Goal: Task Accomplishment & Management: Use online tool/utility

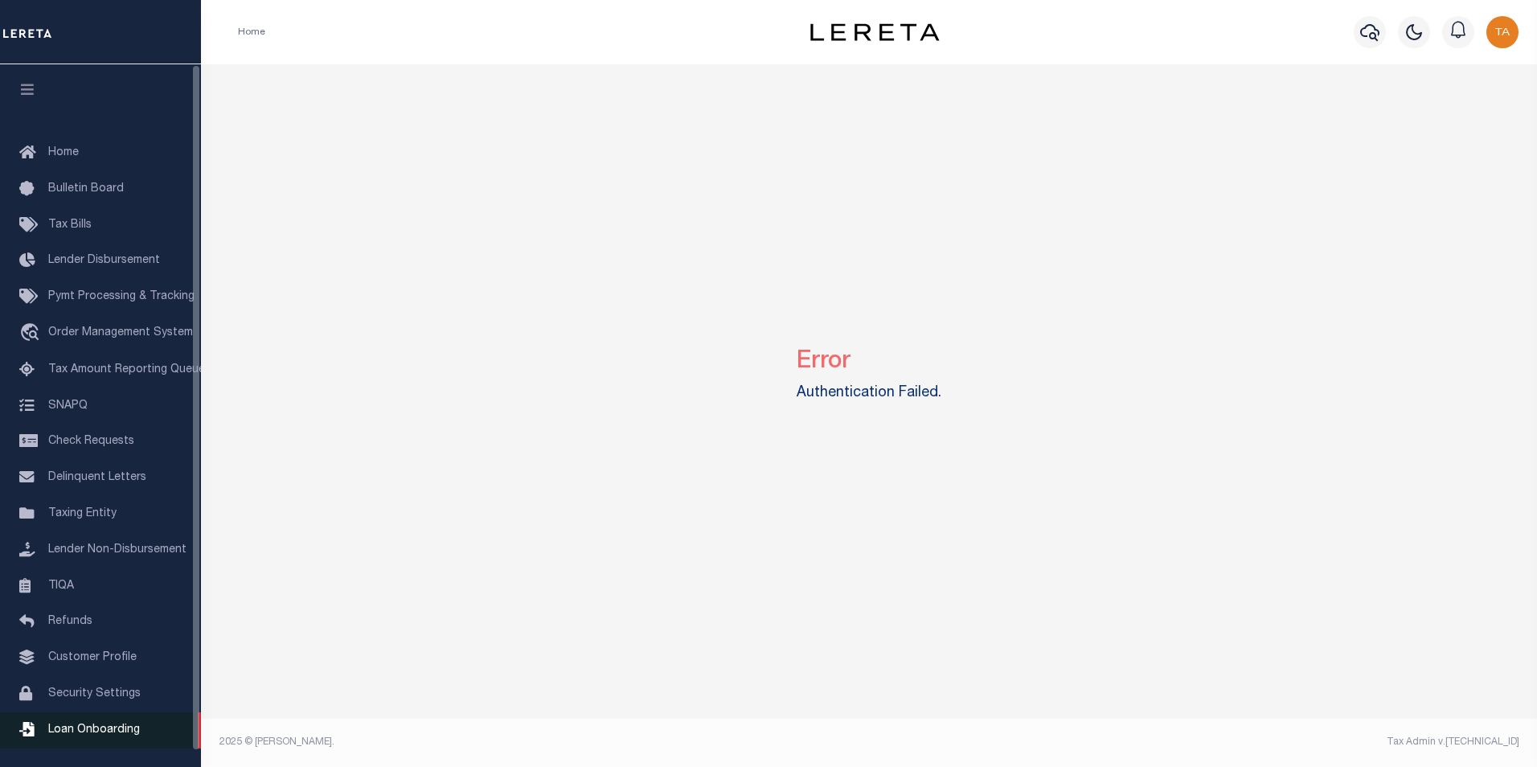
click at [98, 733] on link "Loan Onboarding" at bounding box center [100, 730] width 201 height 36
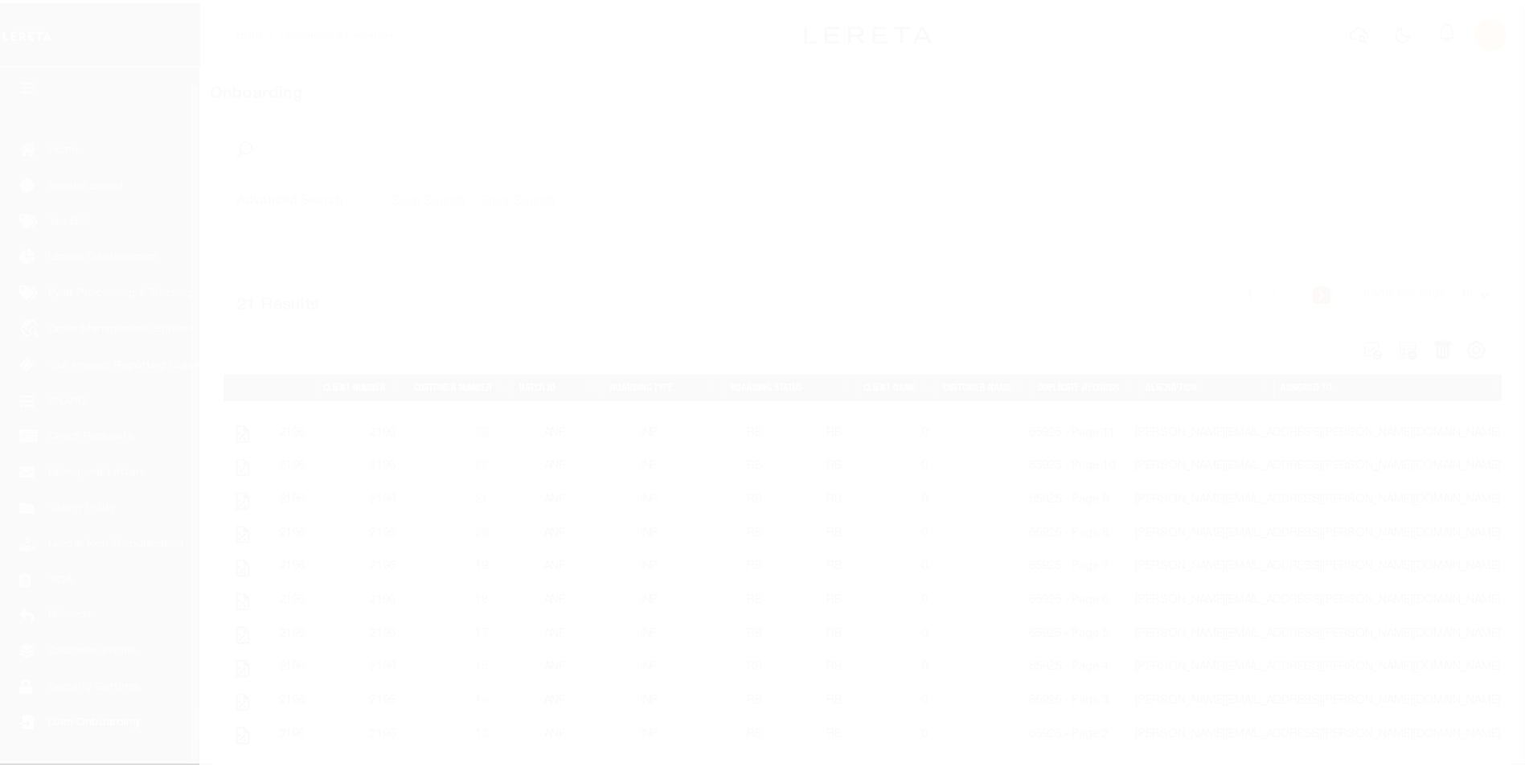
scroll to position [16, 0]
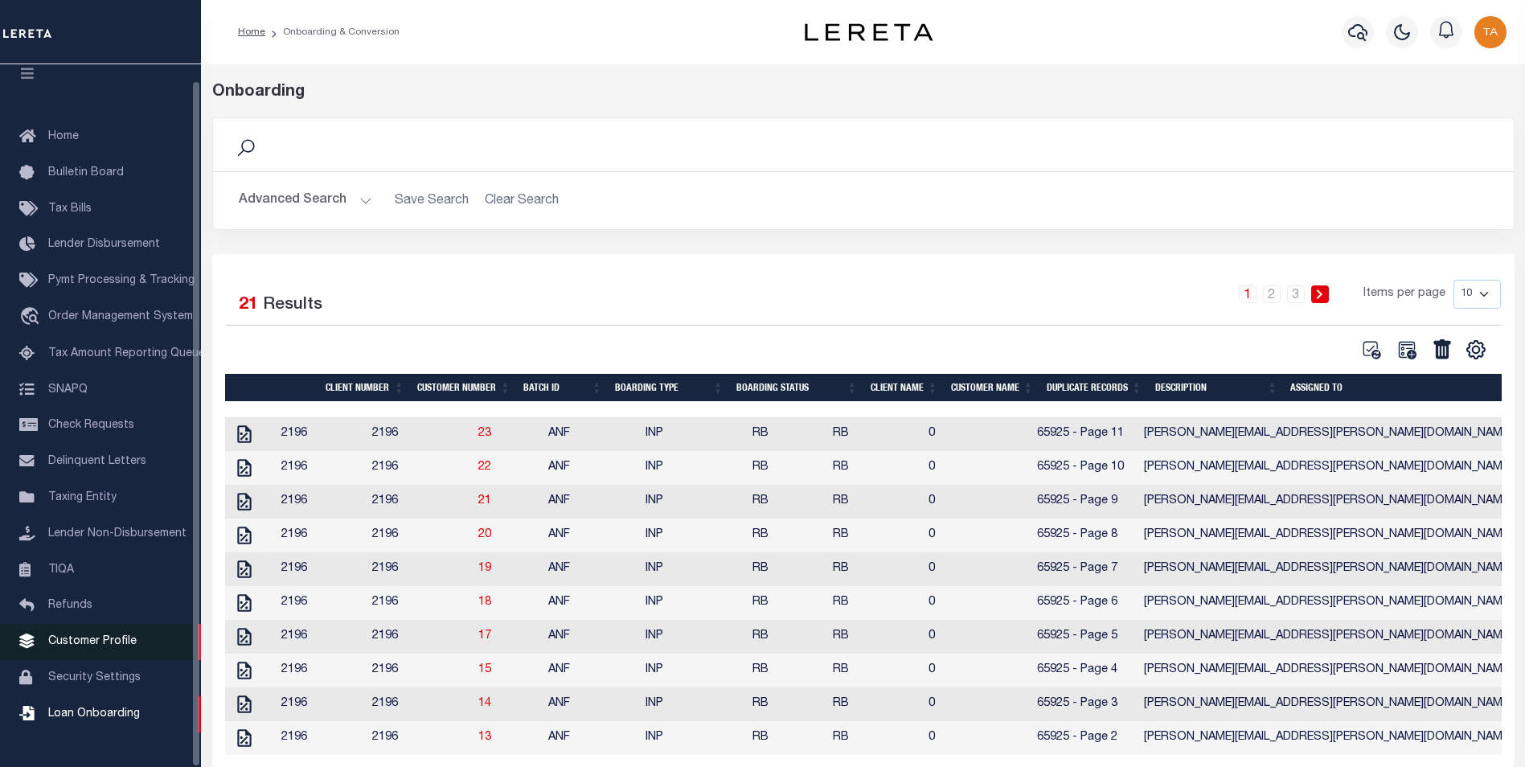
click at [110, 647] on span "Customer Profile" at bounding box center [92, 641] width 88 height 11
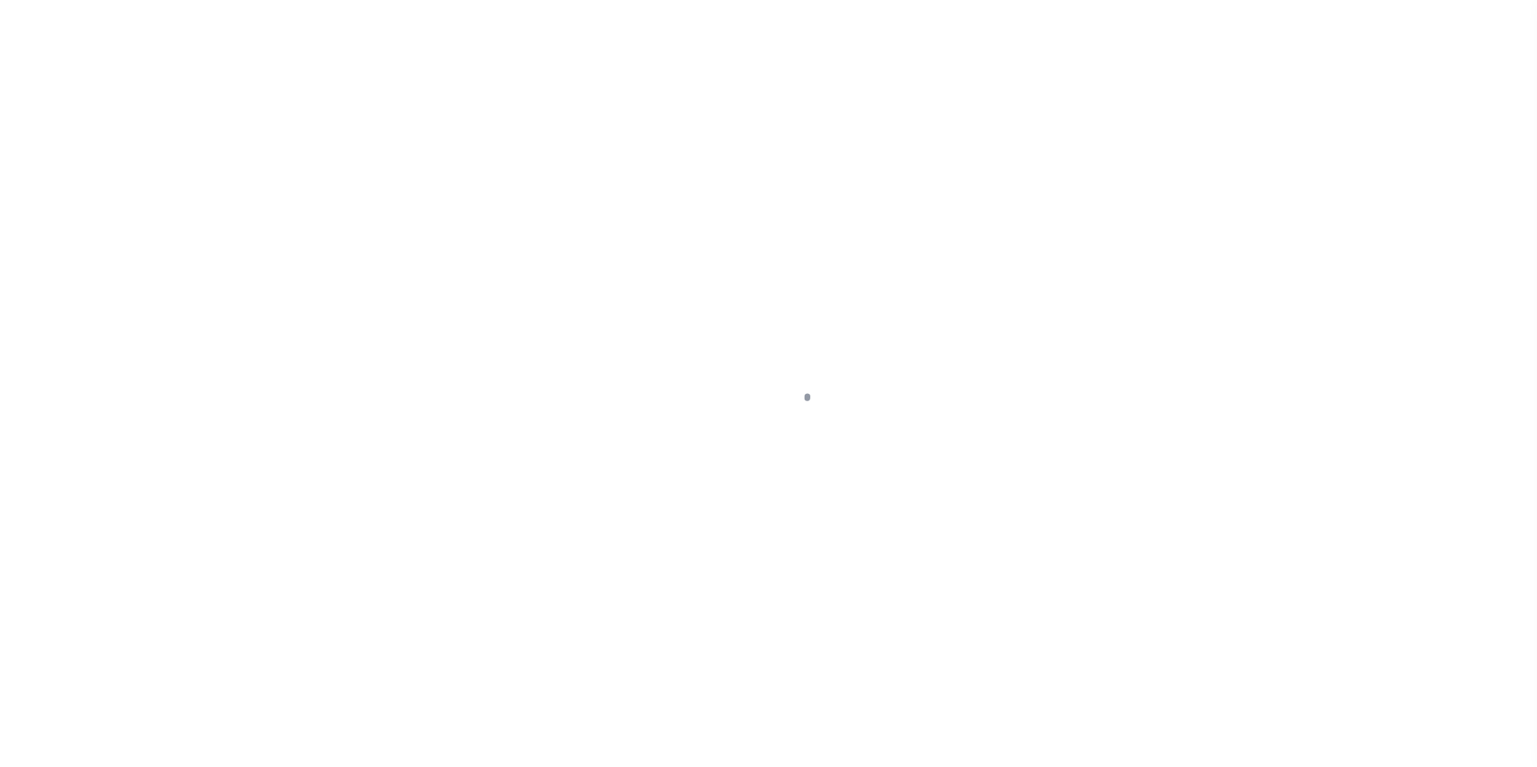
scroll to position [16, 0]
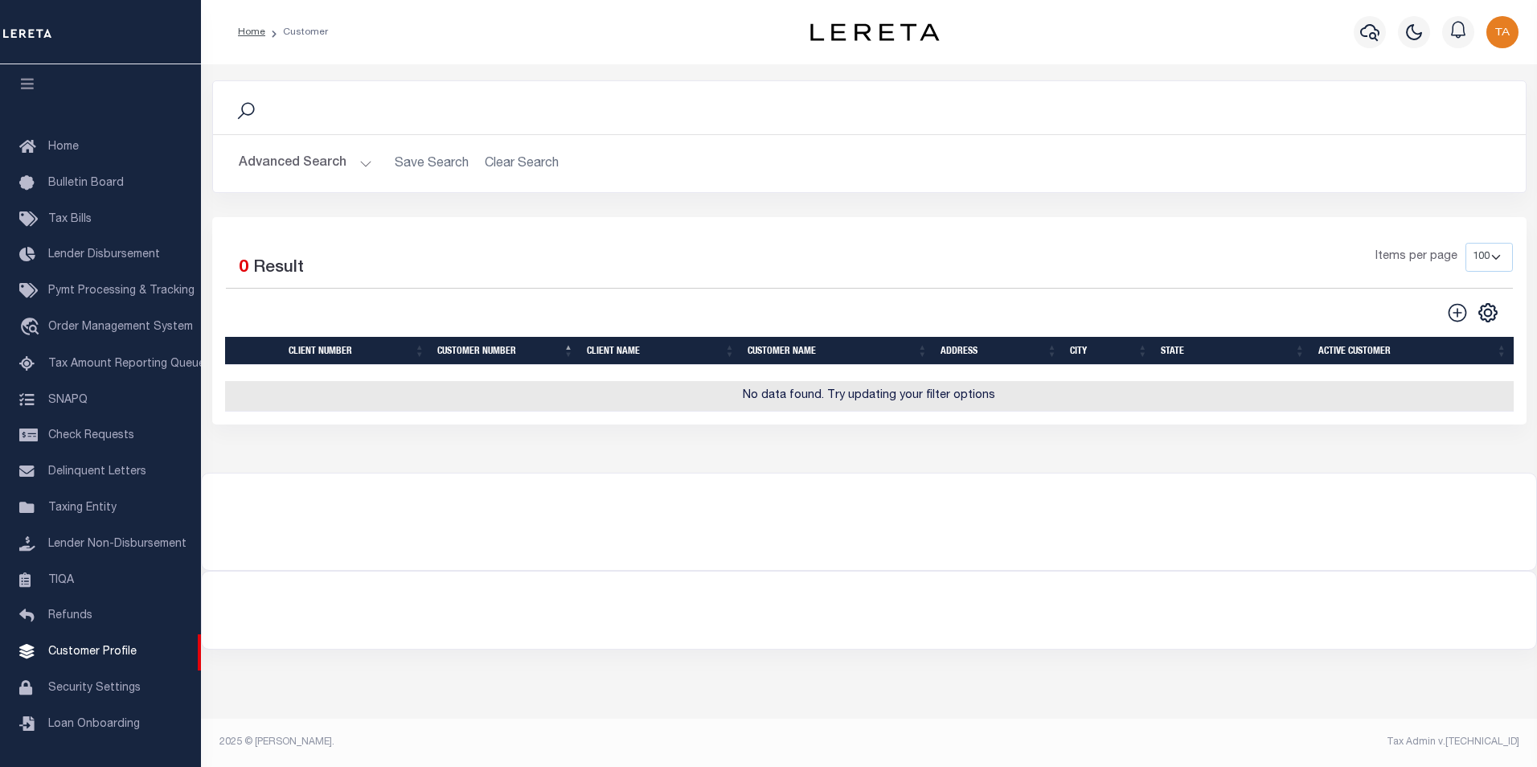
click at [354, 162] on button "Advanced Search" at bounding box center [305, 163] width 133 height 31
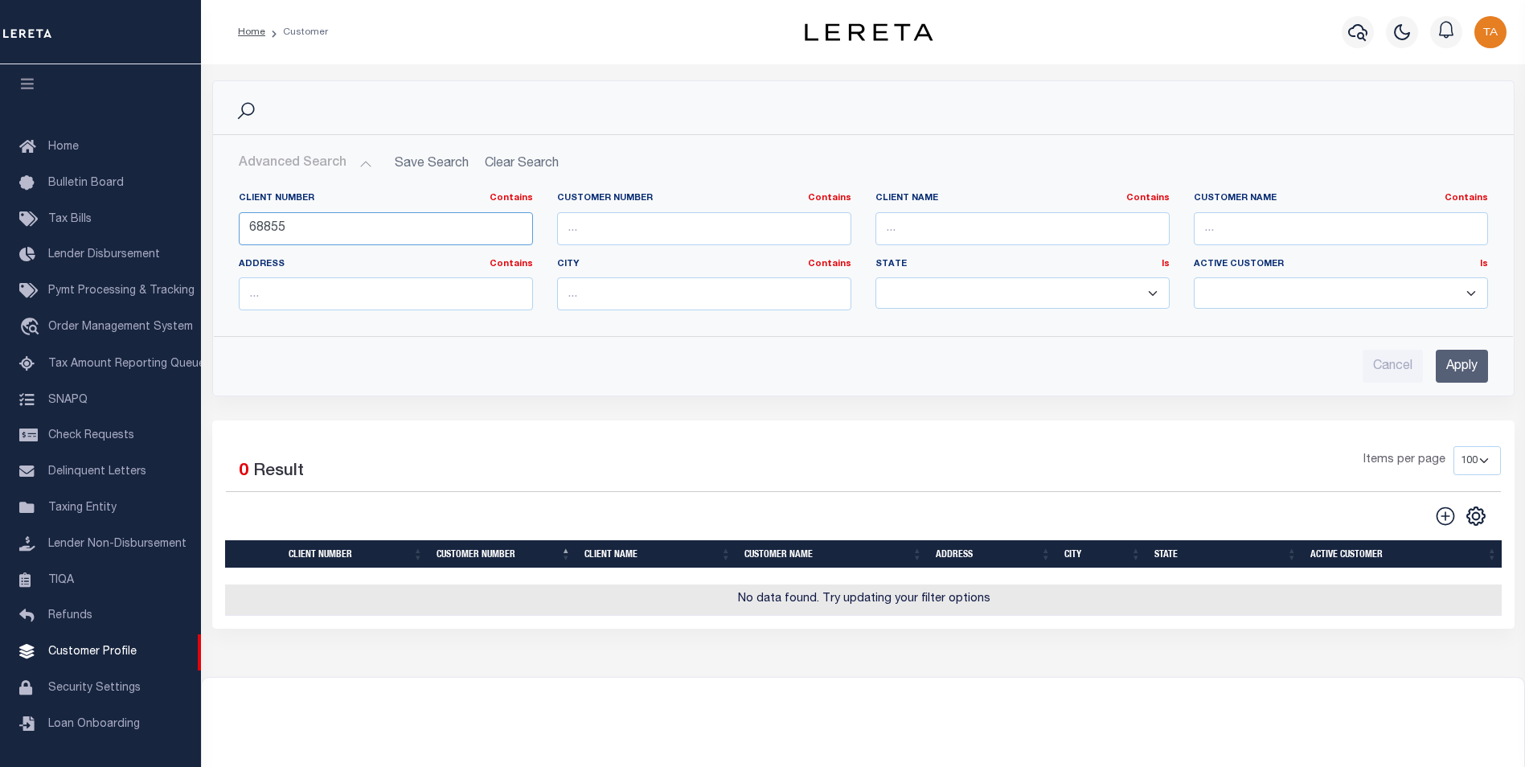
click at [304, 227] on input "68855" at bounding box center [386, 228] width 294 height 33
drag, startPoint x: 304, startPoint y: 227, endPoint x: 35, endPoint y: 214, distance: 269.6
click at [35, 214] on div "Home Customer Profile Sign out" at bounding box center [762, 436] width 1525 height 873
type input "77550"
click at [1458, 370] on input "Apply" at bounding box center [1461, 366] width 52 height 33
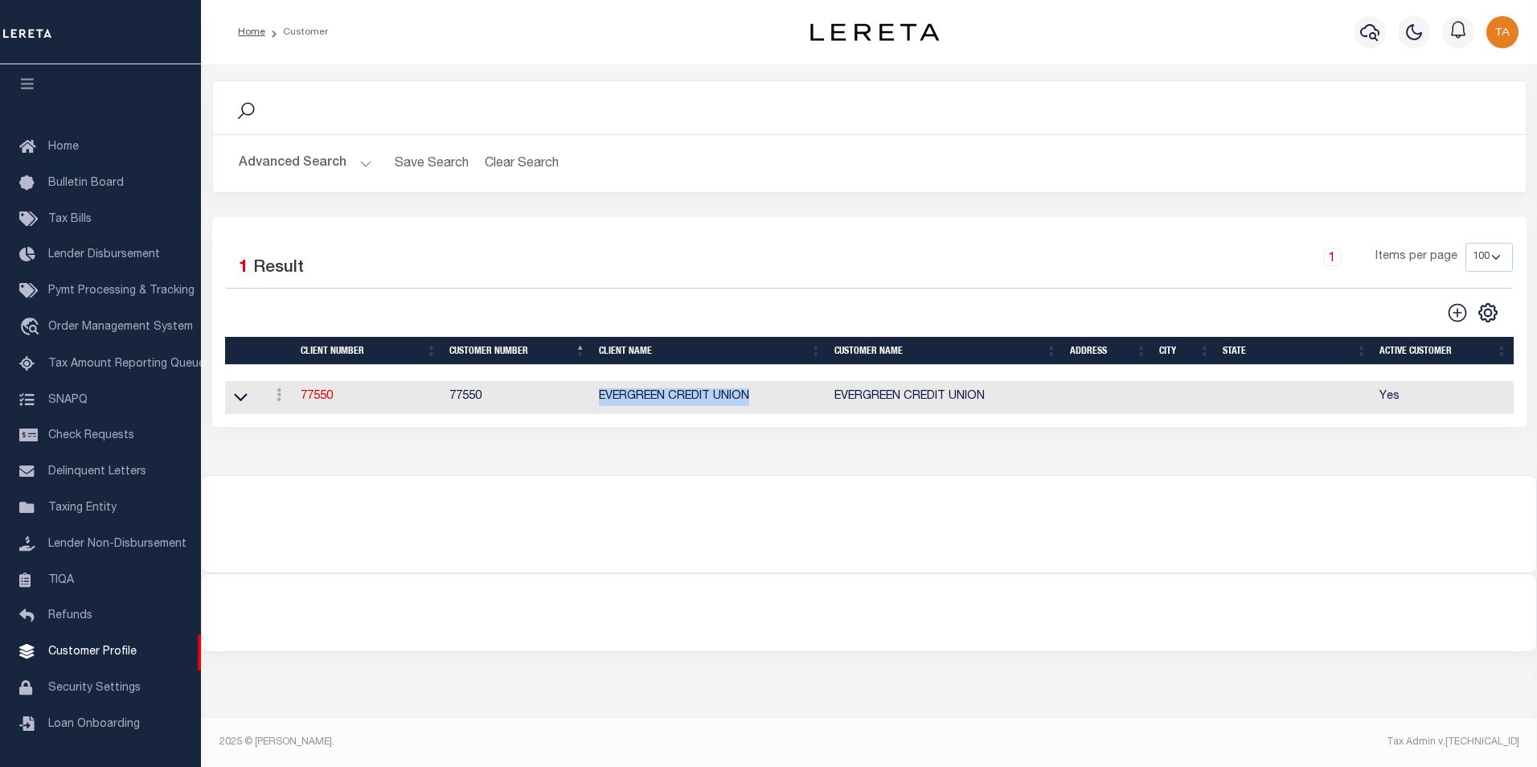
drag, startPoint x: 599, startPoint y: 401, endPoint x: 751, endPoint y: 403, distance: 151.9
click at [751, 403] on td "EVERGREEN CREDIT UNION" at bounding box center [709, 397] width 235 height 33
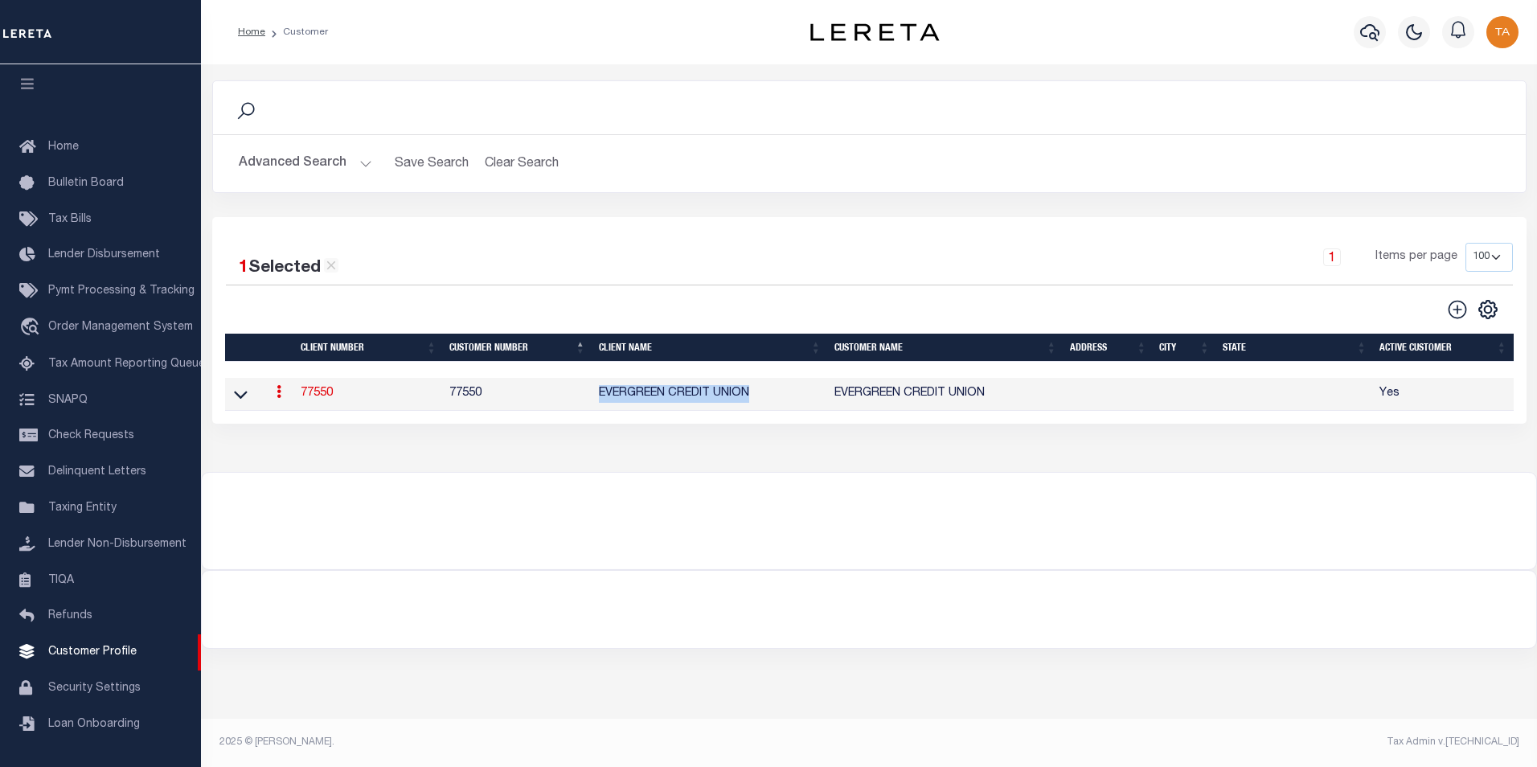
copy td "EVERGREEN CREDIT UNION"
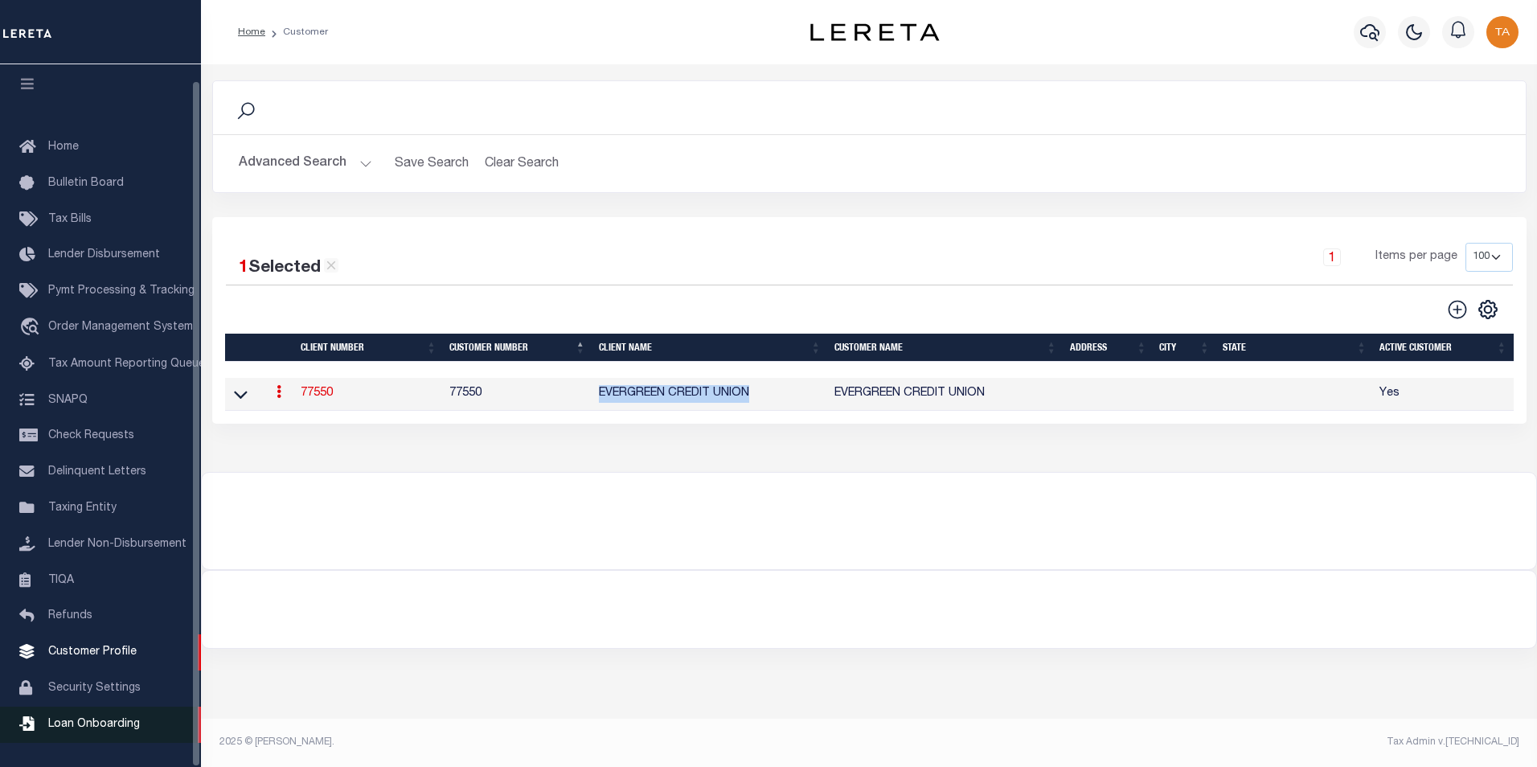
click at [86, 727] on span "Loan Onboarding" at bounding box center [94, 723] width 92 height 11
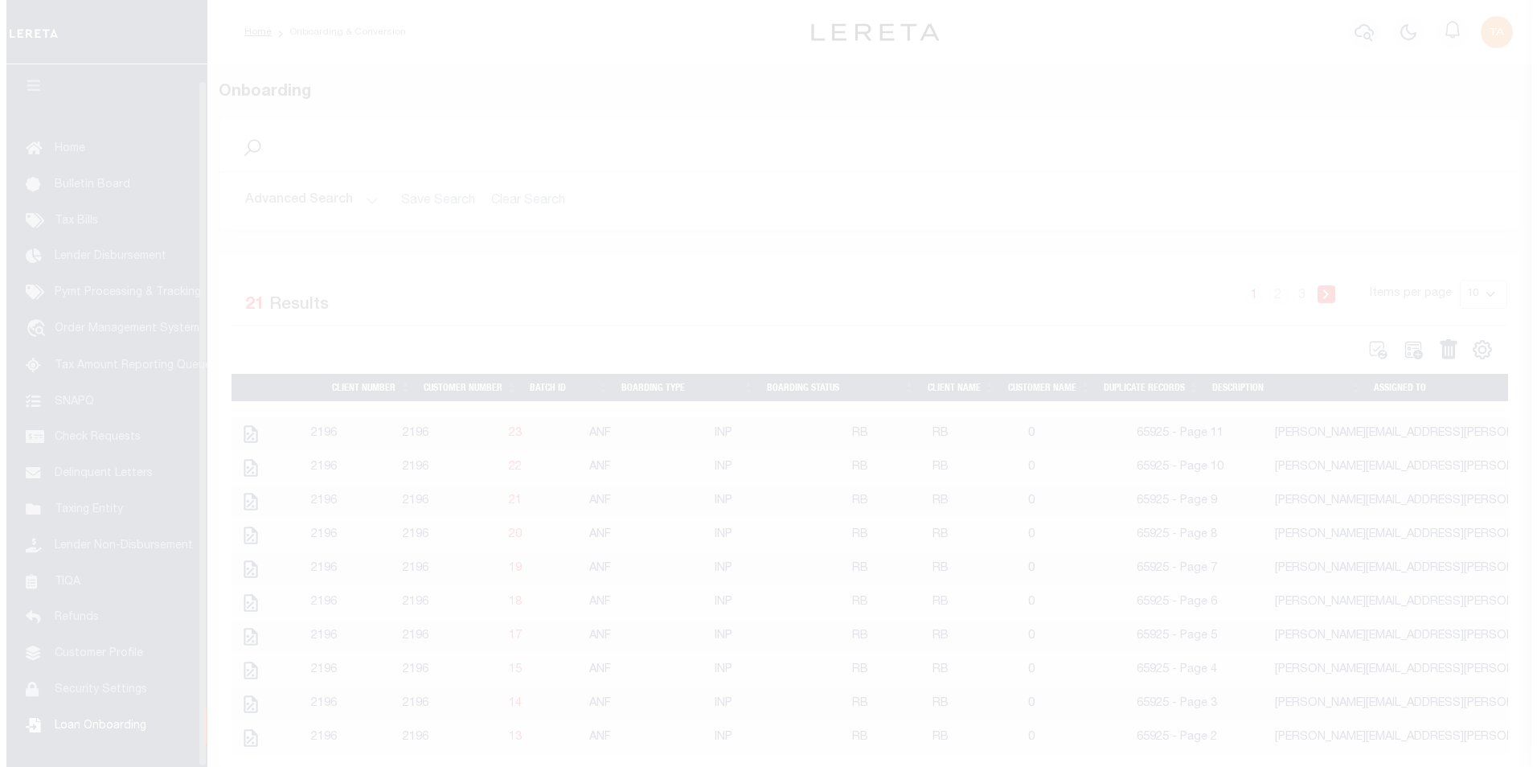
scroll to position [16, 0]
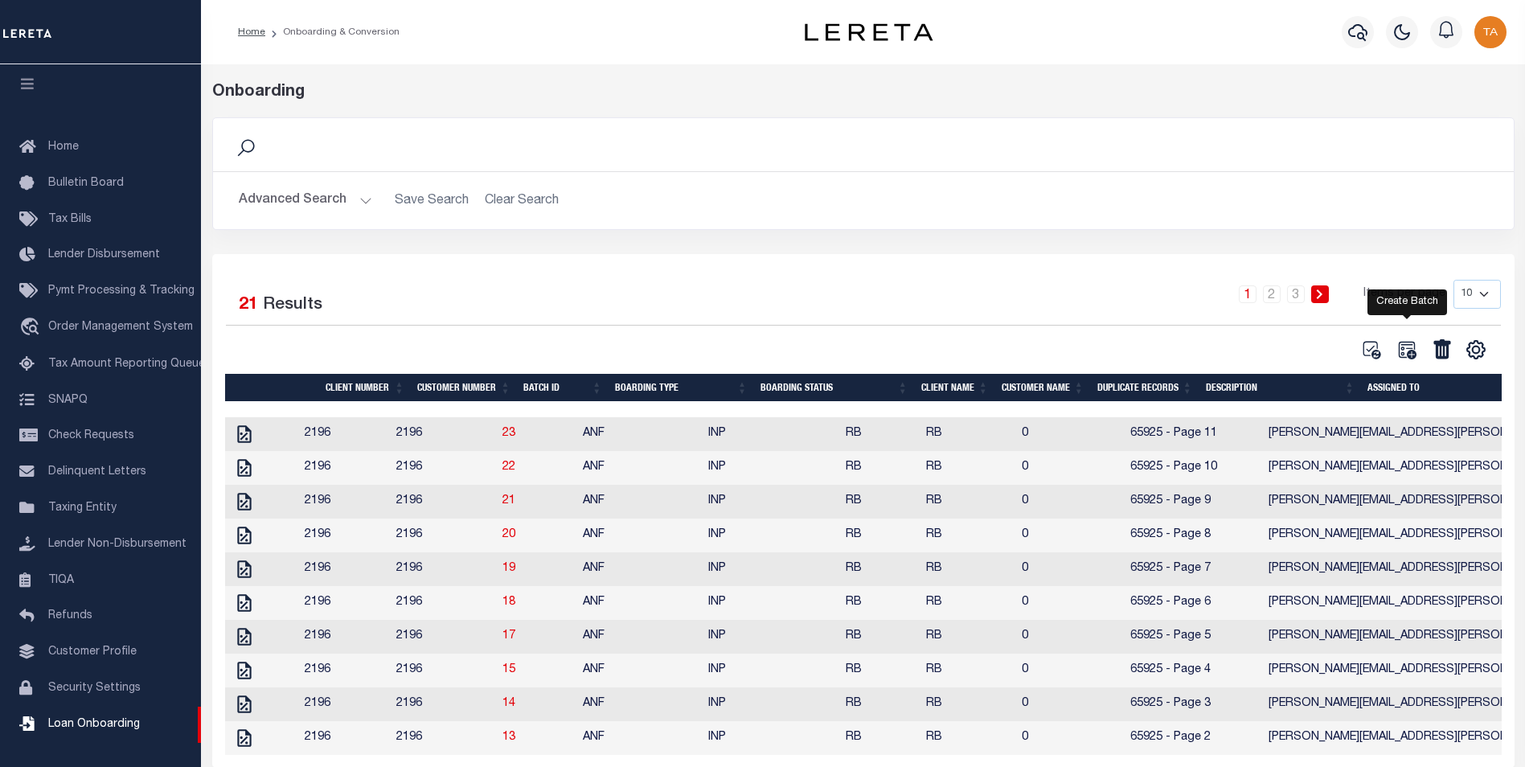
click at [1409, 351] on icon at bounding box center [1406, 349] width 21 height 21
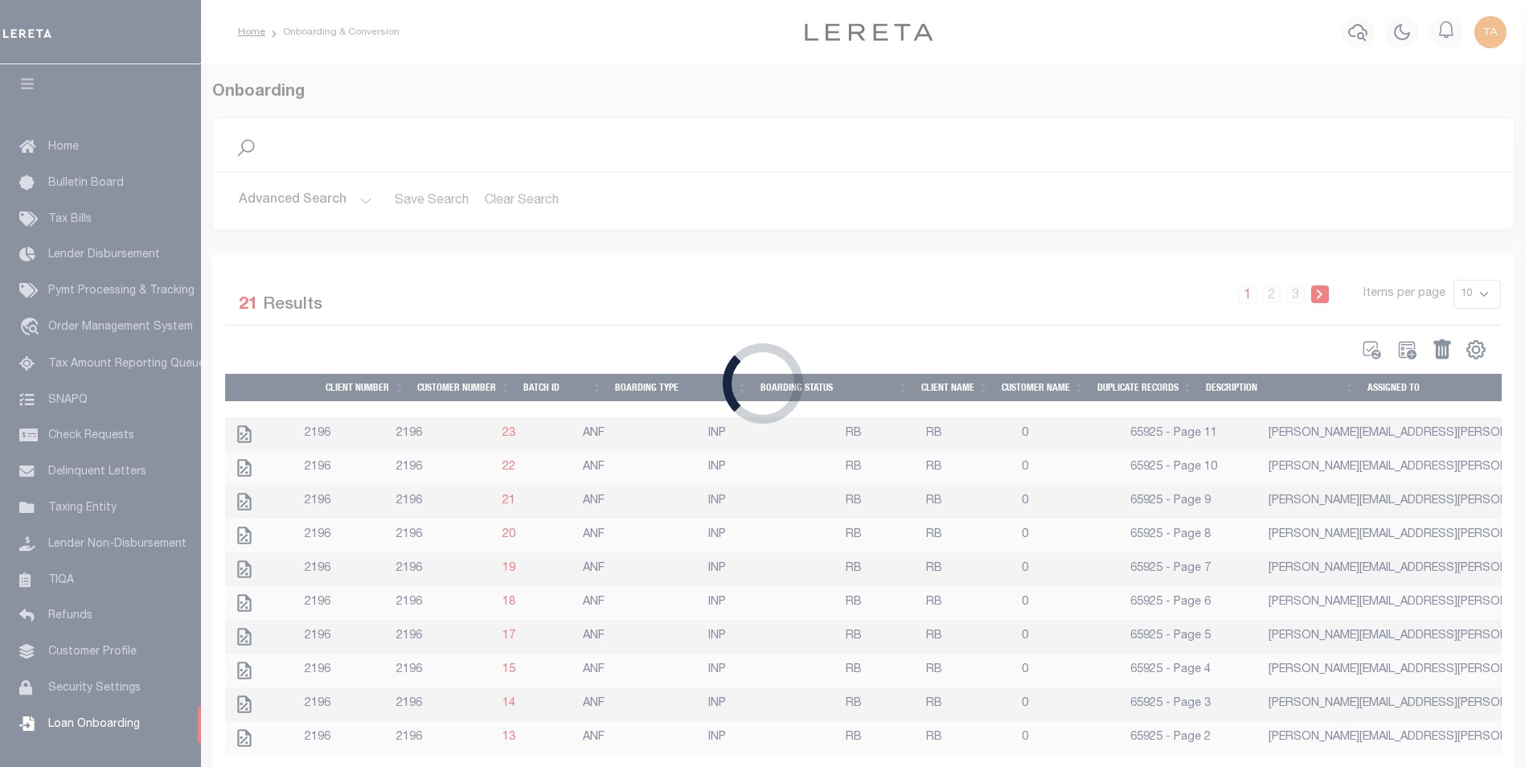
select select
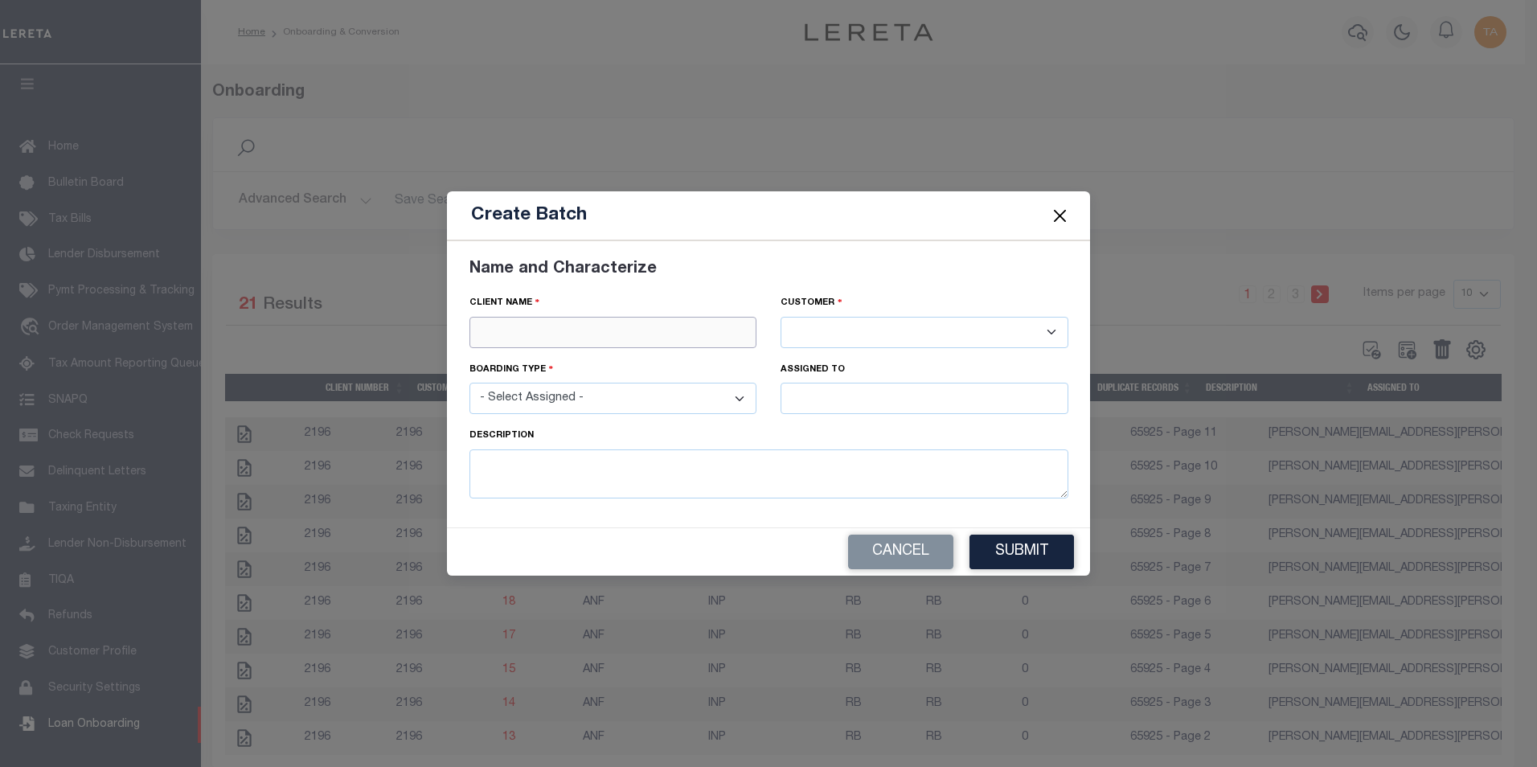
click at [506, 332] on input "text" at bounding box center [613, 332] width 288 height 31
paste input "EVERGREEN CREDIT UNION"
click at [554, 354] on div "EVERGREEN CREDIT UNION" at bounding box center [613, 361] width 286 height 26
type input "EVERGREEN CREDIT UNION"
click at [555, 399] on select "- Select Assigned - NEW - New Loan REF - Refinance Loan CWF - Conversion with F…" at bounding box center [613, 398] width 288 height 31
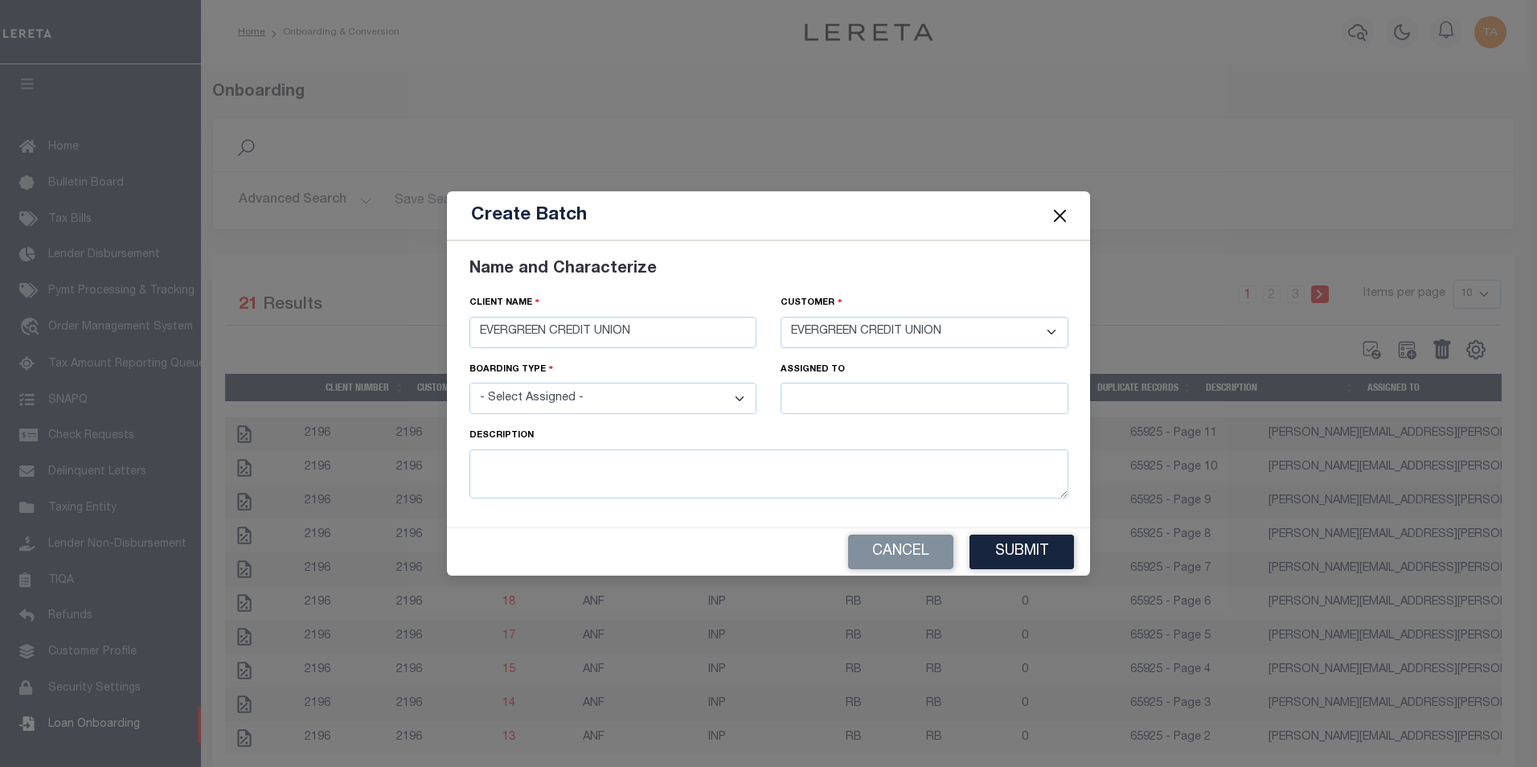
select select "NEW"
click at [469, 383] on select "- Select Assigned - NEW - New Loan REF - Refinance Loan CWF - Conversion with F…" at bounding box center [613, 398] width 288 height 31
click at [820, 397] on input "text" at bounding box center [924, 398] width 288 height 31
type input "[PERSON_NAME]"
click at [829, 427] on div "[PERSON_NAME]" at bounding box center [924, 428] width 286 height 26
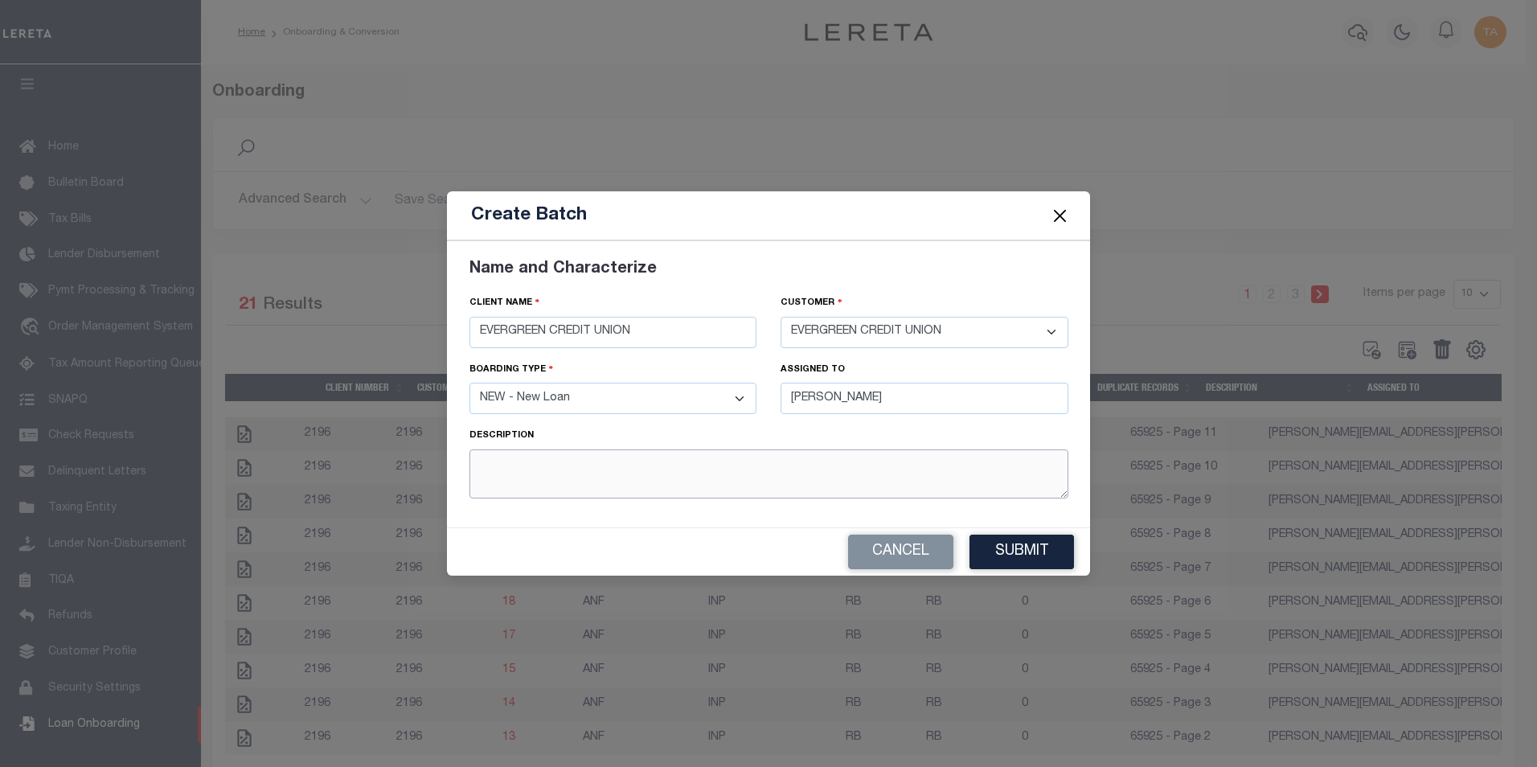
click at [513, 468] on textarea at bounding box center [768, 473] width 599 height 49
type textarea "T"
type textarea "G1 19082025 - Talha"
click at [1007, 551] on button "Submit" at bounding box center [1021, 551] width 104 height 35
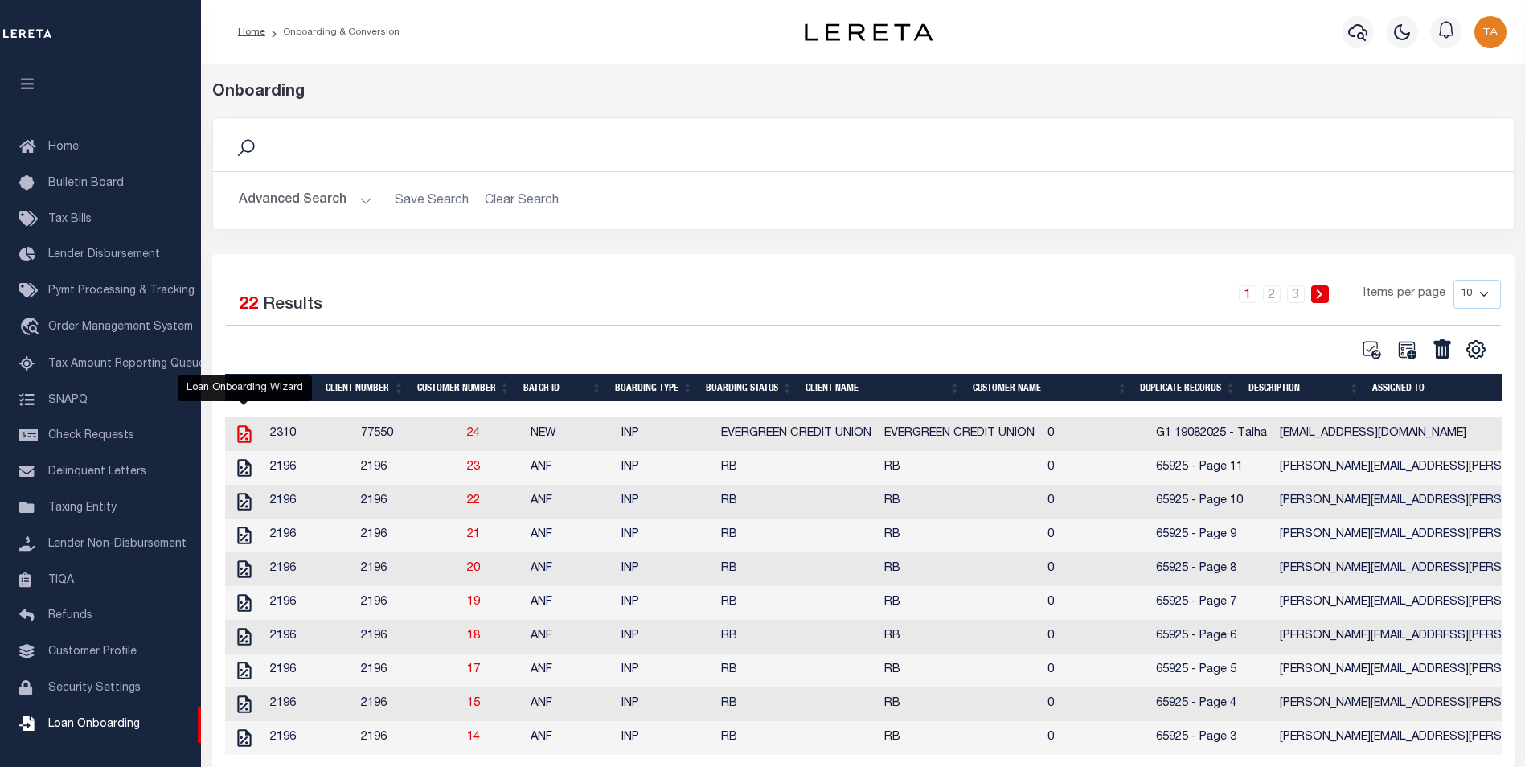
click at [239, 438] on icon at bounding box center [244, 434] width 21 height 21
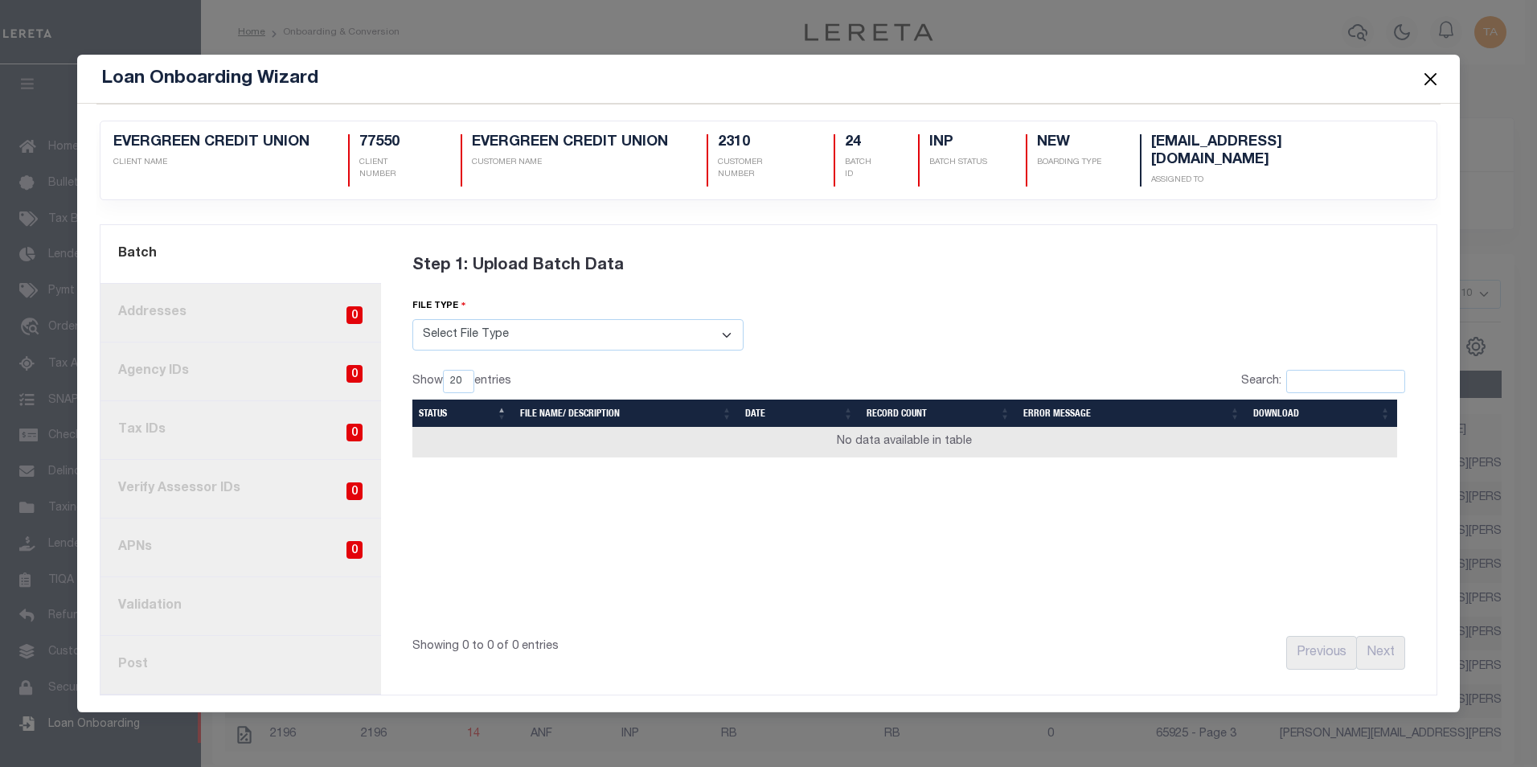
click at [459, 330] on select "Select File Type Lereta Lereta Conversion Zip" at bounding box center [577, 334] width 331 height 31
select select "LERETA"
click at [412, 319] on select "Select File Type Lereta Lereta Conversion Zip" at bounding box center [577, 334] width 331 height 31
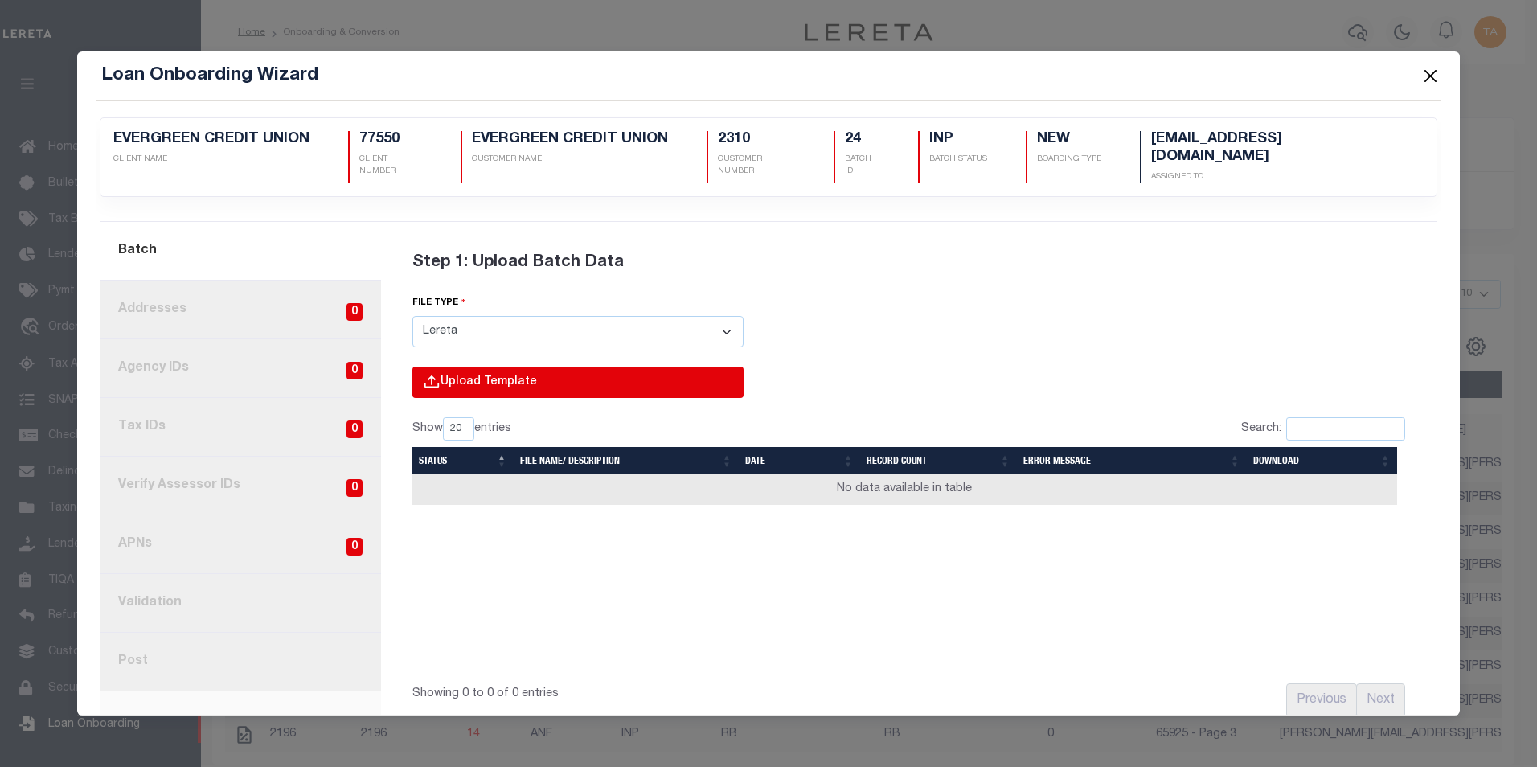
click at [455, 374] on input "file" at bounding box center [360, 398] width 765 height 65
type input "C:\fakepath\Lender-77550-Lien.csv"
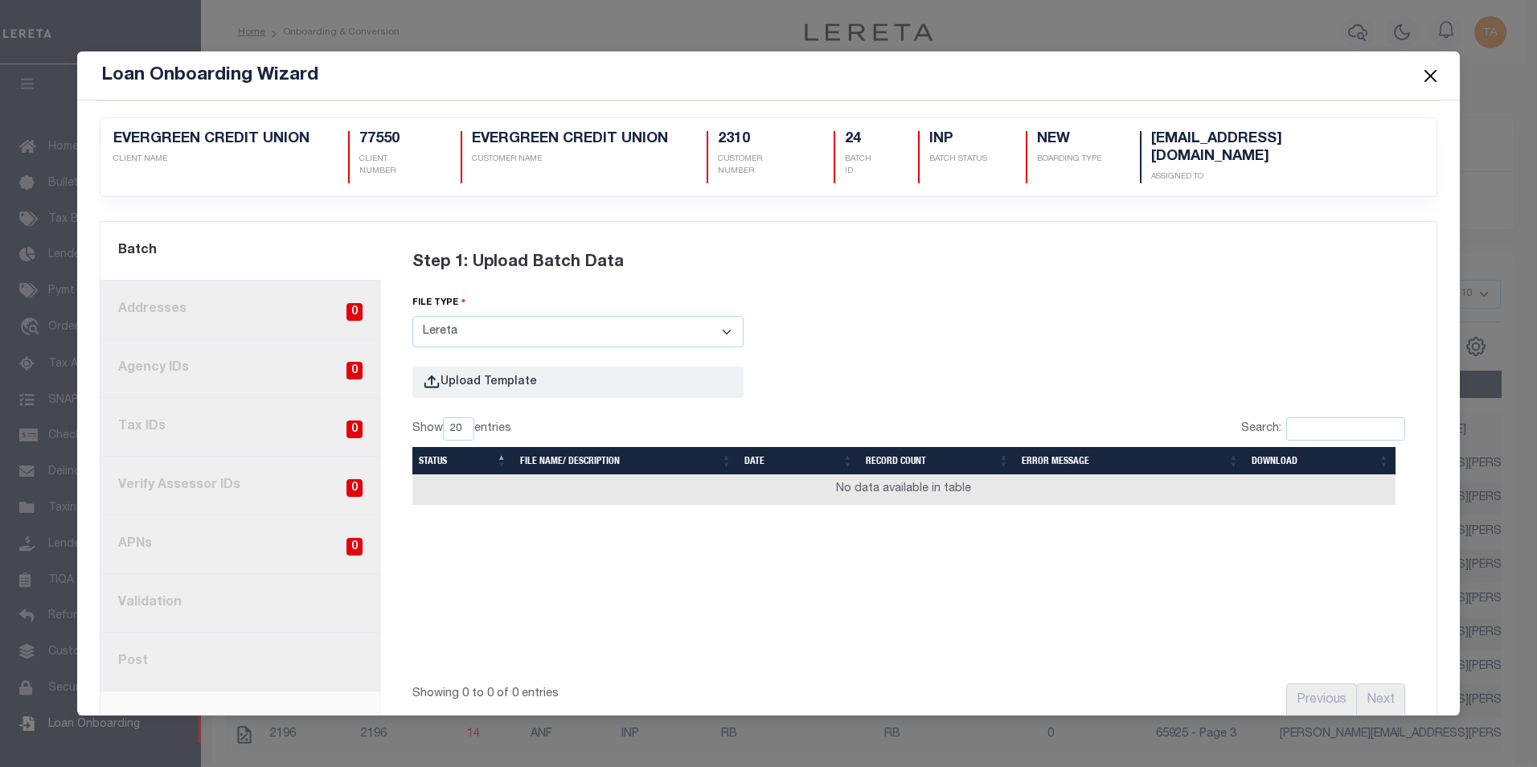
click at [1435, 77] on button "Close" at bounding box center [1429, 75] width 21 height 21
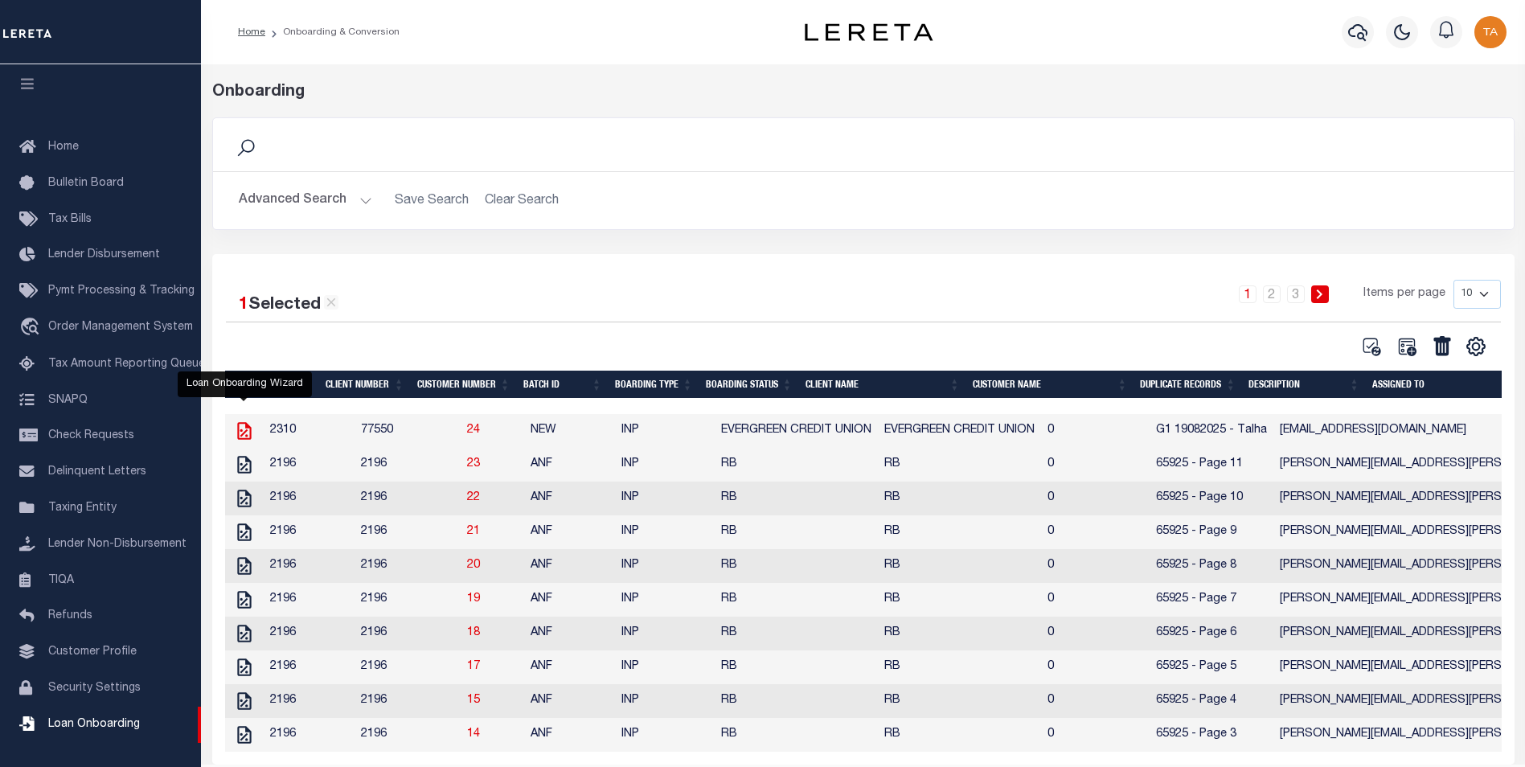
click at [241, 430] on icon at bounding box center [244, 430] width 21 height 21
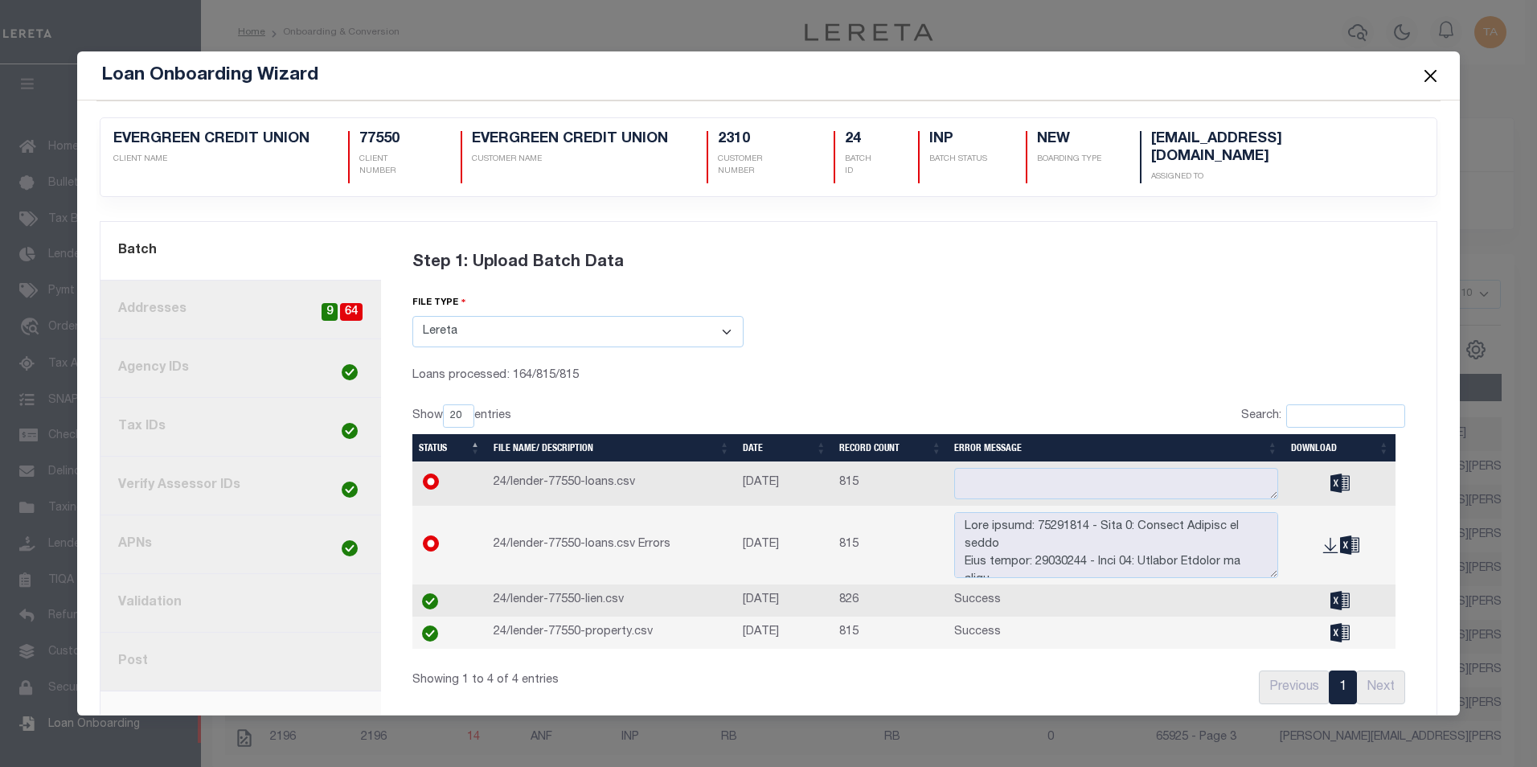
click at [1429, 79] on button "Close" at bounding box center [1429, 75] width 21 height 21
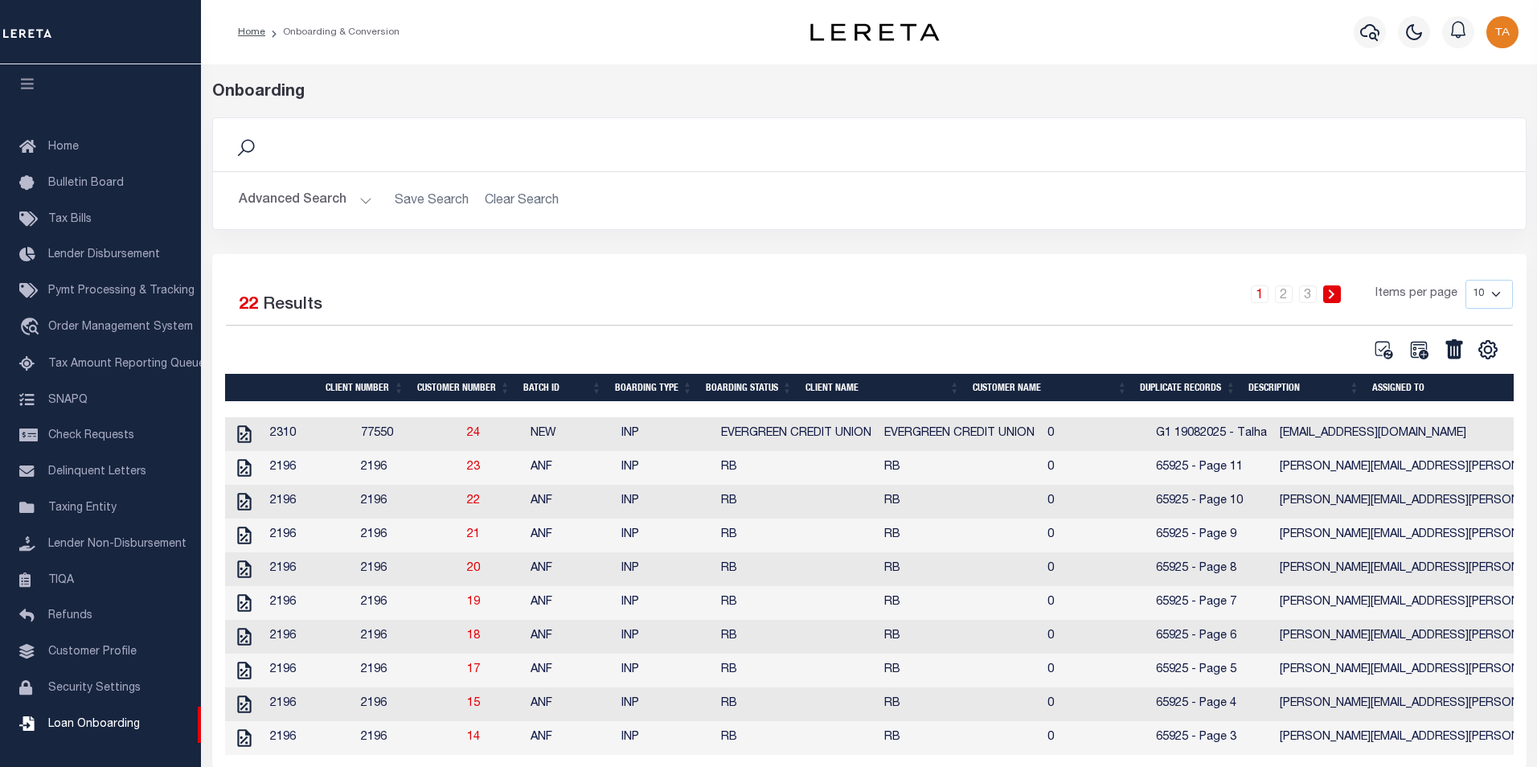
click at [1429, 79] on div "Job Submitted Submitted into the job queue Onboarding Search Save Search" at bounding box center [869, 439] width 1336 height 751
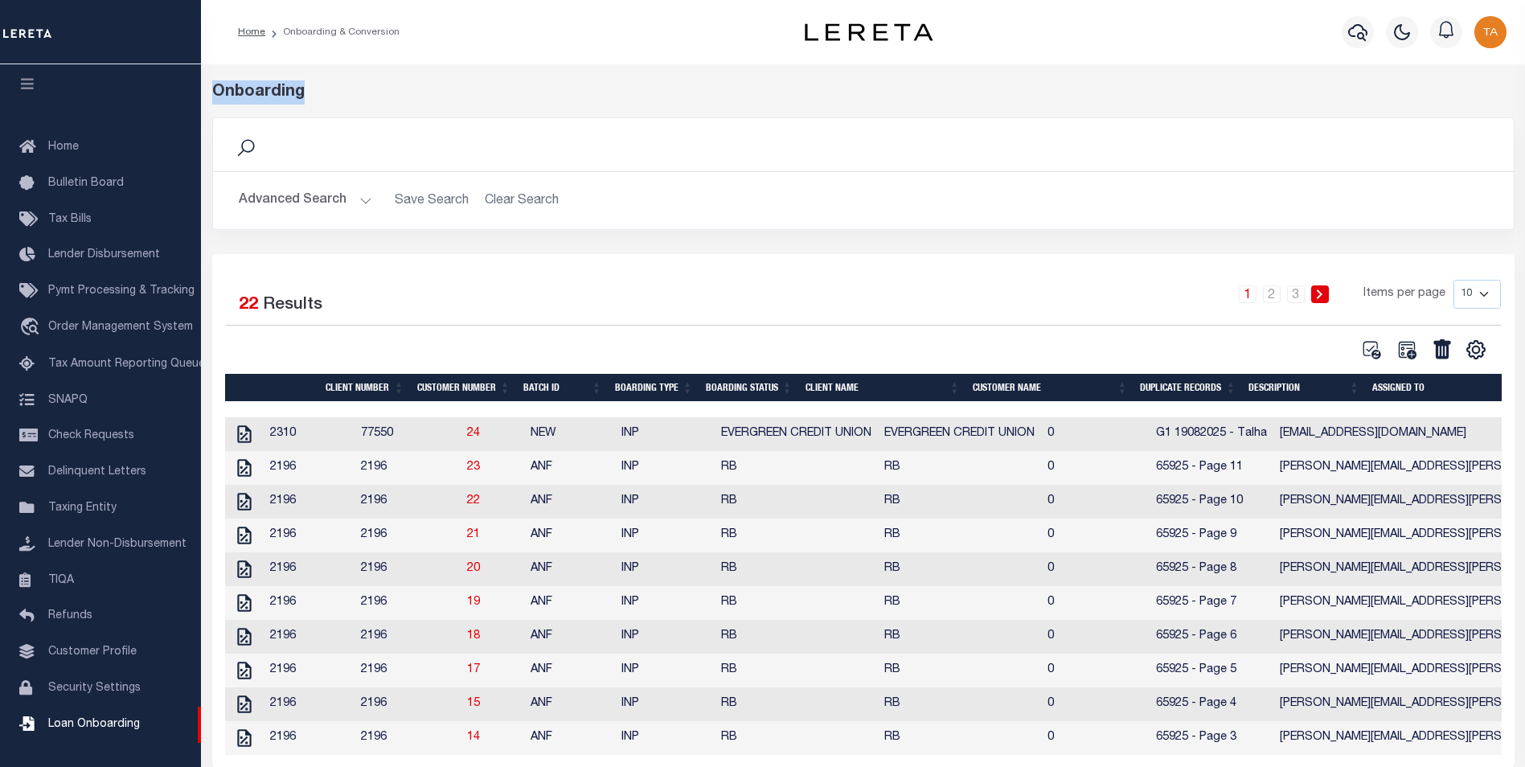
click at [1429, 79] on div "Job Submitted Submitted into the job queue Onboarding Search Save Search" at bounding box center [863, 439] width 1324 height 751
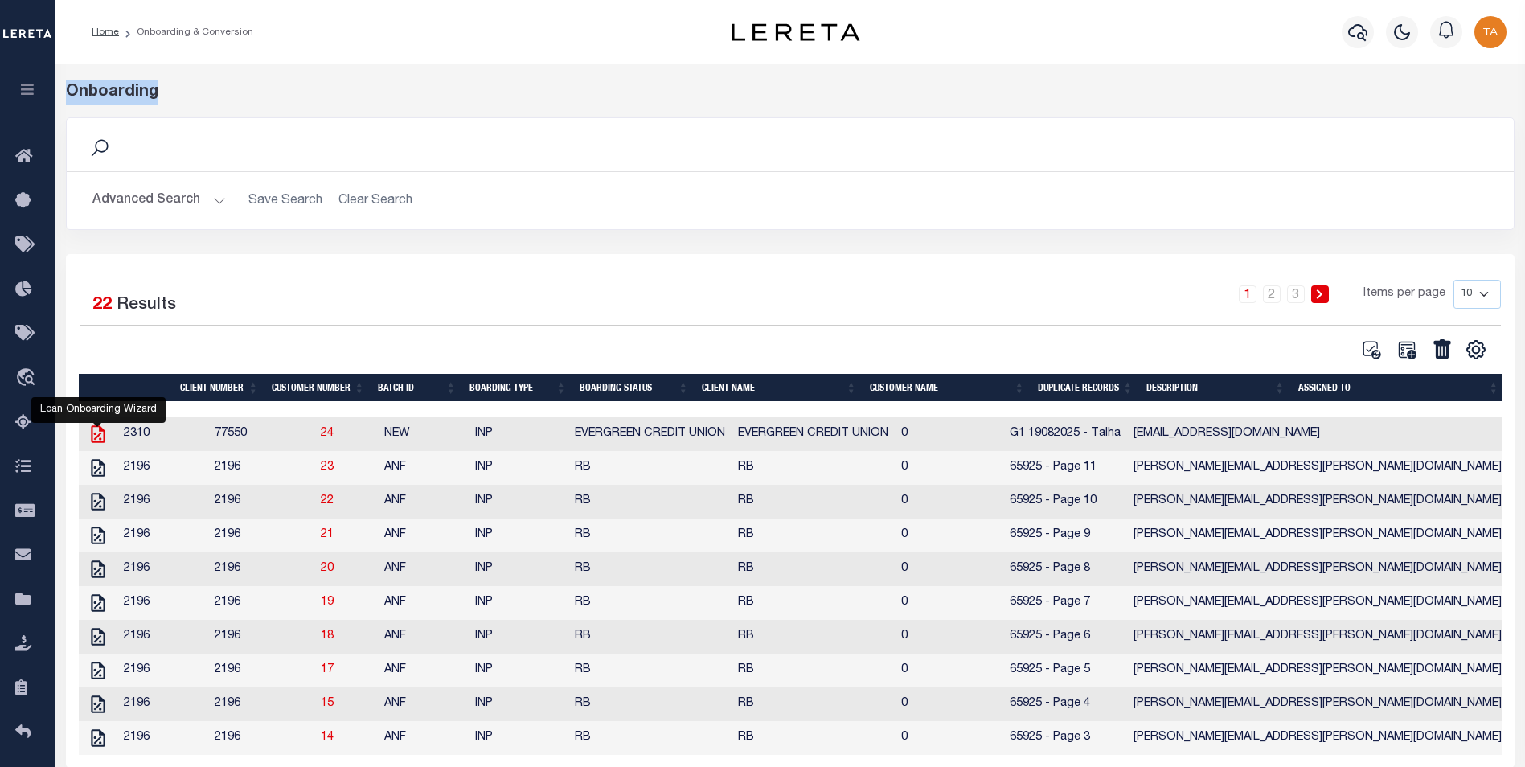
click at [96, 437] on icon at bounding box center [98, 434] width 21 height 21
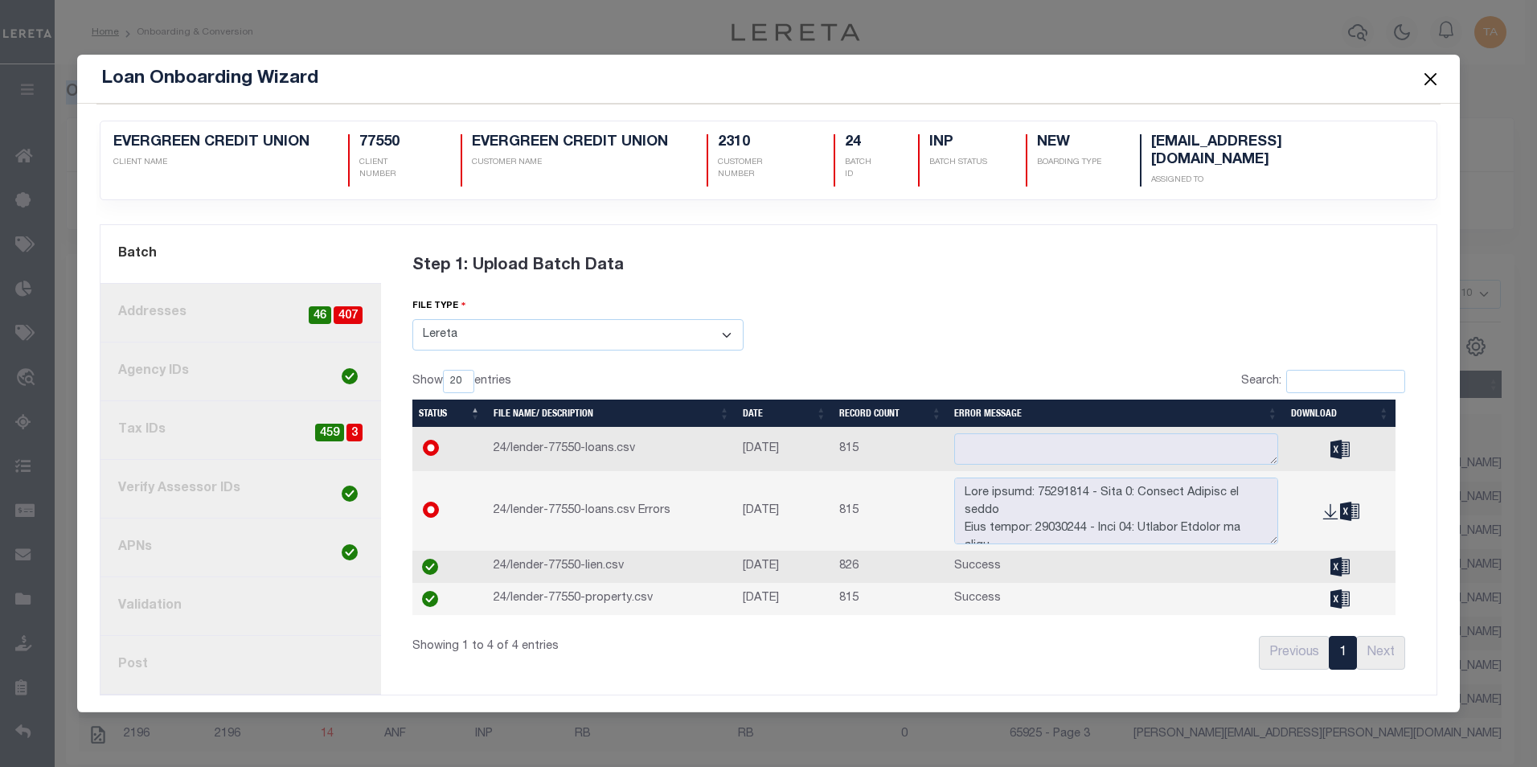
click at [118, 658] on link "8. Post" at bounding box center [240, 665] width 280 height 59
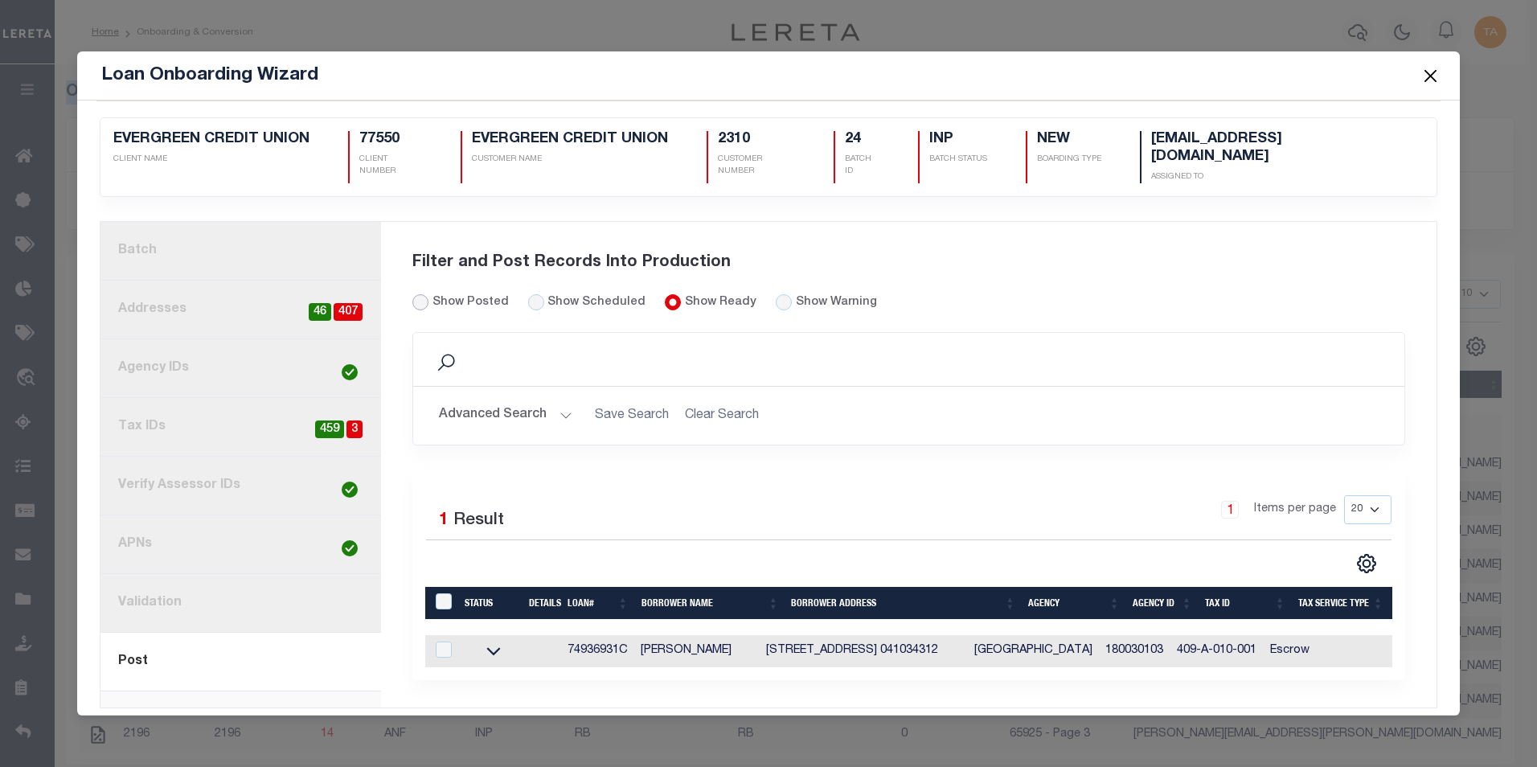
click at [414, 294] on input "Show Posted" at bounding box center [420, 302] width 16 height 16
radio input "true"
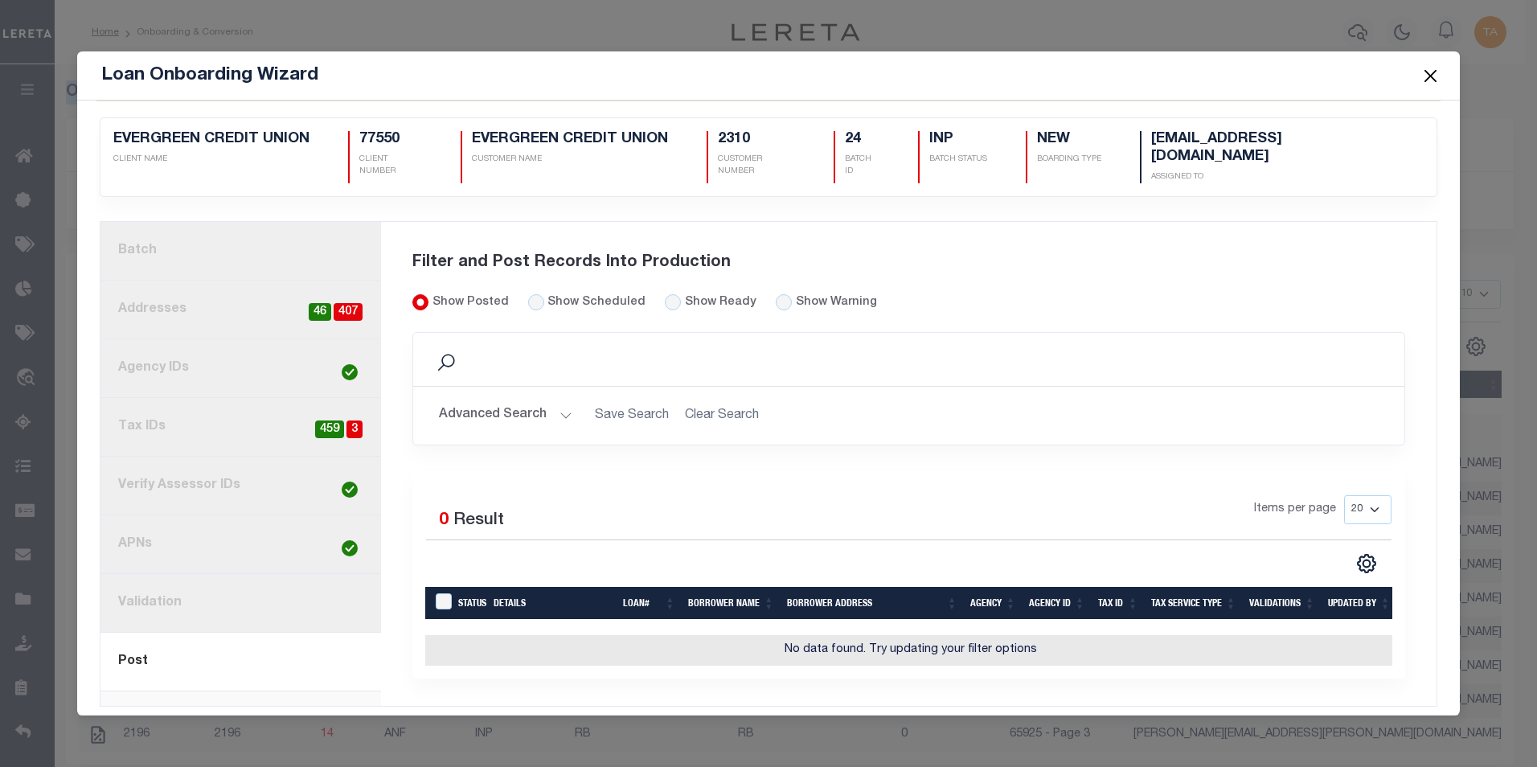
click at [182, 232] on link "1. Batch" at bounding box center [240, 251] width 280 height 59
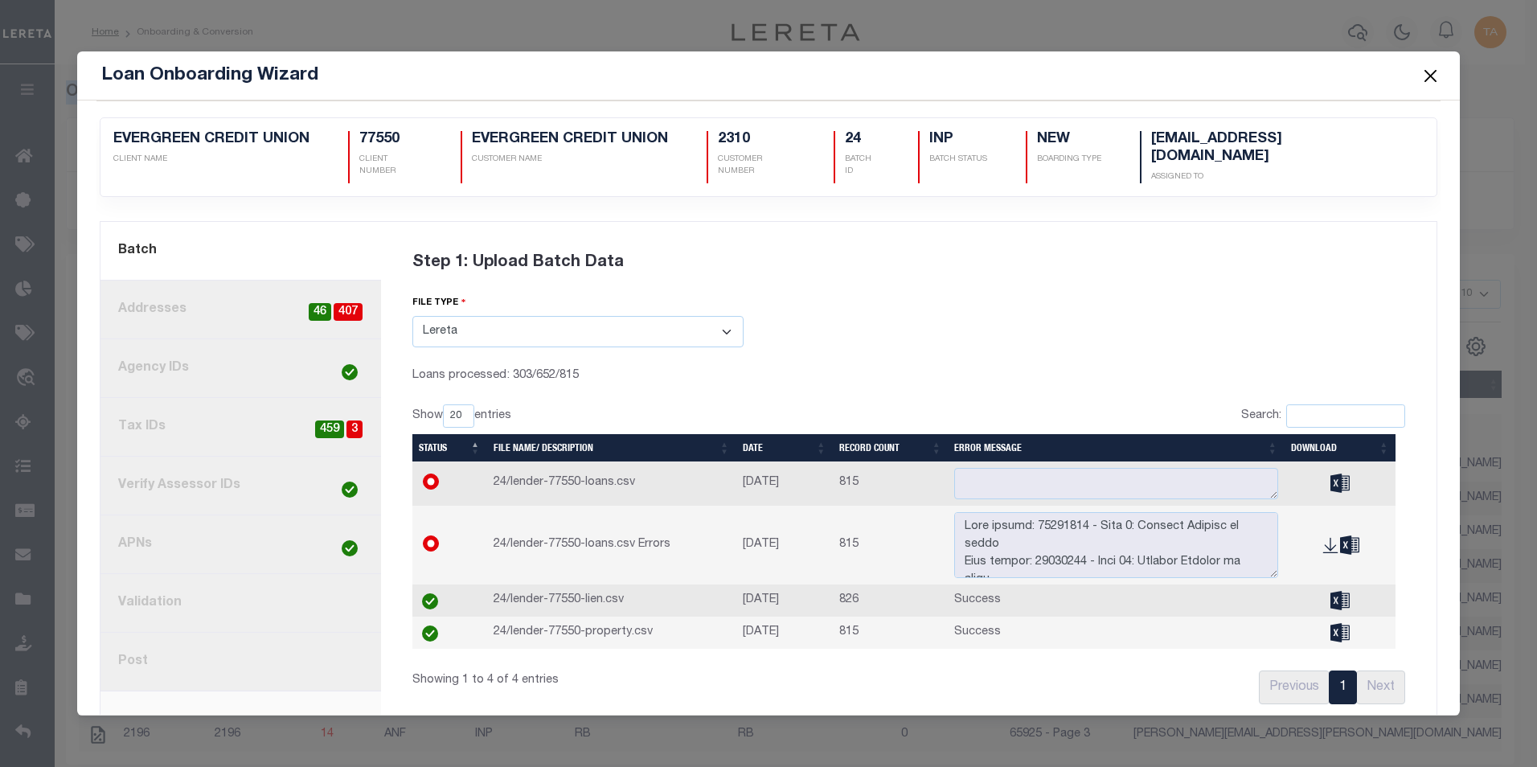
click at [129, 645] on link "8. Post" at bounding box center [240, 661] width 280 height 59
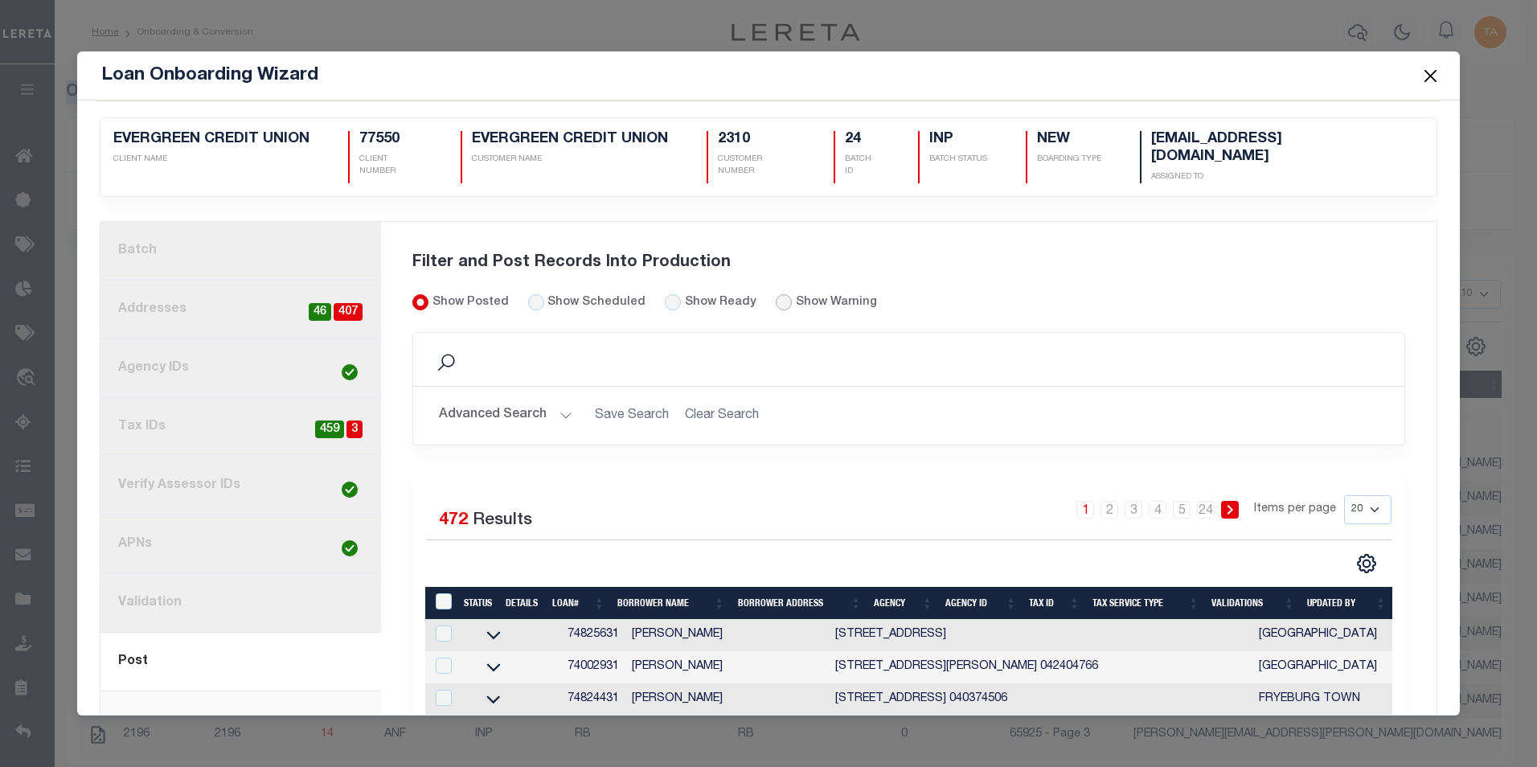
click at [776, 294] on input "radio" at bounding box center [784, 302] width 16 height 16
radio input "true"
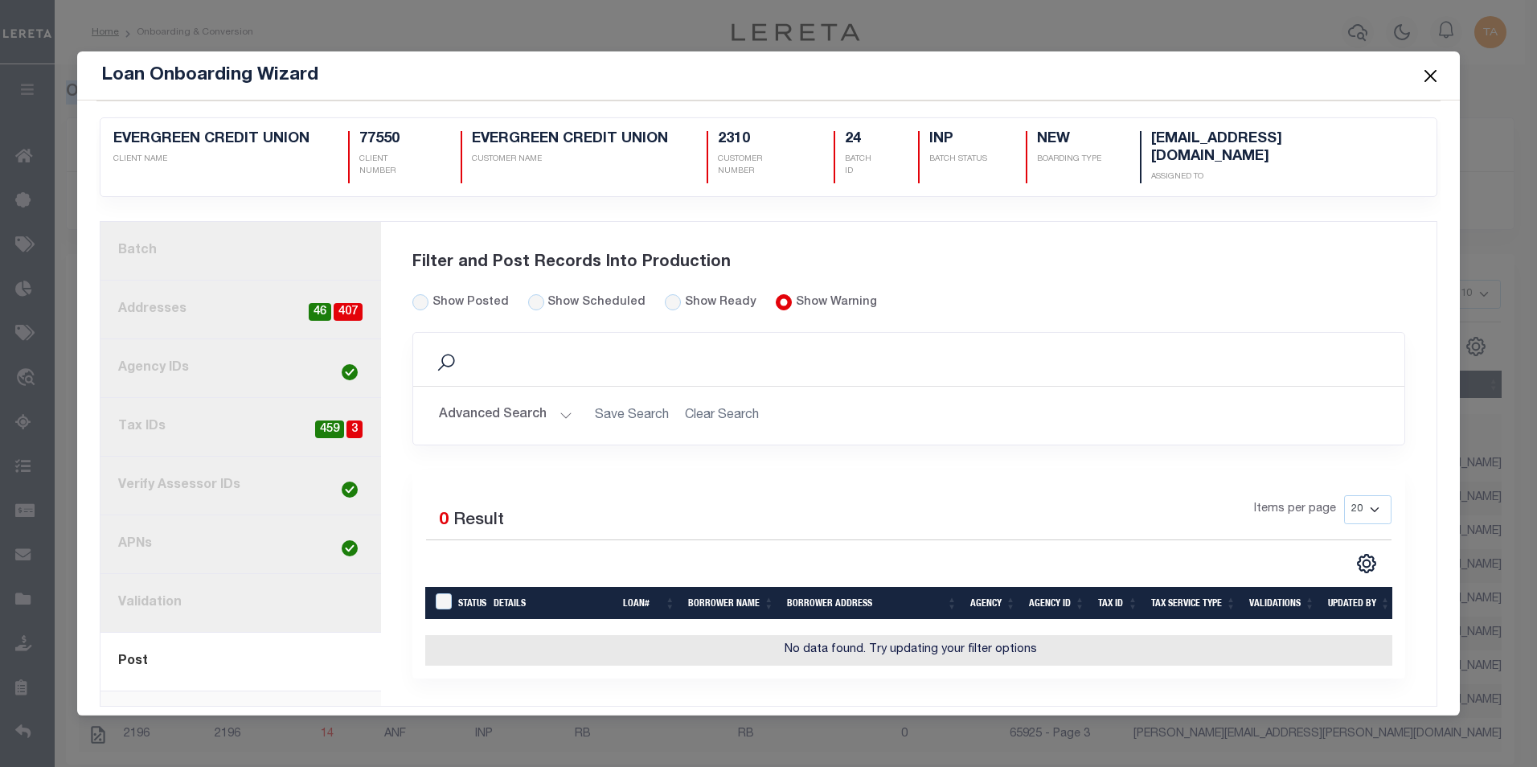
click at [189, 232] on link "1. Batch" at bounding box center [240, 251] width 280 height 59
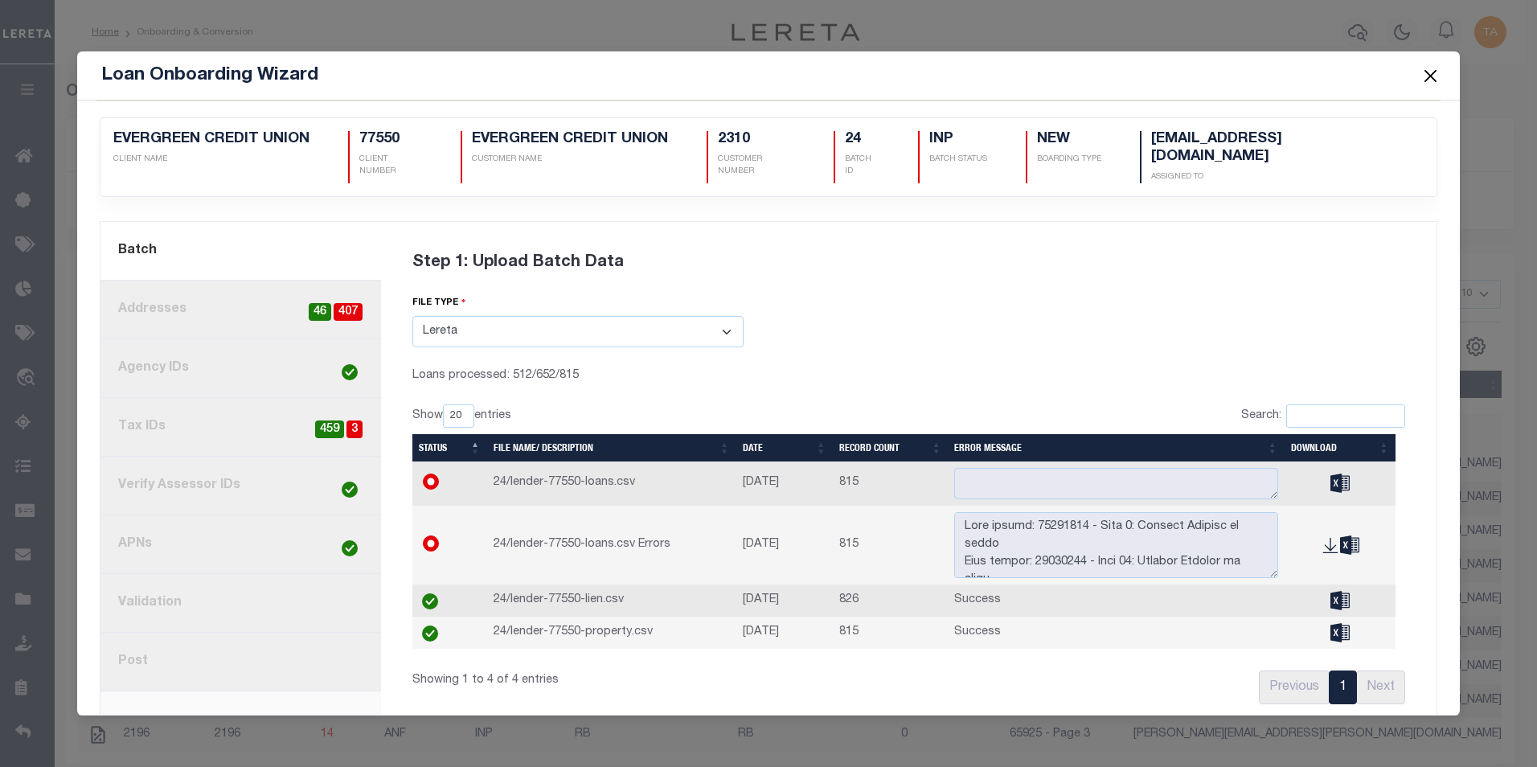
click at [250, 688] on div "current step: 1. Batch 2. Addresses 407 46 3. Agency IDs 4. Tax IDs 3 459 5. Ve…" at bounding box center [240, 472] width 280 height 500
click at [162, 645] on link "8. Post" at bounding box center [240, 661] width 280 height 59
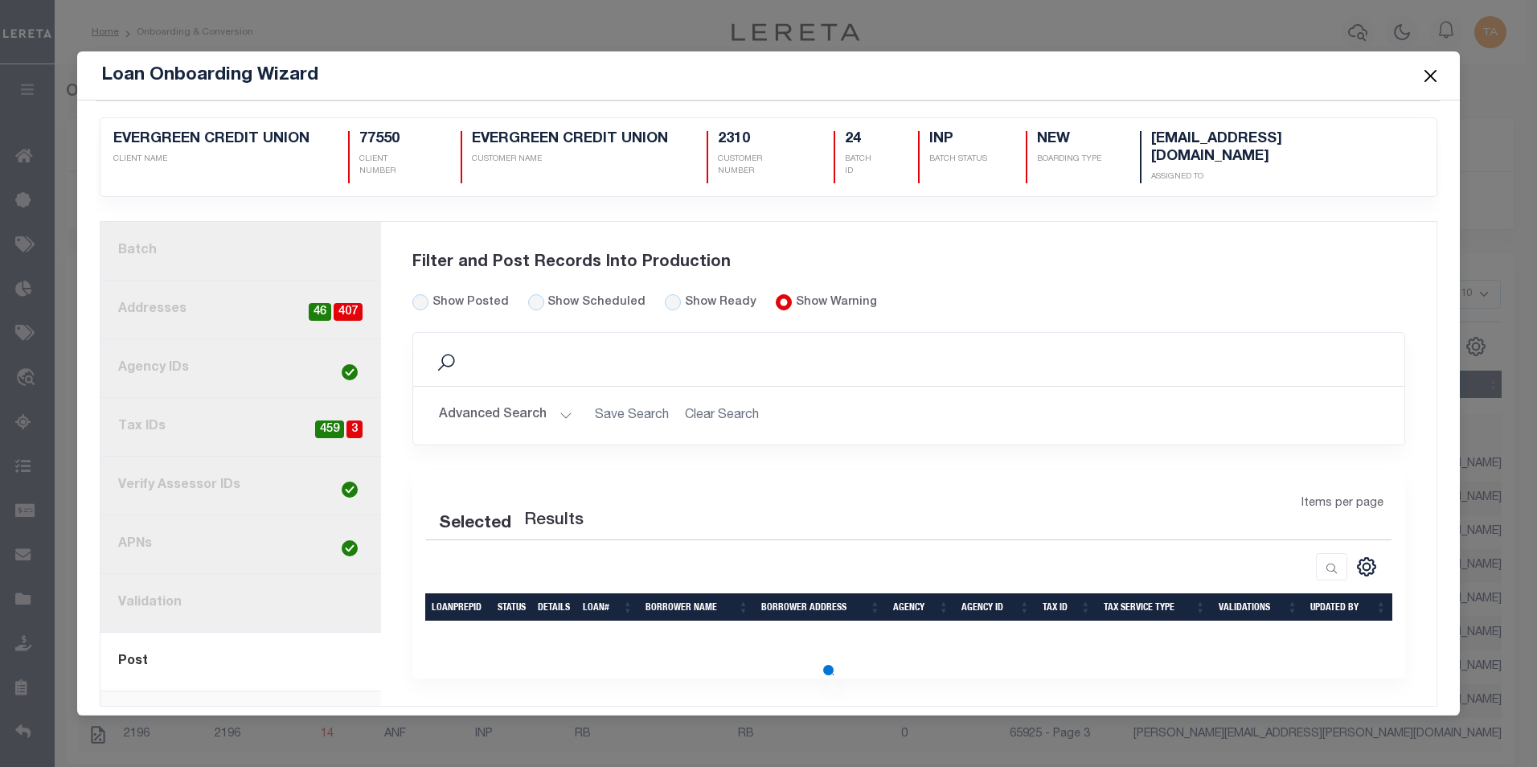
click at [1435, 84] on button "Close" at bounding box center [1429, 75] width 21 height 21
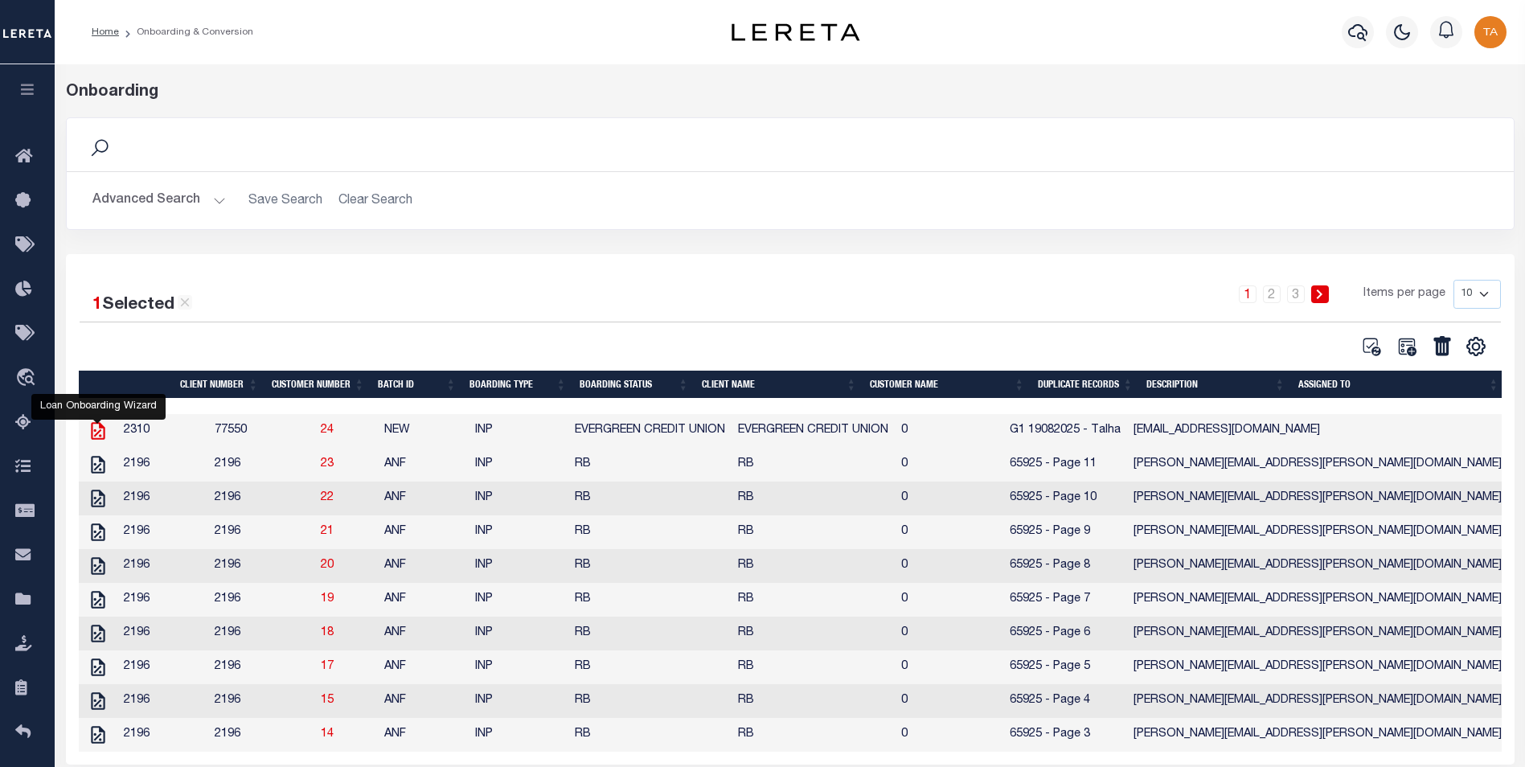
click at [100, 426] on icon at bounding box center [98, 431] width 14 height 18
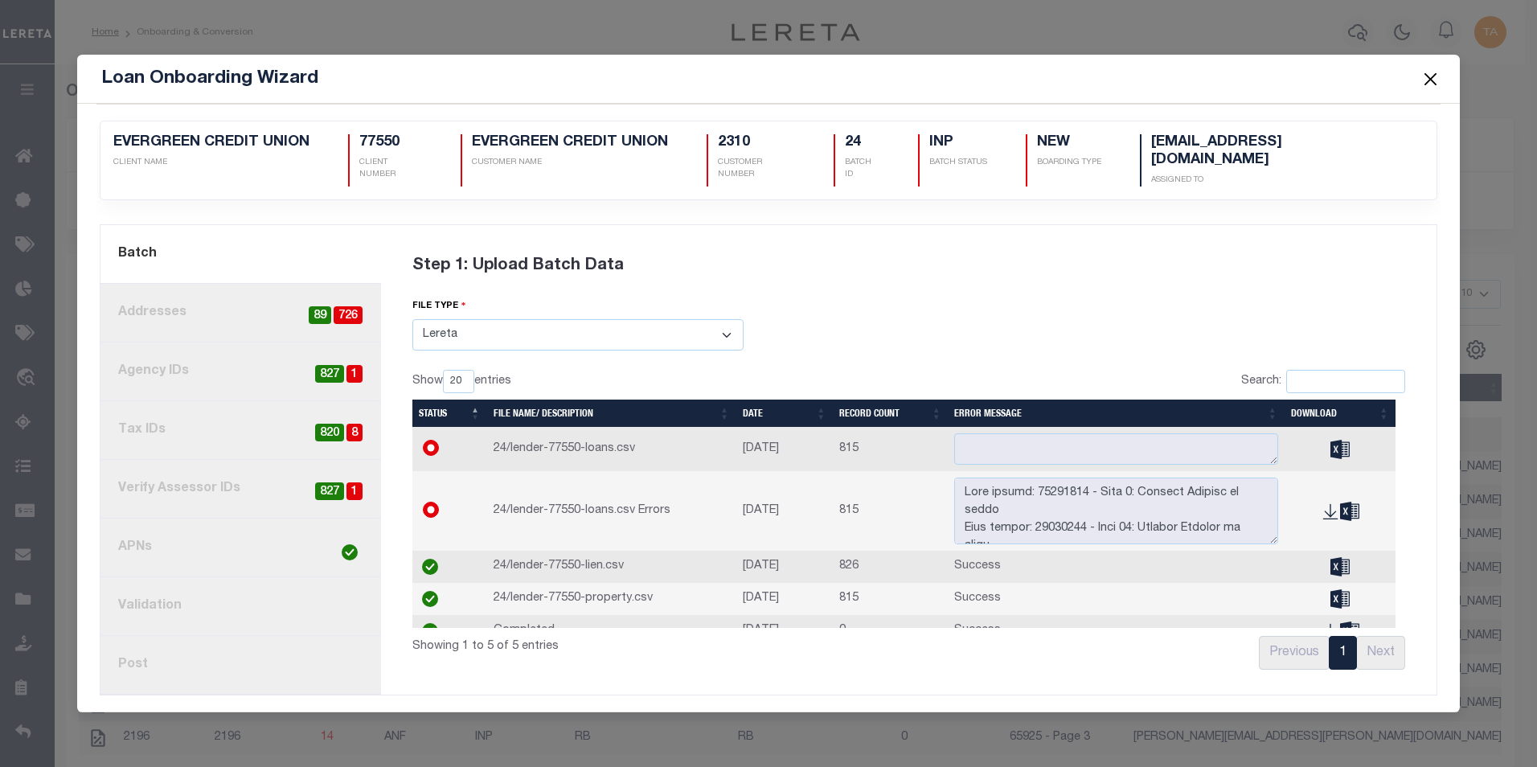
click at [284, 682] on link "8. Post" at bounding box center [240, 665] width 280 height 59
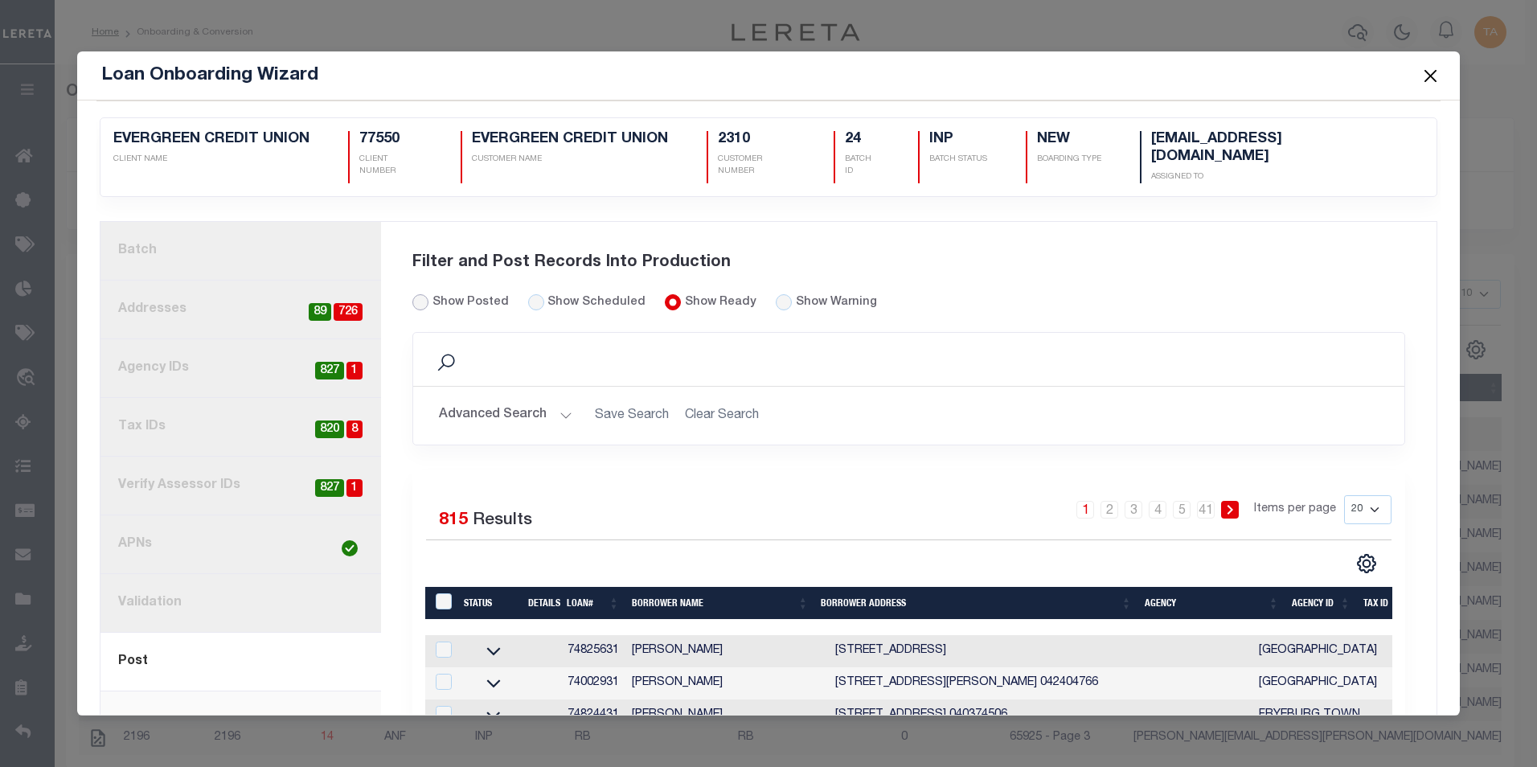
click at [418, 294] on input "Show Posted" at bounding box center [420, 302] width 16 height 16
radio input "true"
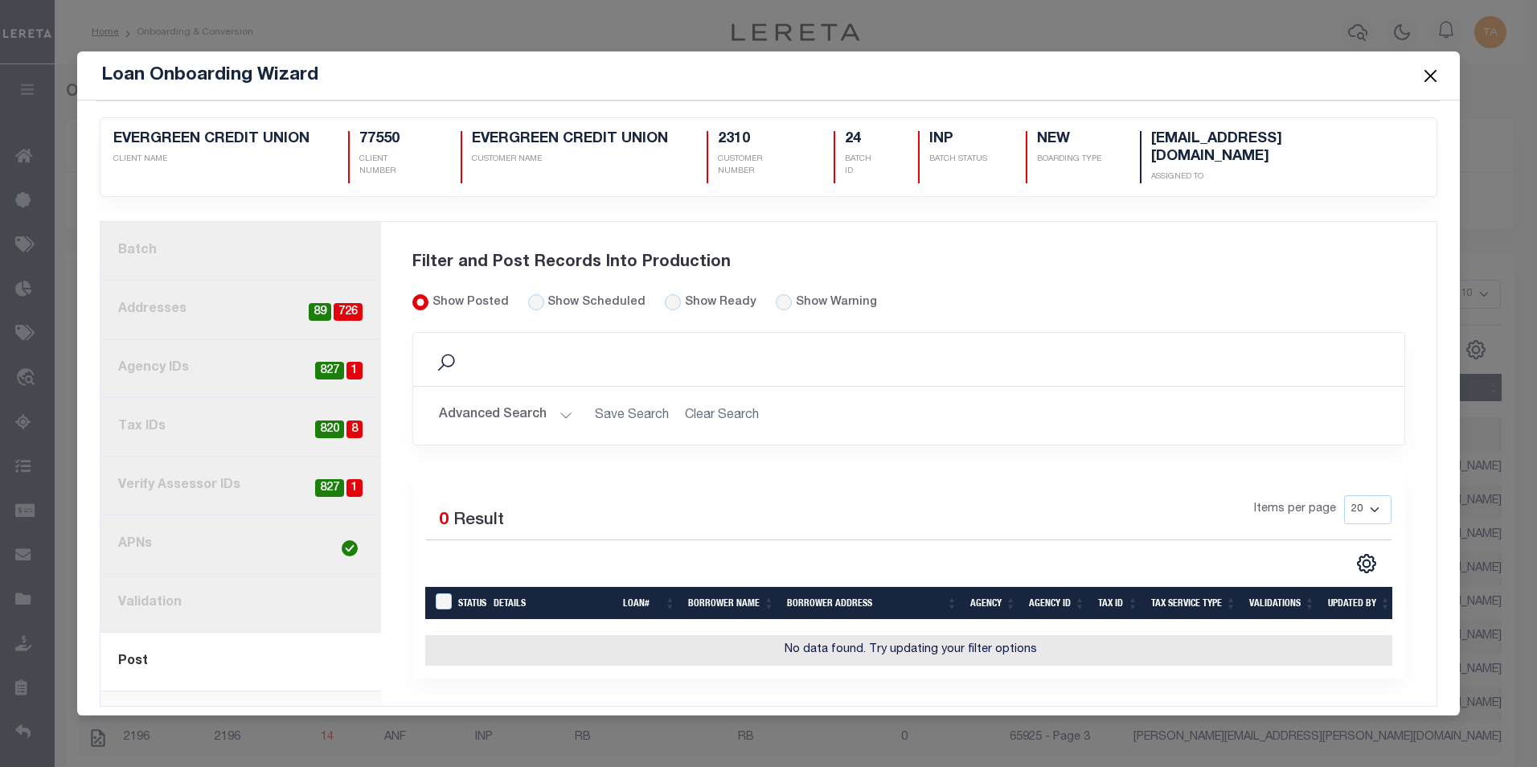
click at [192, 233] on link "1. Batch" at bounding box center [240, 251] width 280 height 59
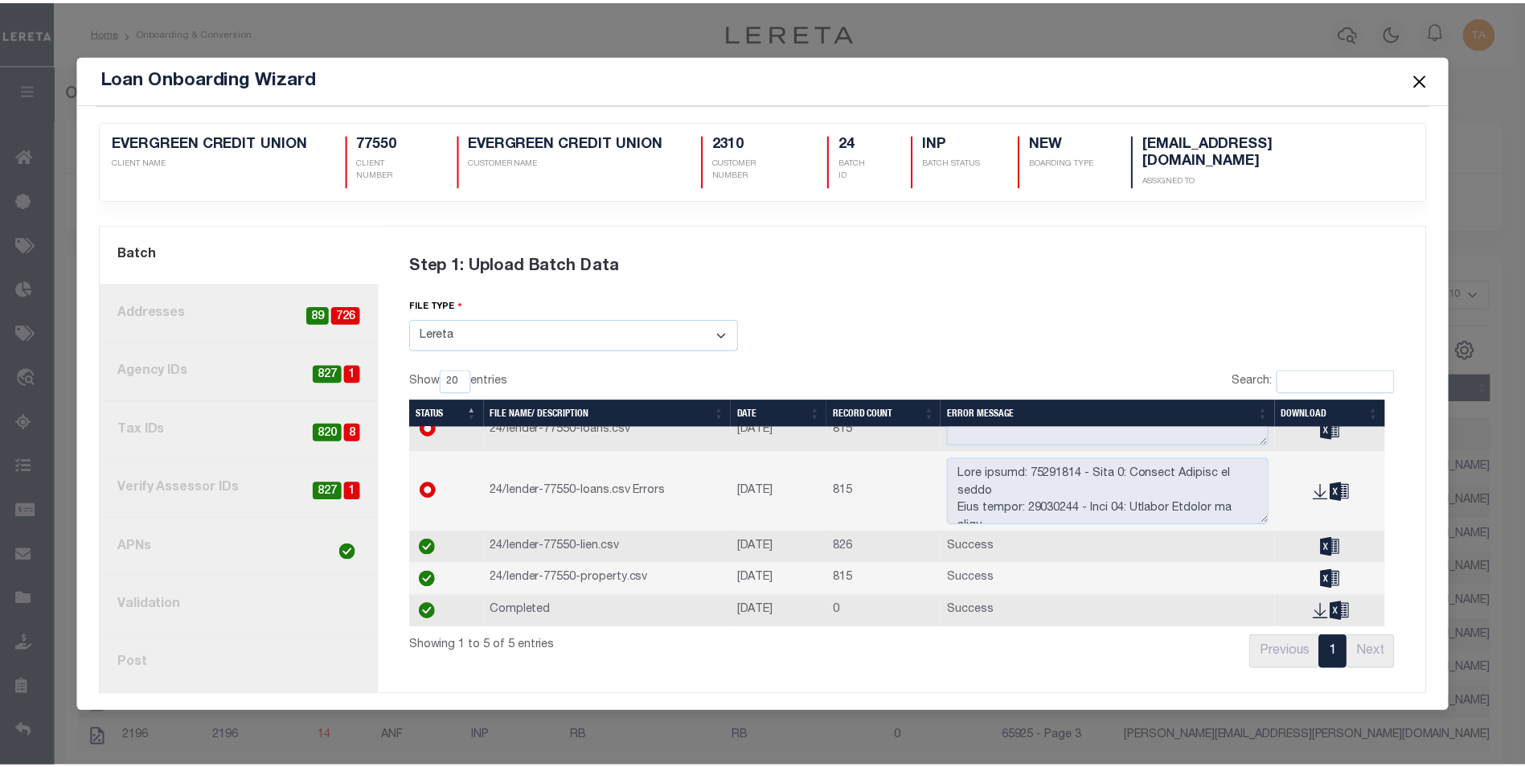
scroll to position [24, 0]
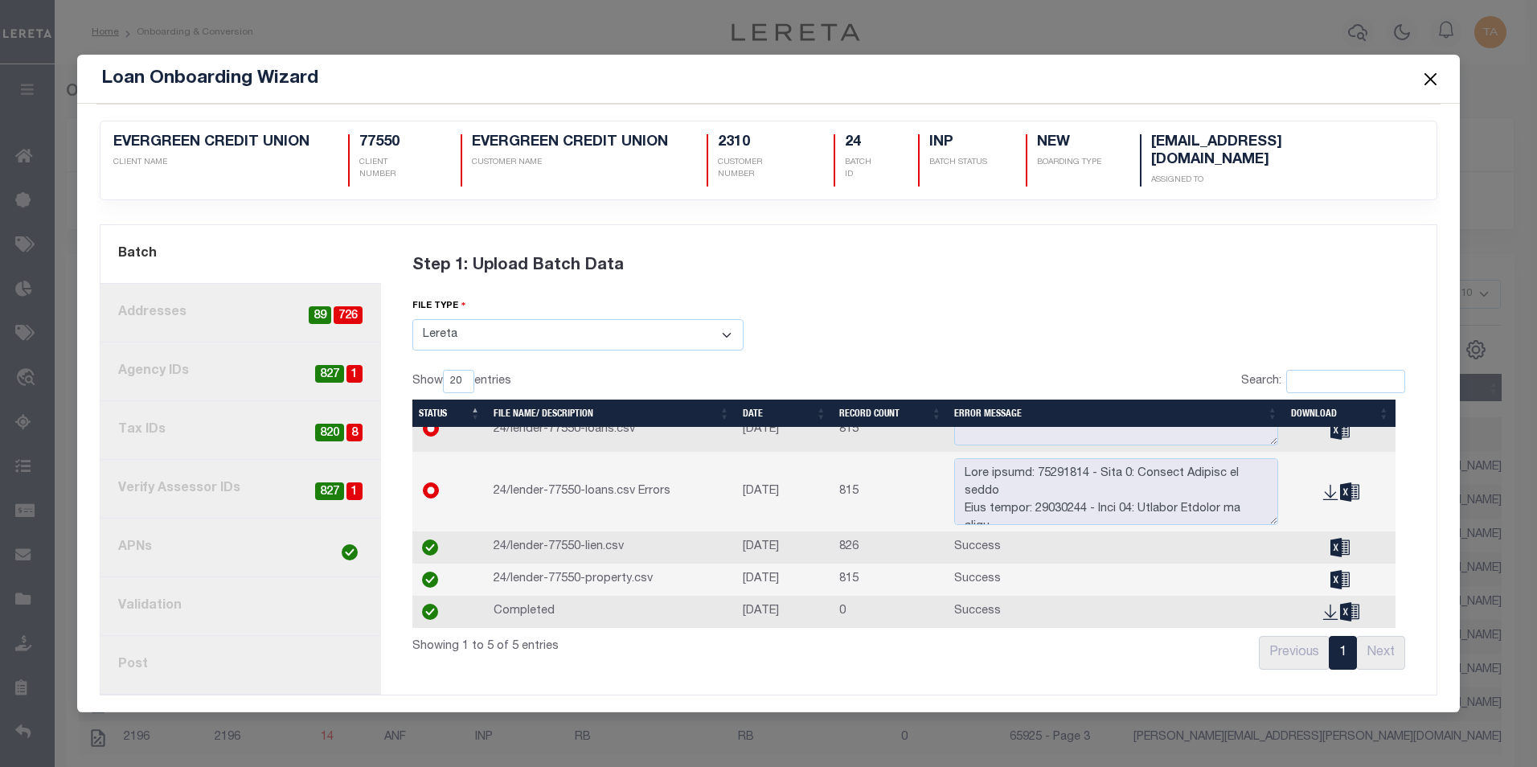
click at [178, 656] on link "8. Post" at bounding box center [240, 665] width 280 height 59
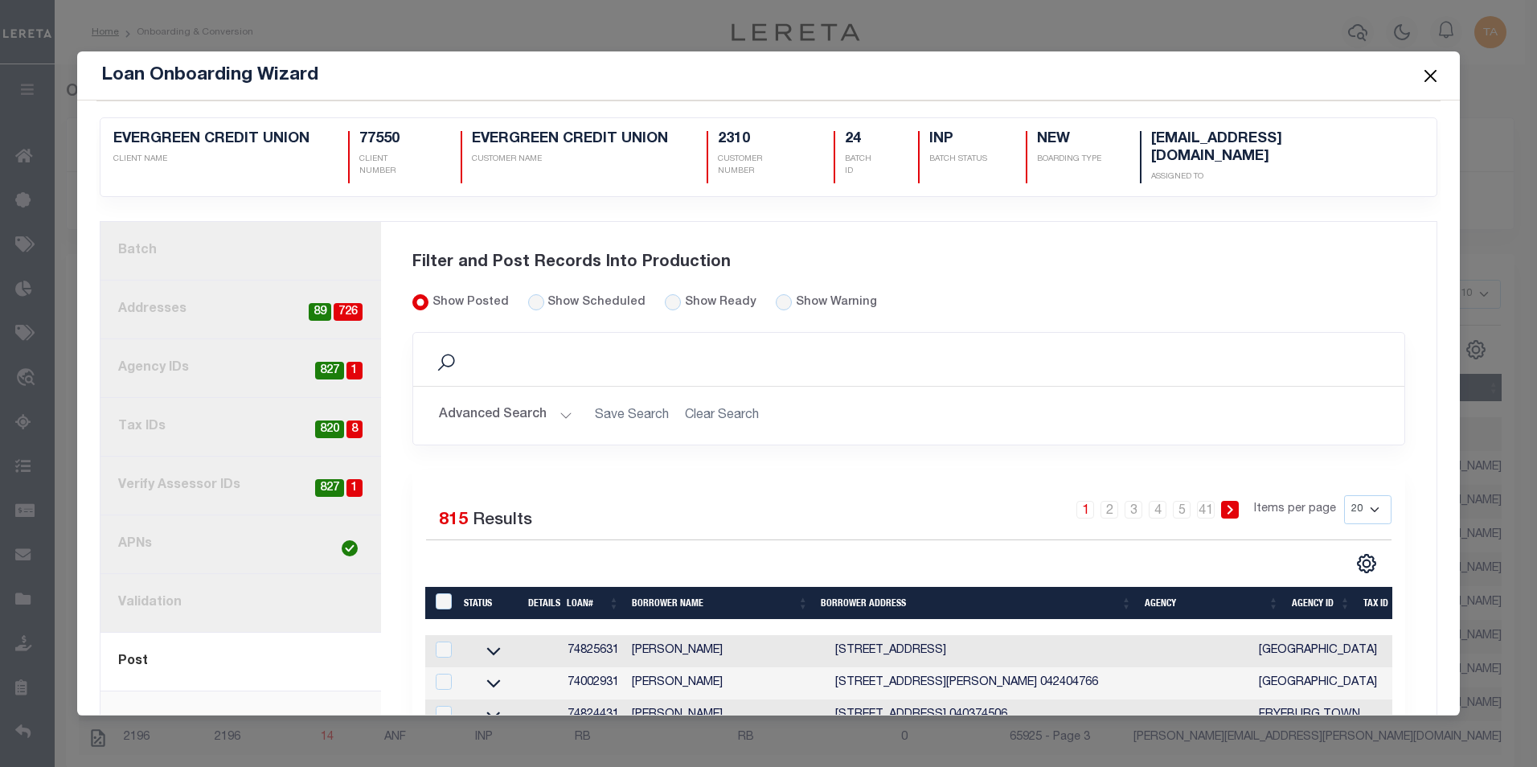
click at [246, 223] on link "1. Batch" at bounding box center [240, 251] width 280 height 59
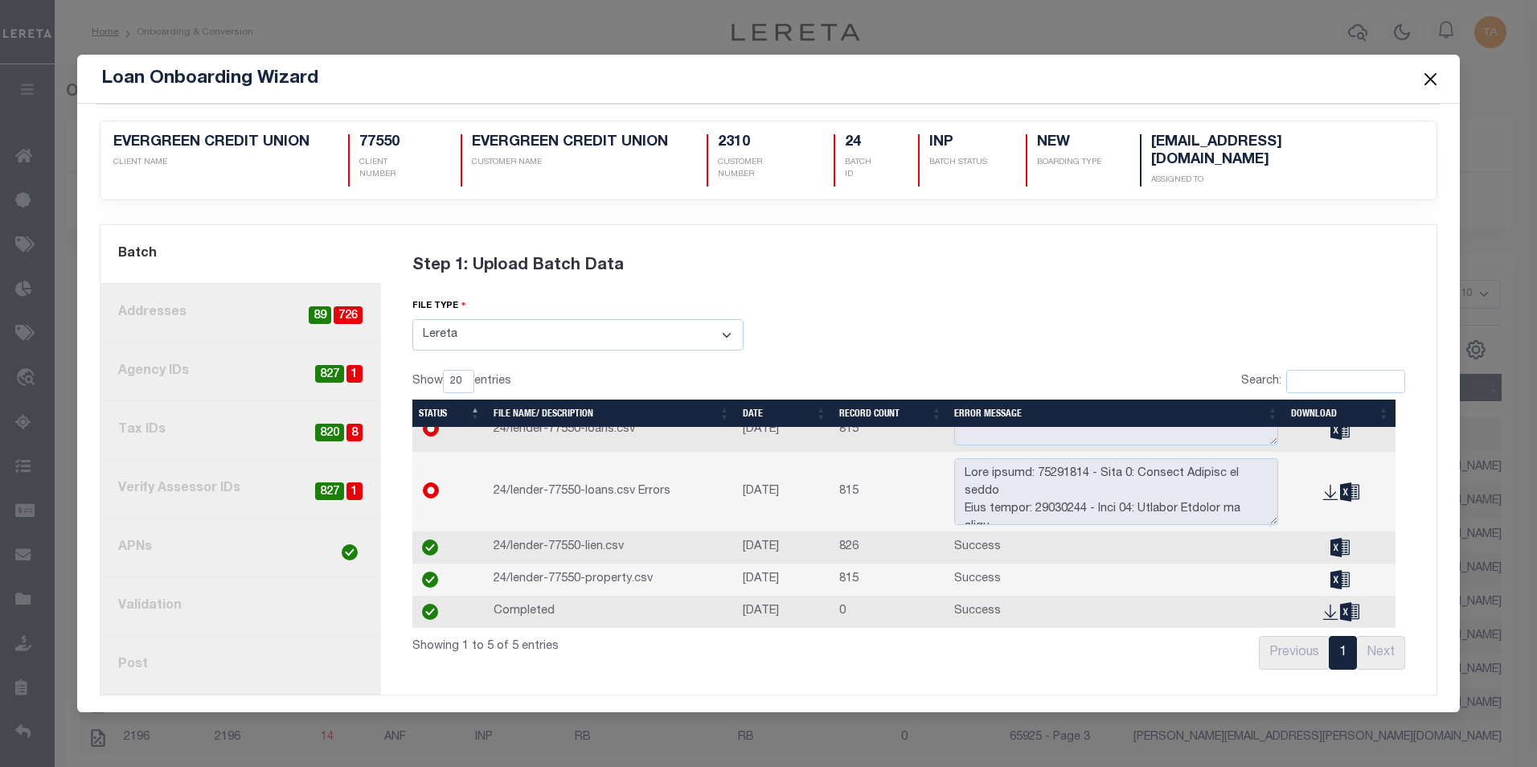
click at [137, 659] on link "8. Post" at bounding box center [240, 665] width 280 height 59
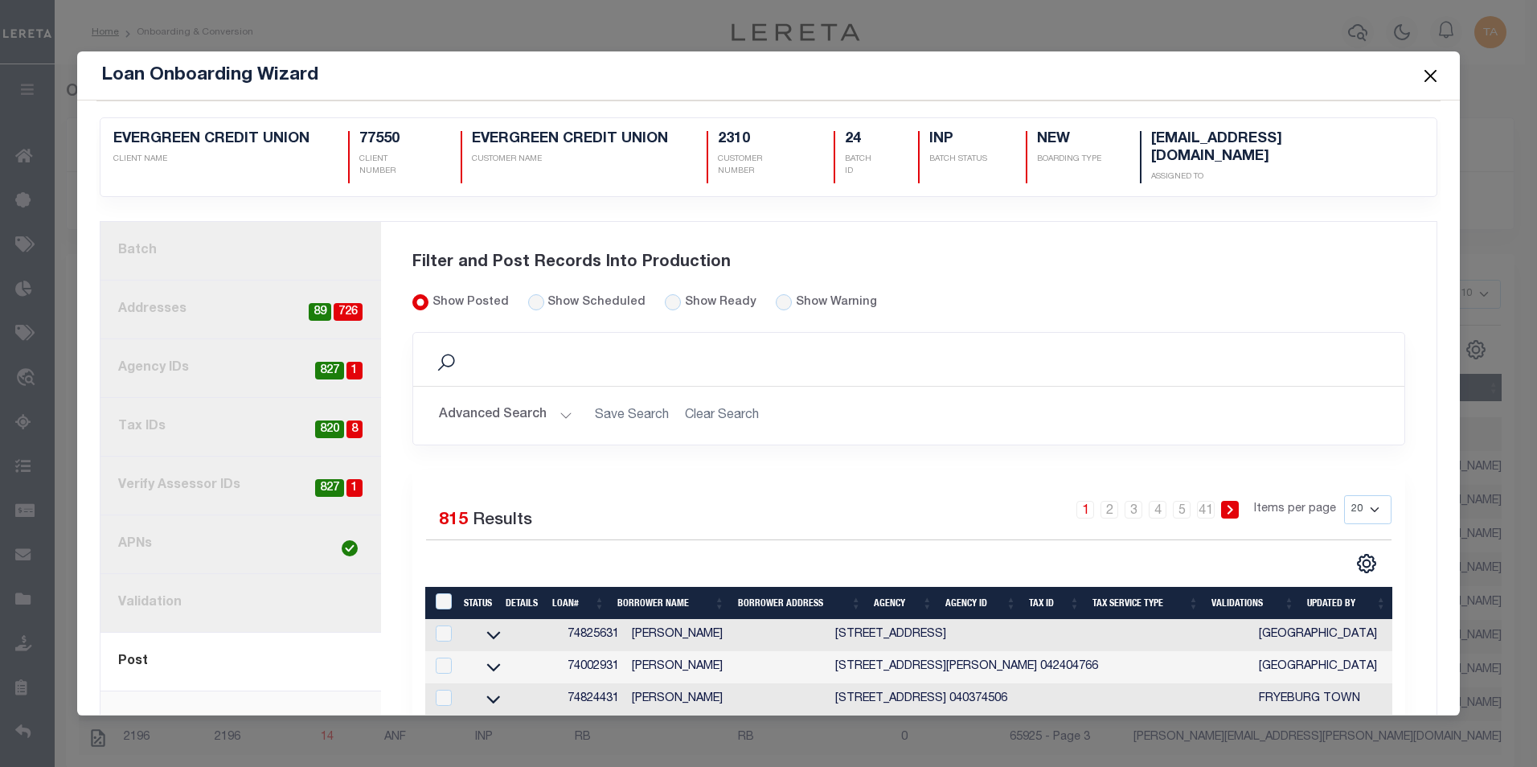
click at [517, 402] on button "Advanced Search" at bounding box center [505, 414] width 133 height 31
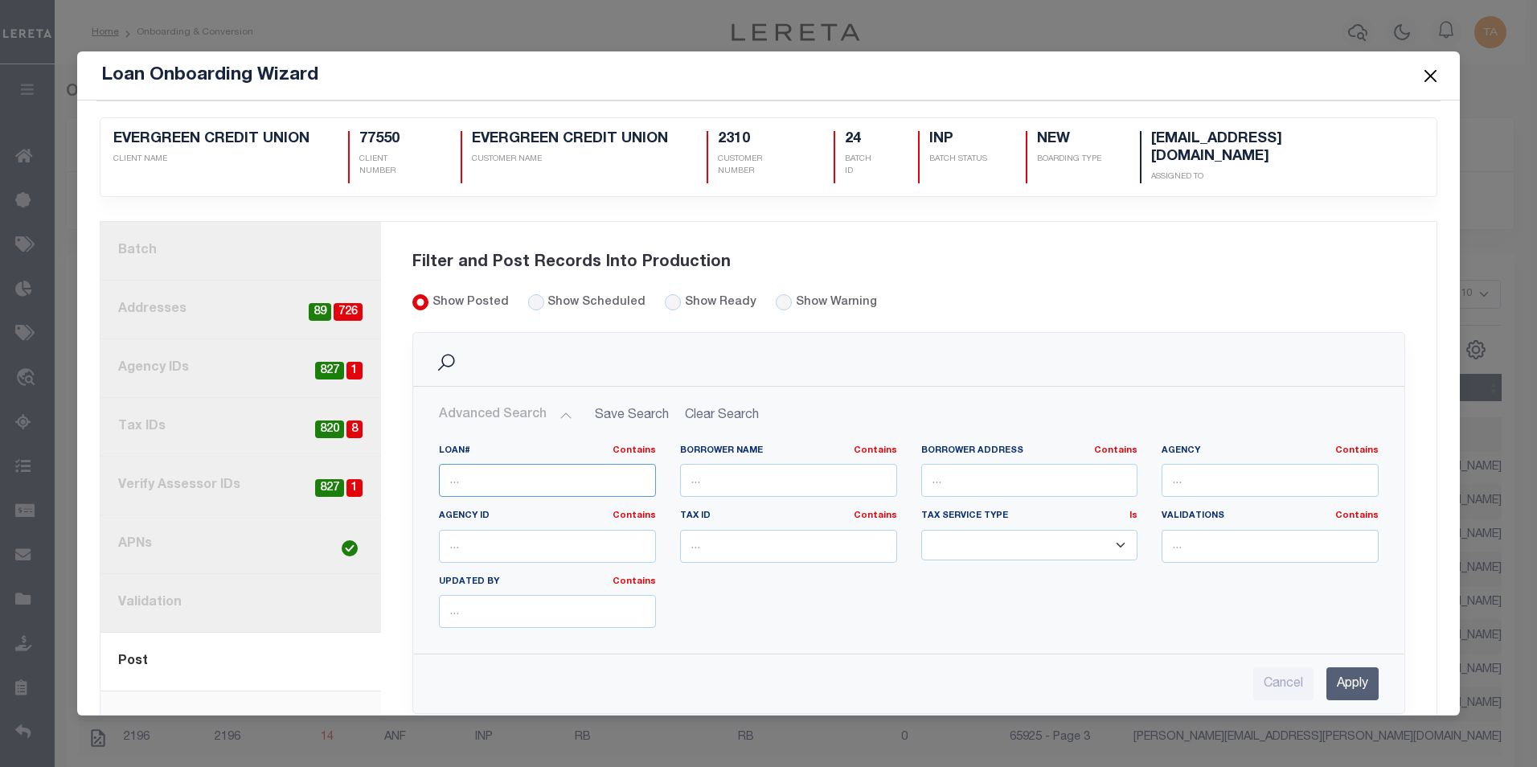
click at [493, 466] on input "text" at bounding box center [547, 480] width 217 height 33
paste input "51501031"
type input "51501031"
click at [1346, 667] on input "Apply" at bounding box center [1352, 683] width 52 height 33
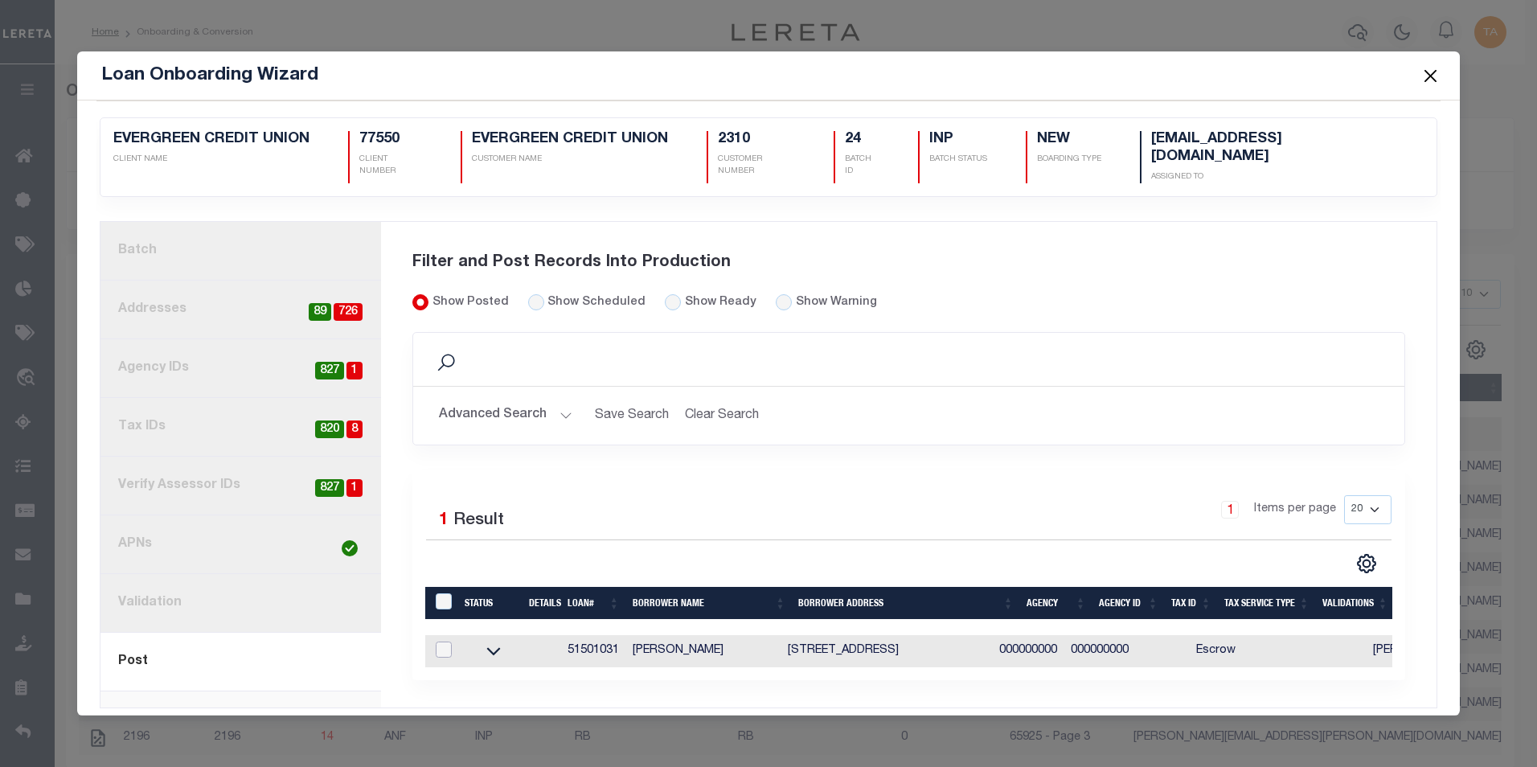
click at [441, 641] on input "checkbox" at bounding box center [444, 649] width 16 height 16
checkbox input "true"
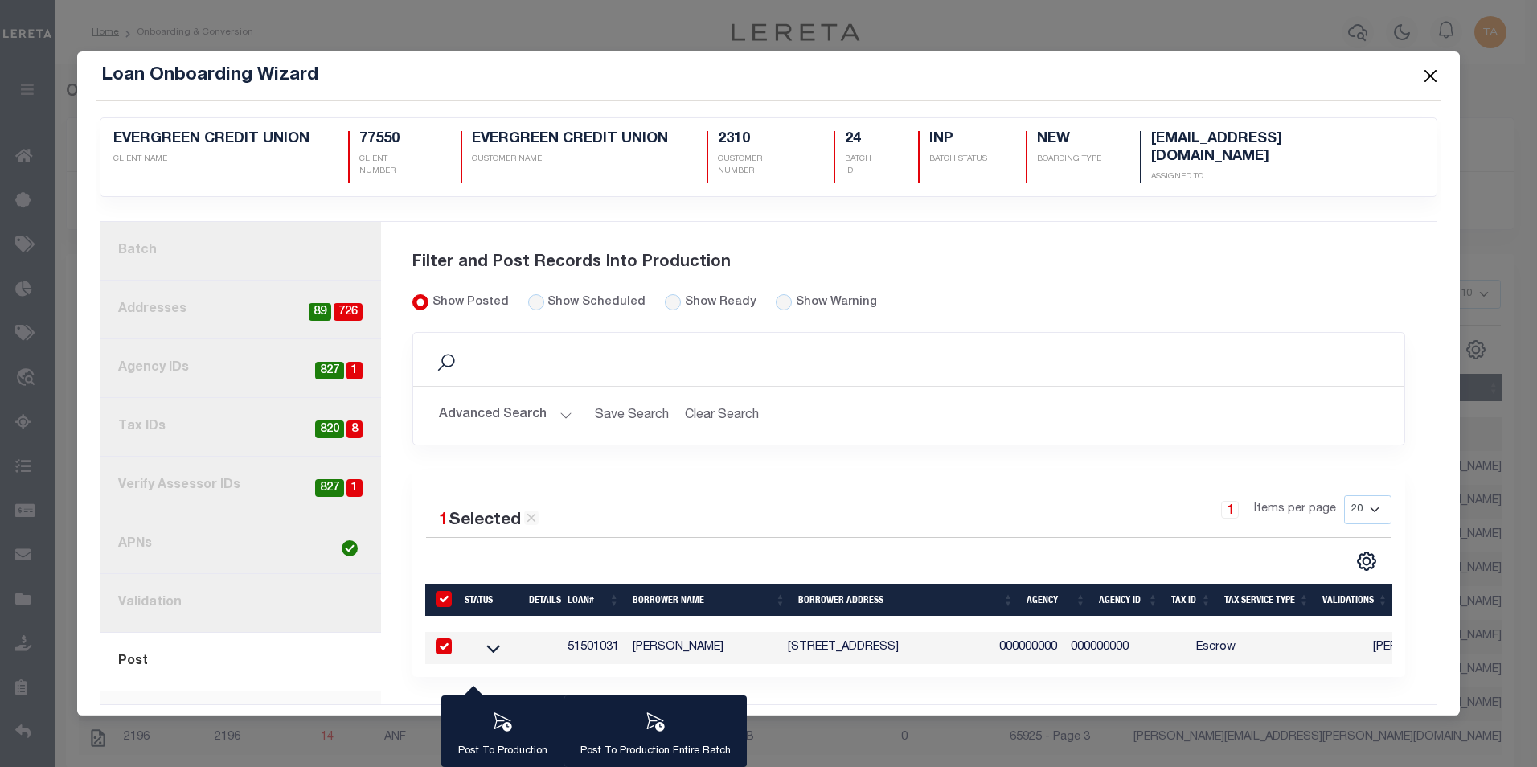
checkbox input "true"
click at [501, 725] on icon "button" at bounding box center [502, 721] width 21 height 21
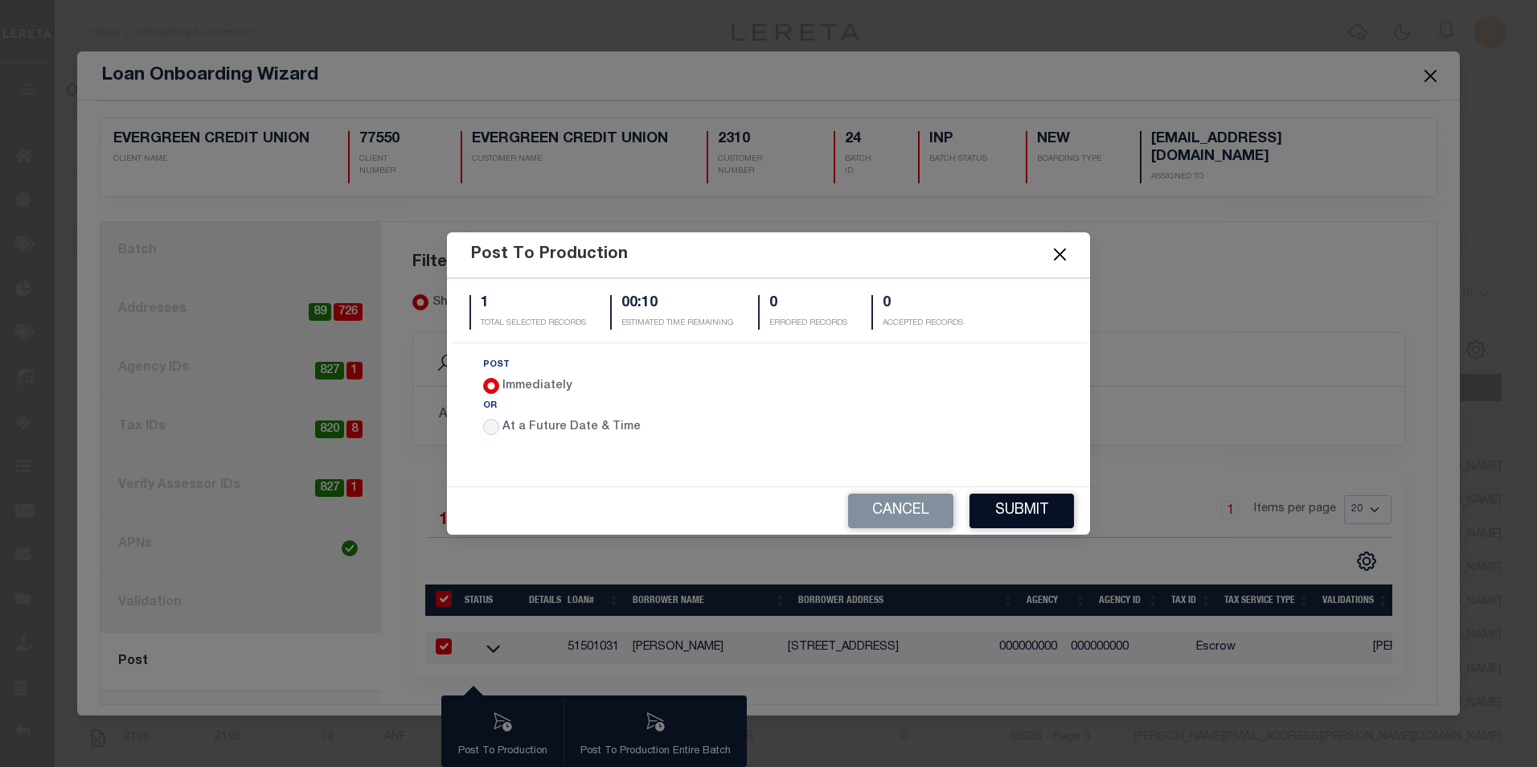
click at [1032, 514] on button "Submit" at bounding box center [1021, 510] width 104 height 35
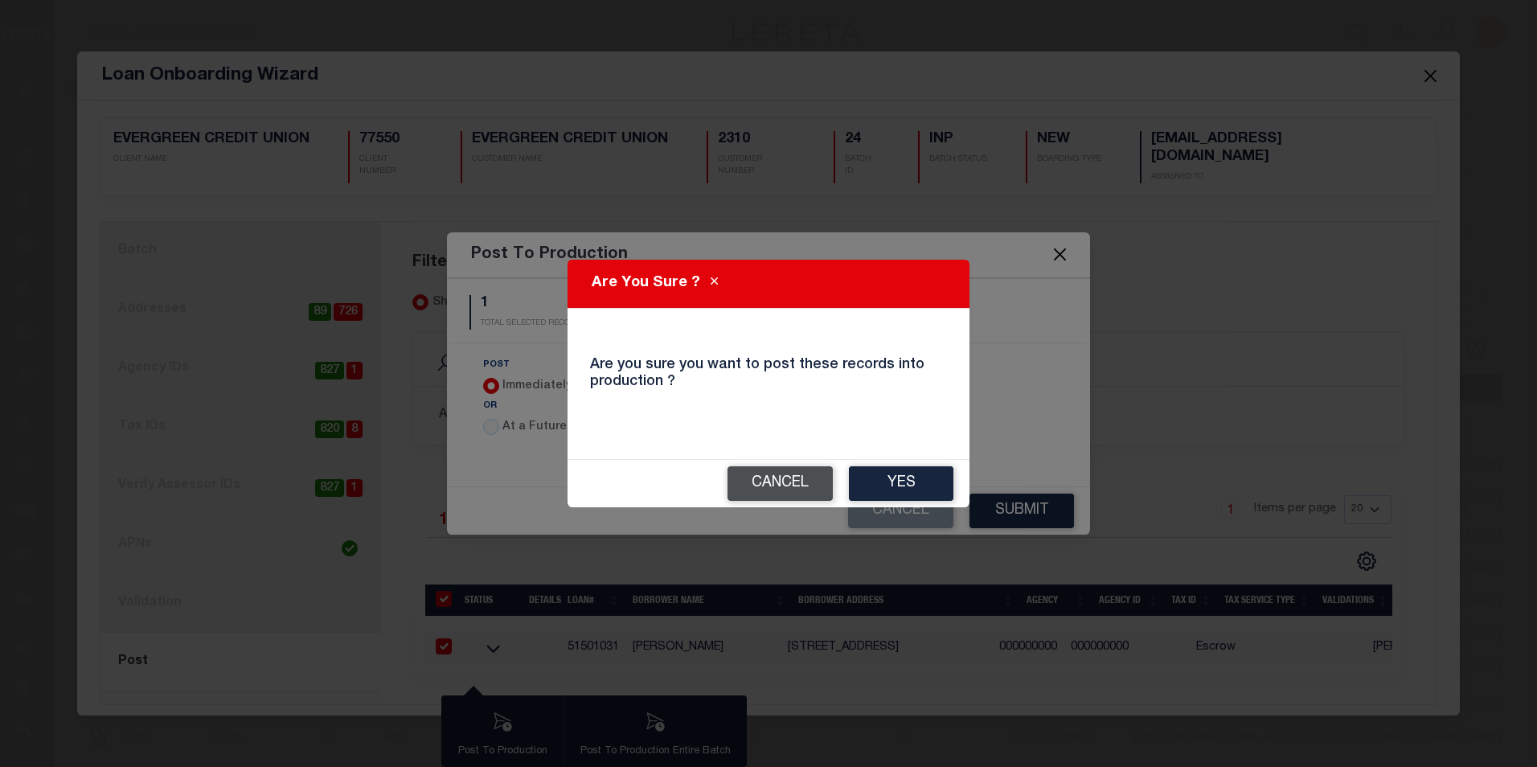
click at [750, 481] on button "Cancel" at bounding box center [779, 483] width 105 height 35
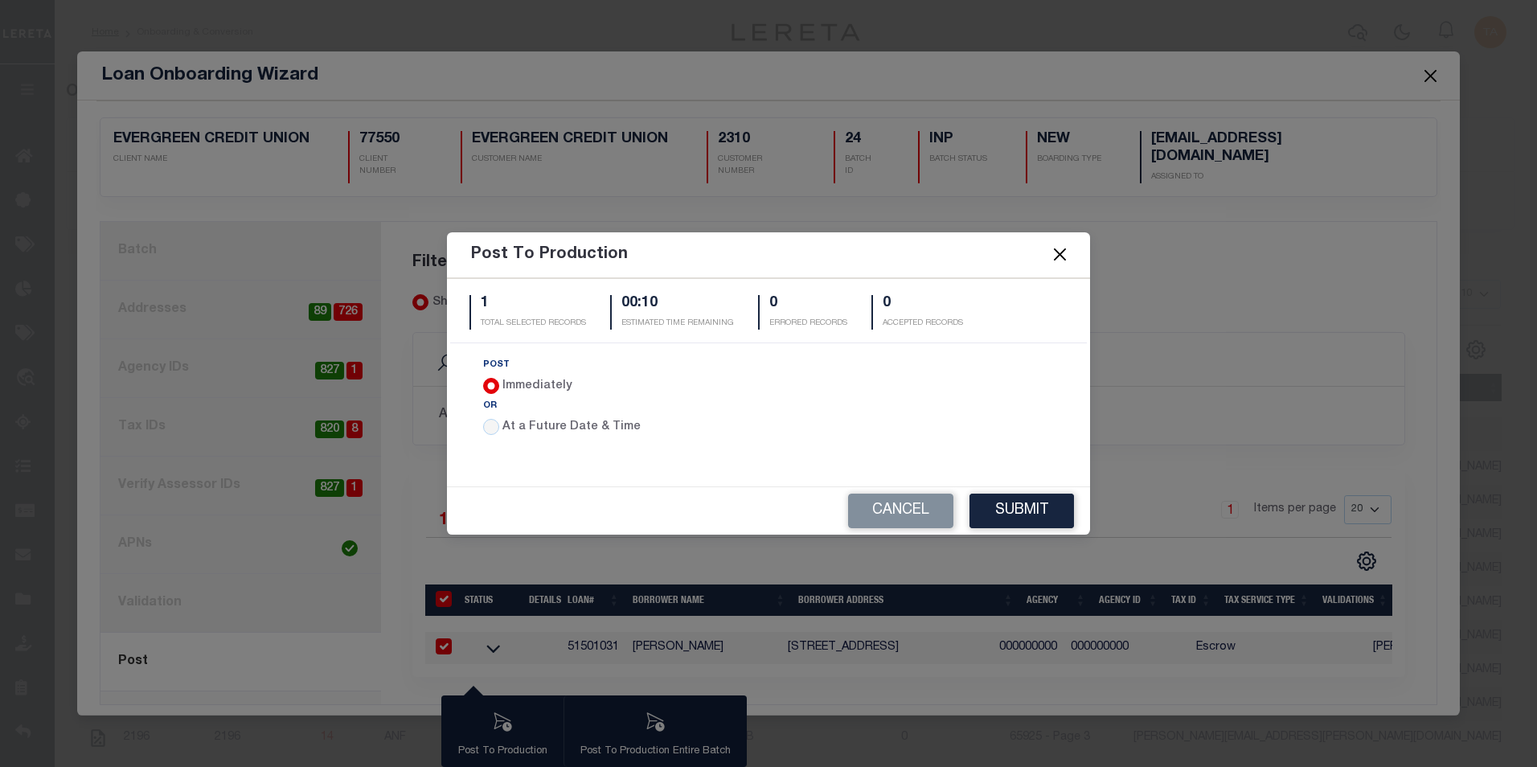
click at [211, 293] on div "Post To Production 1 TOTAL SELECTED RECORDS 00:10 ESTIMATED TIME REMAINING 0 ER…" at bounding box center [768, 383] width 1537 height 767
click at [891, 517] on button "Cancel" at bounding box center [900, 510] width 105 height 35
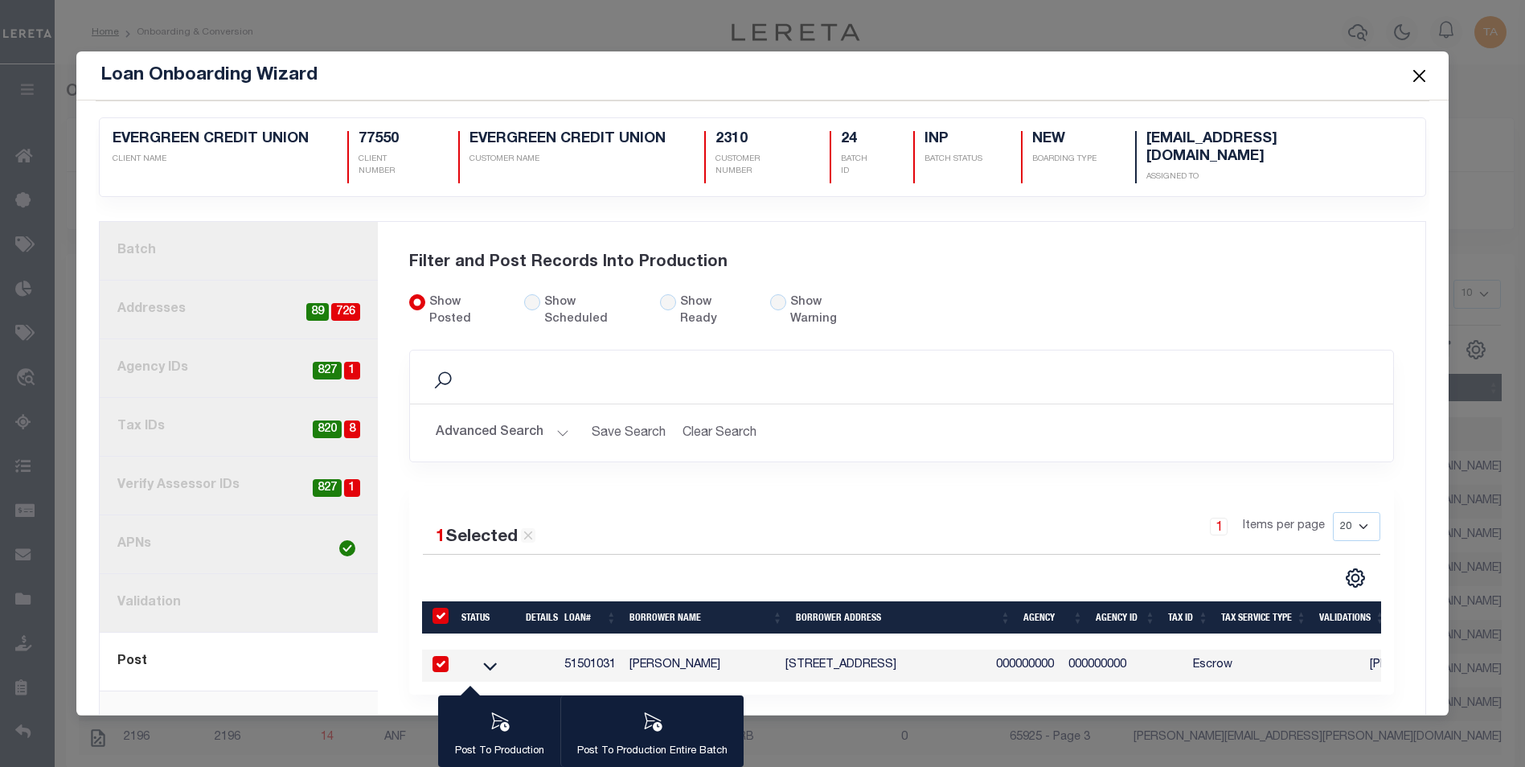
click at [199, 310] on link "2. Addresses 726 89" at bounding box center [239, 309] width 278 height 59
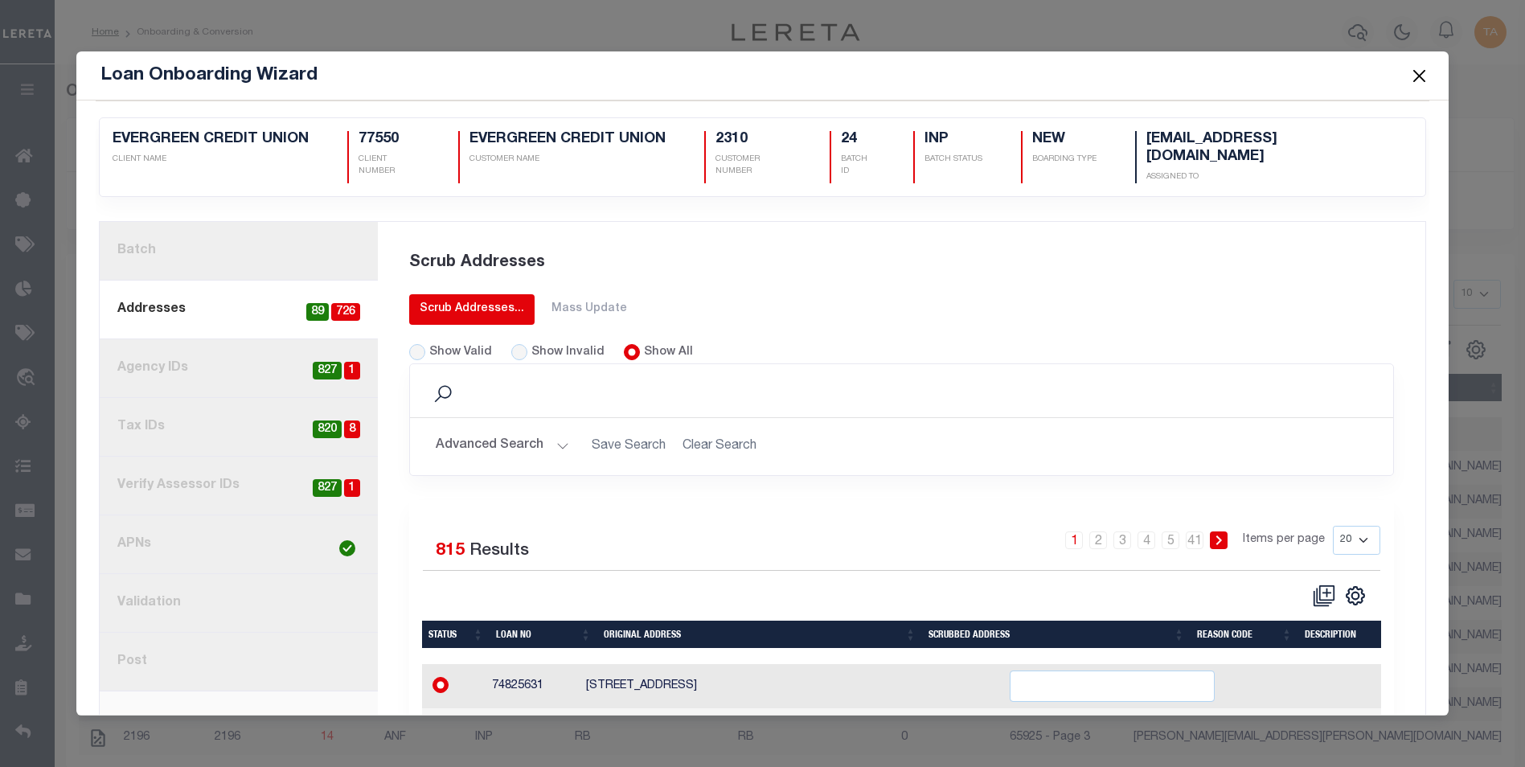
click at [482, 305] on div "Scrub Addresses..." at bounding box center [472, 309] width 104 height 17
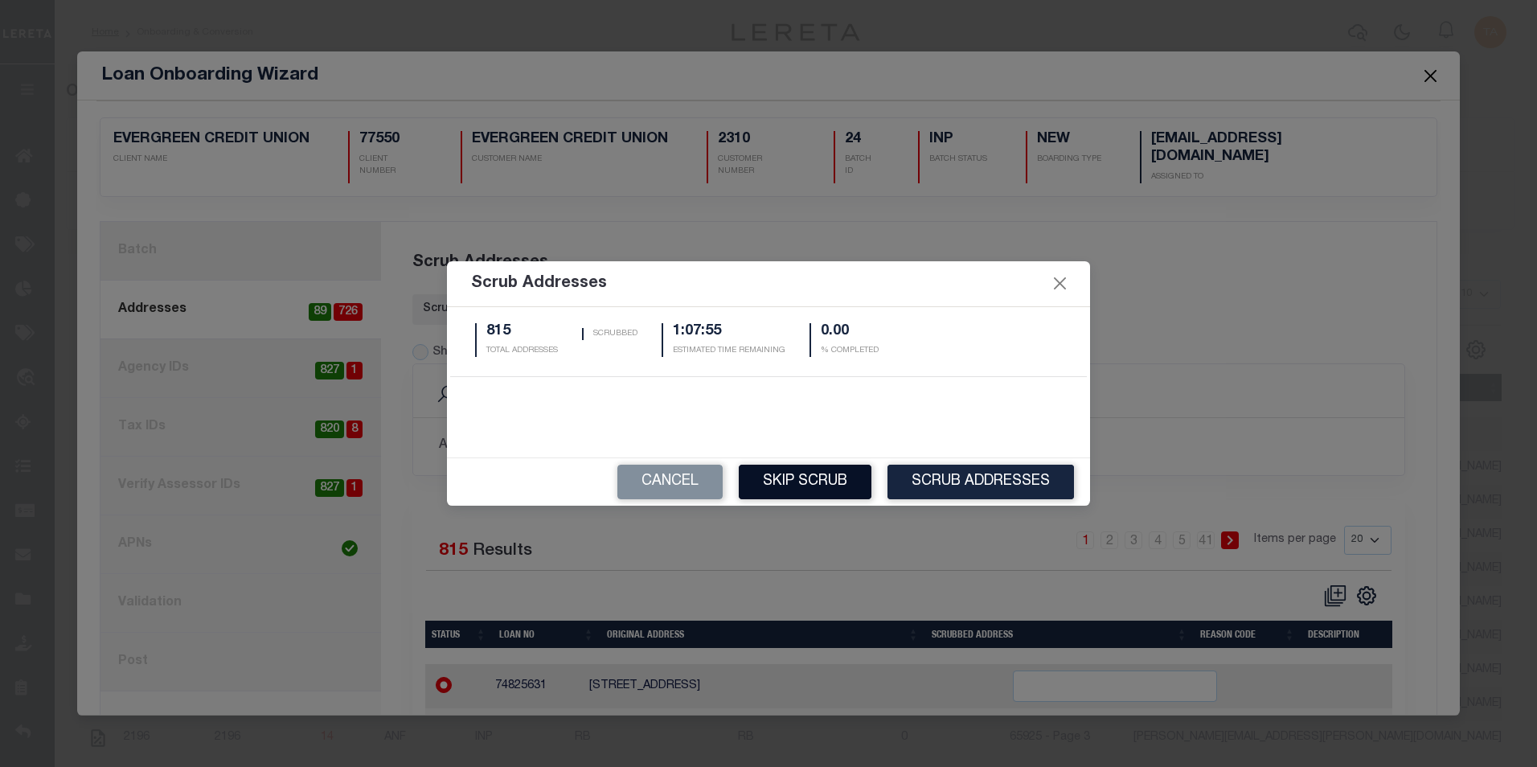
click at [801, 473] on button "Skip Scrub" at bounding box center [805, 482] width 133 height 35
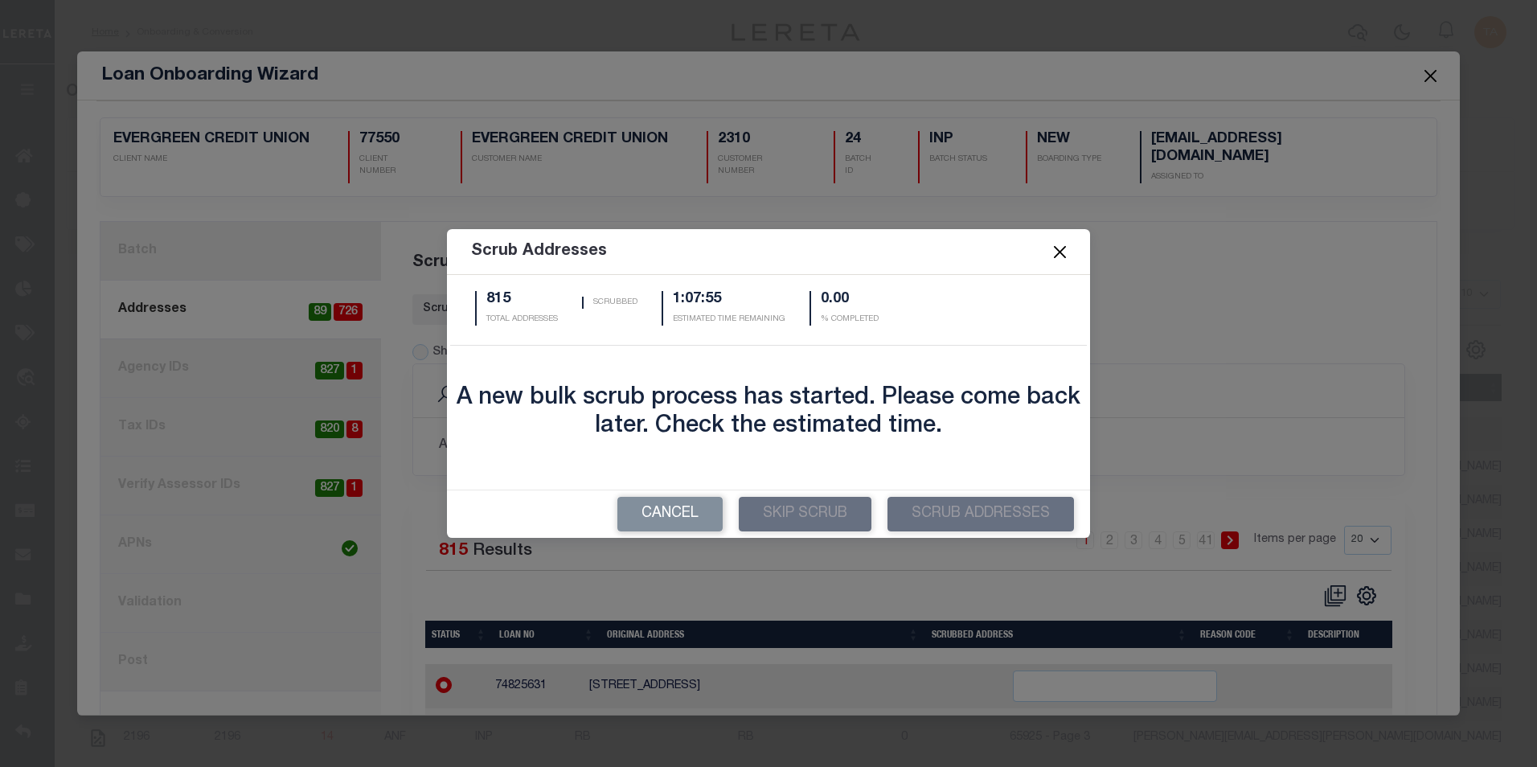
click at [1057, 253] on button "Close" at bounding box center [1060, 252] width 21 height 21
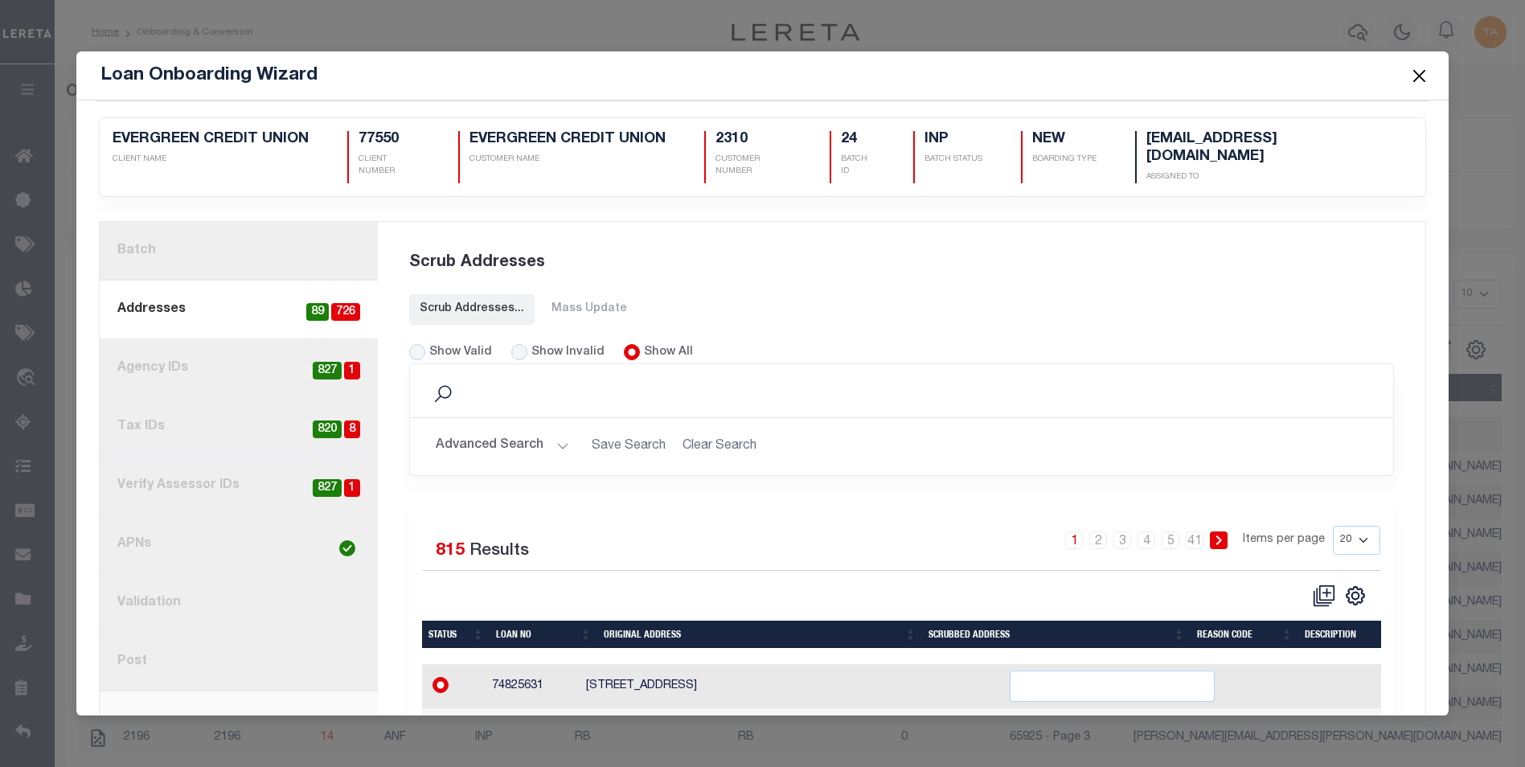
click at [1418, 76] on button "Close" at bounding box center [1418, 75] width 21 height 21
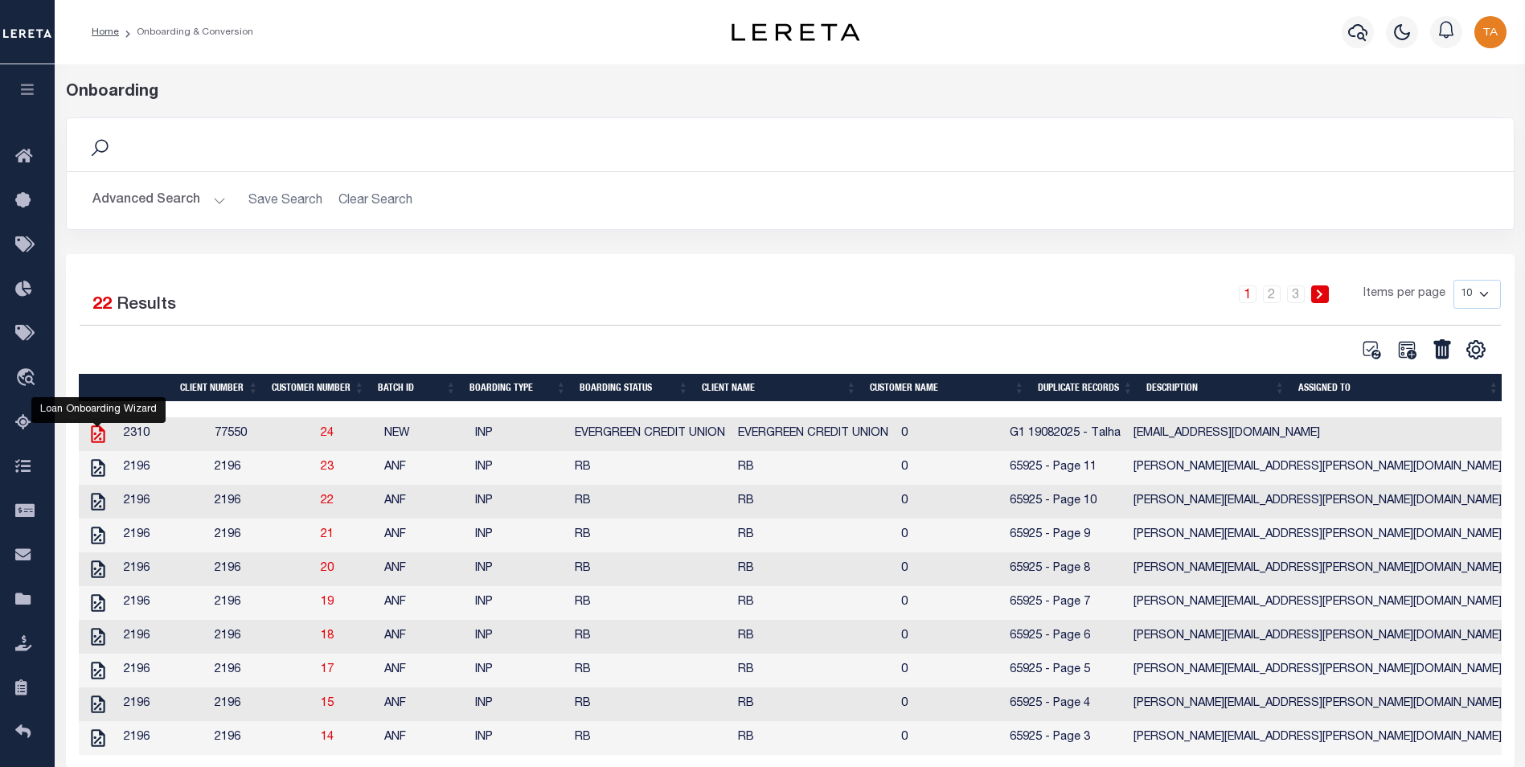
click at [99, 437] on icon at bounding box center [98, 434] width 14 height 18
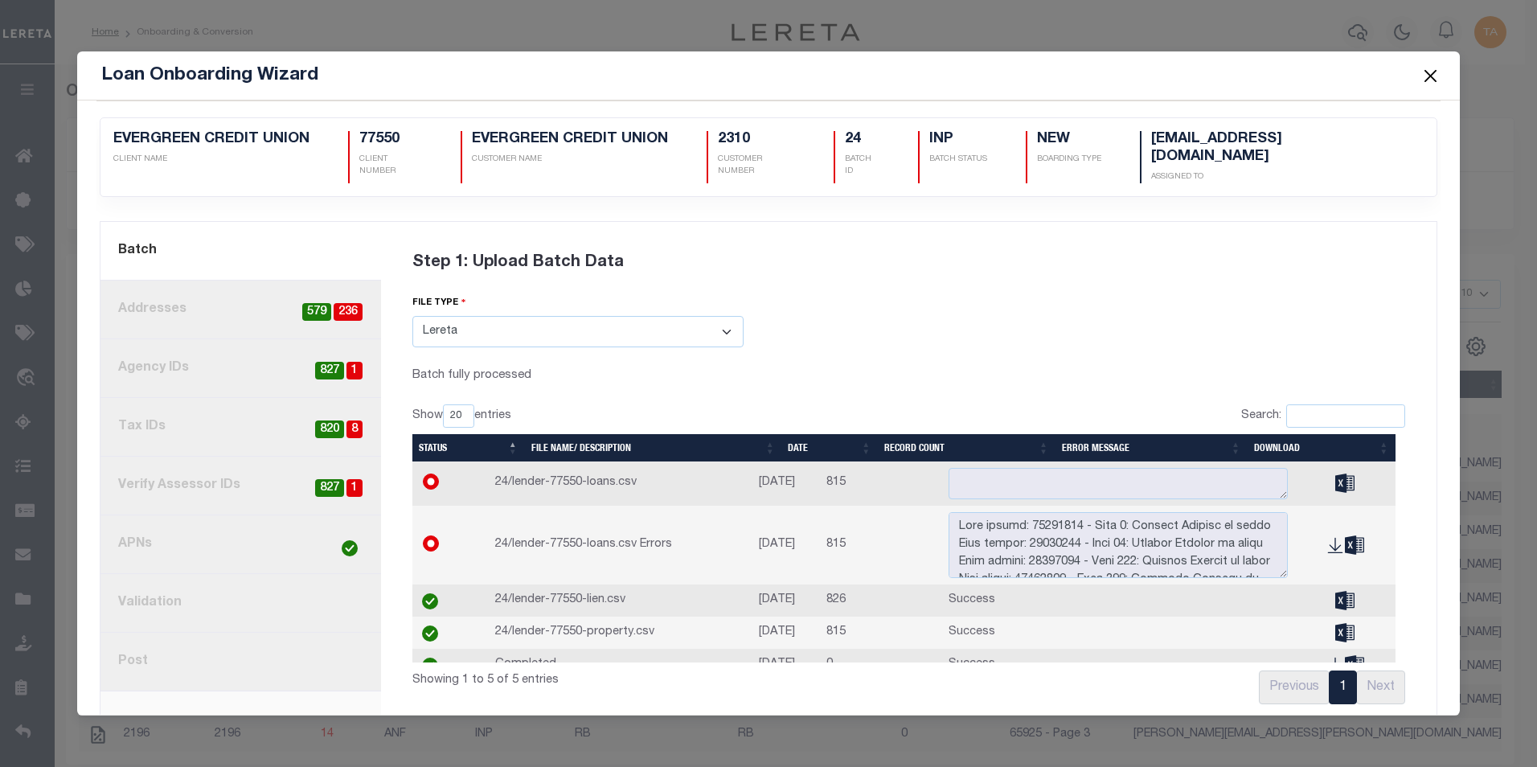
click at [1427, 80] on button "Close" at bounding box center [1429, 75] width 21 height 21
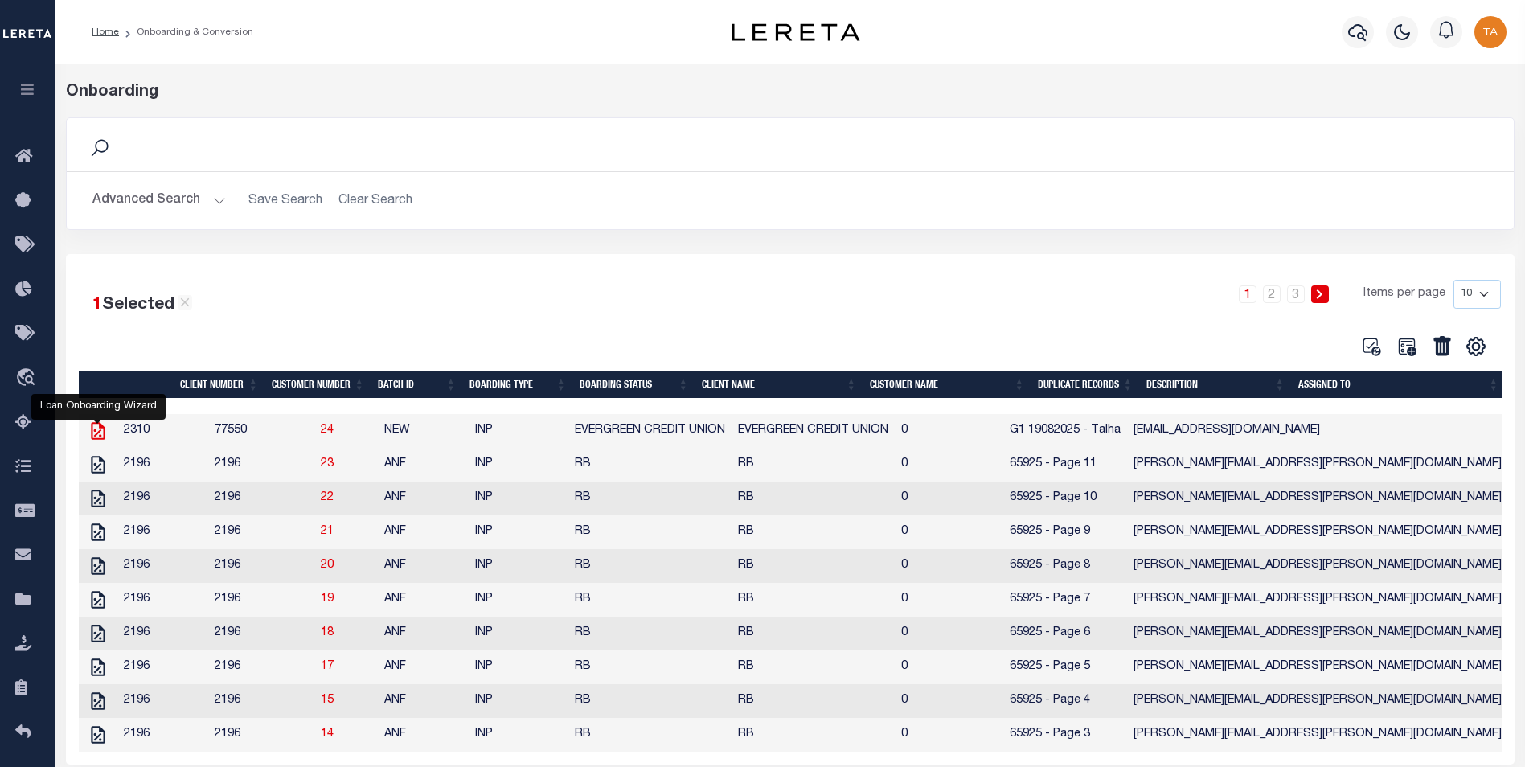
click at [92, 436] on icon at bounding box center [98, 431] width 14 height 18
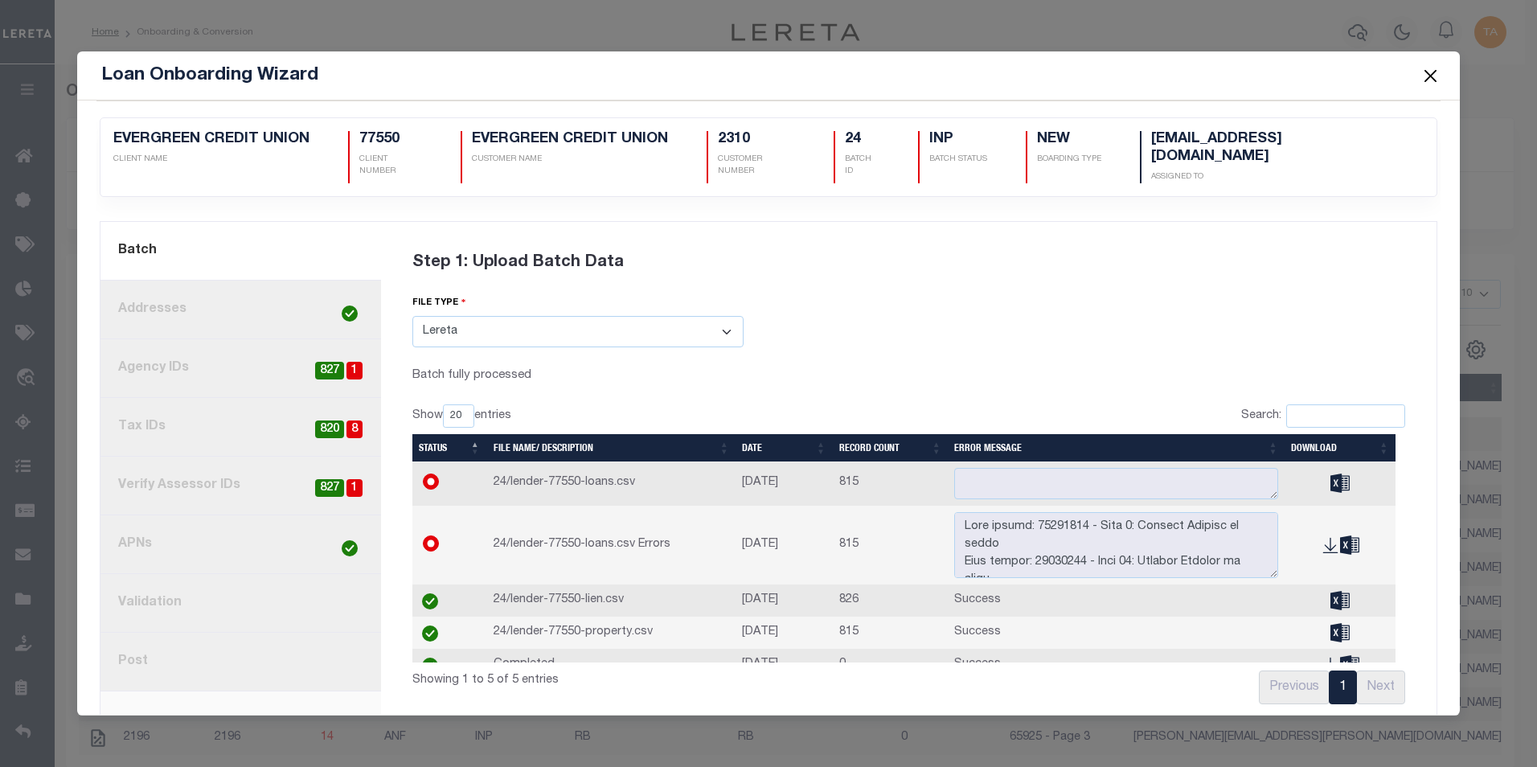
click at [160, 647] on link "8. Post" at bounding box center [240, 661] width 280 height 59
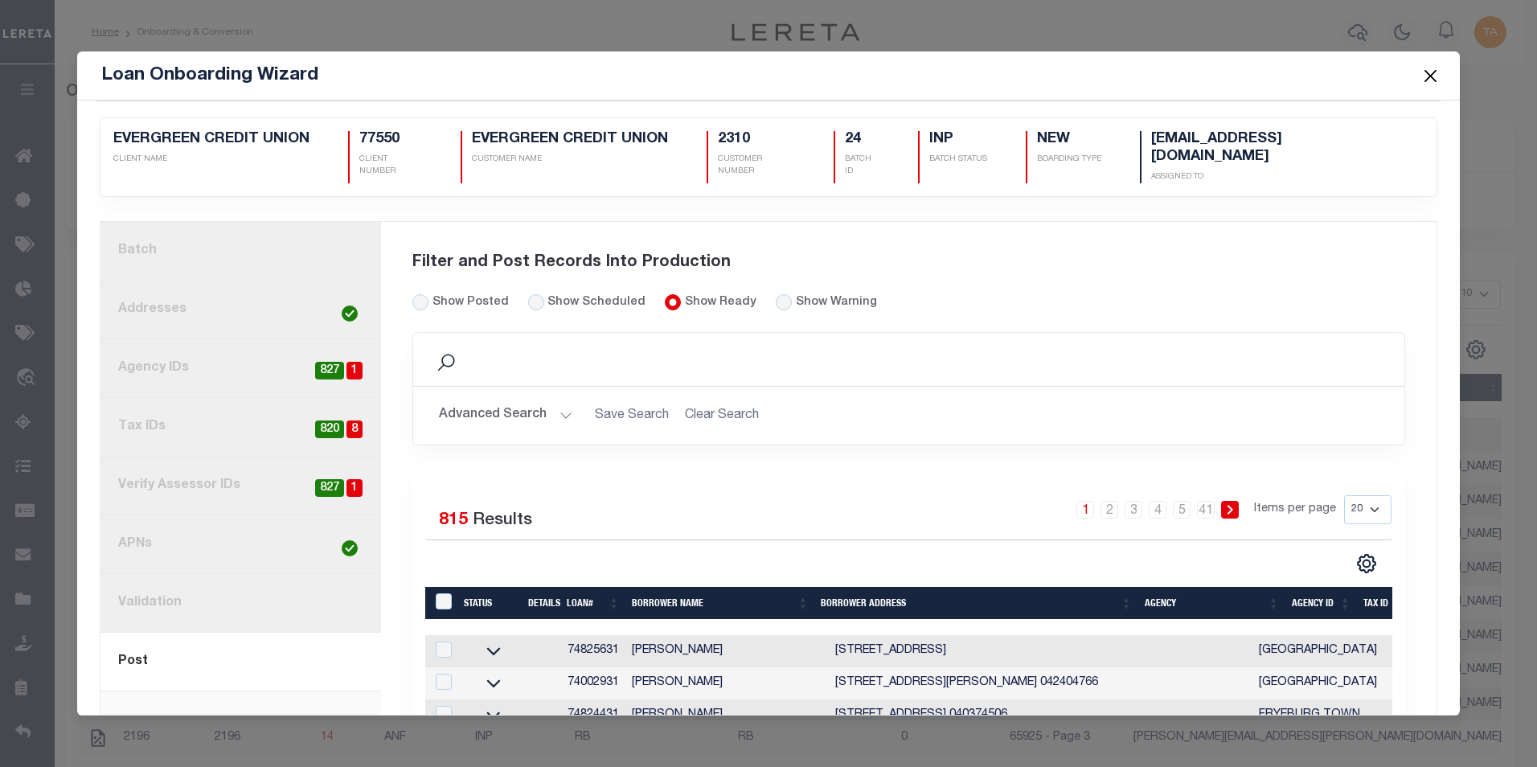
click at [505, 401] on button "Advanced Search" at bounding box center [505, 414] width 133 height 31
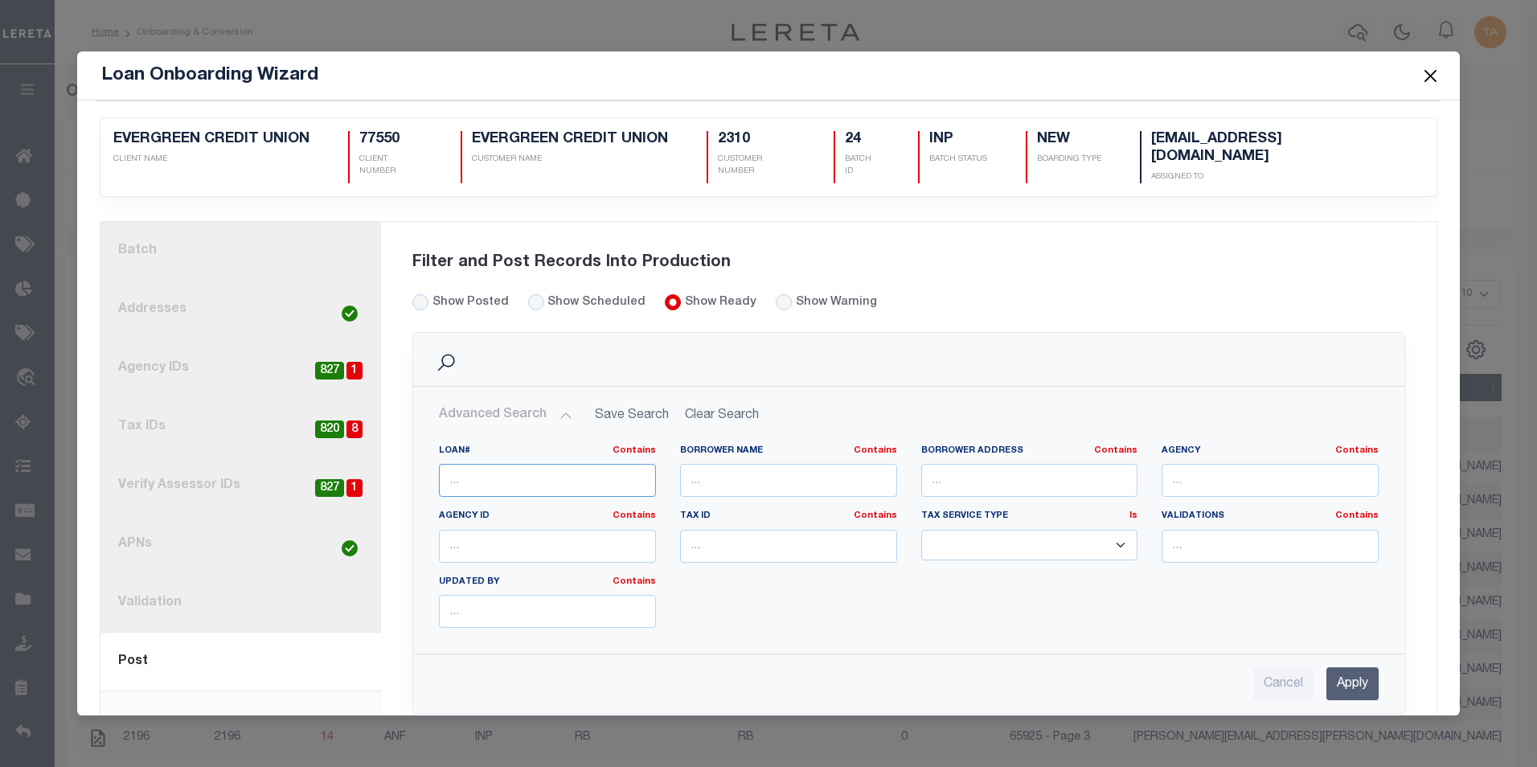
click at [492, 464] on input "text" at bounding box center [547, 480] width 217 height 33
paste input "51501031"
type input "51501031"
click at [1327, 671] on input "Apply" at bounding box center [1352, 683] width 52 height 33
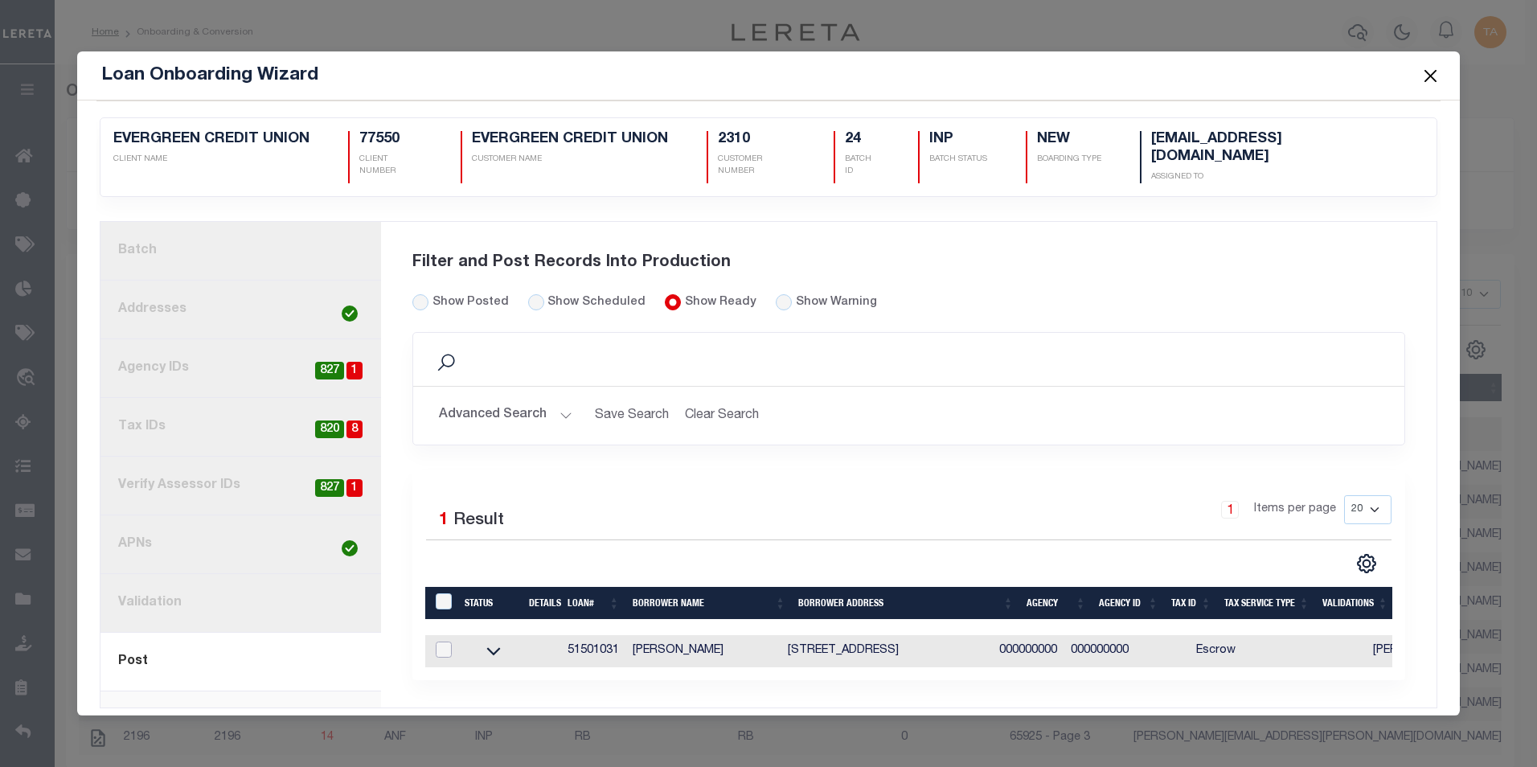
click at [437, 641] on input "checkbox" at bounding box center [444, 649] width 16 height 16
checkbox input "true"
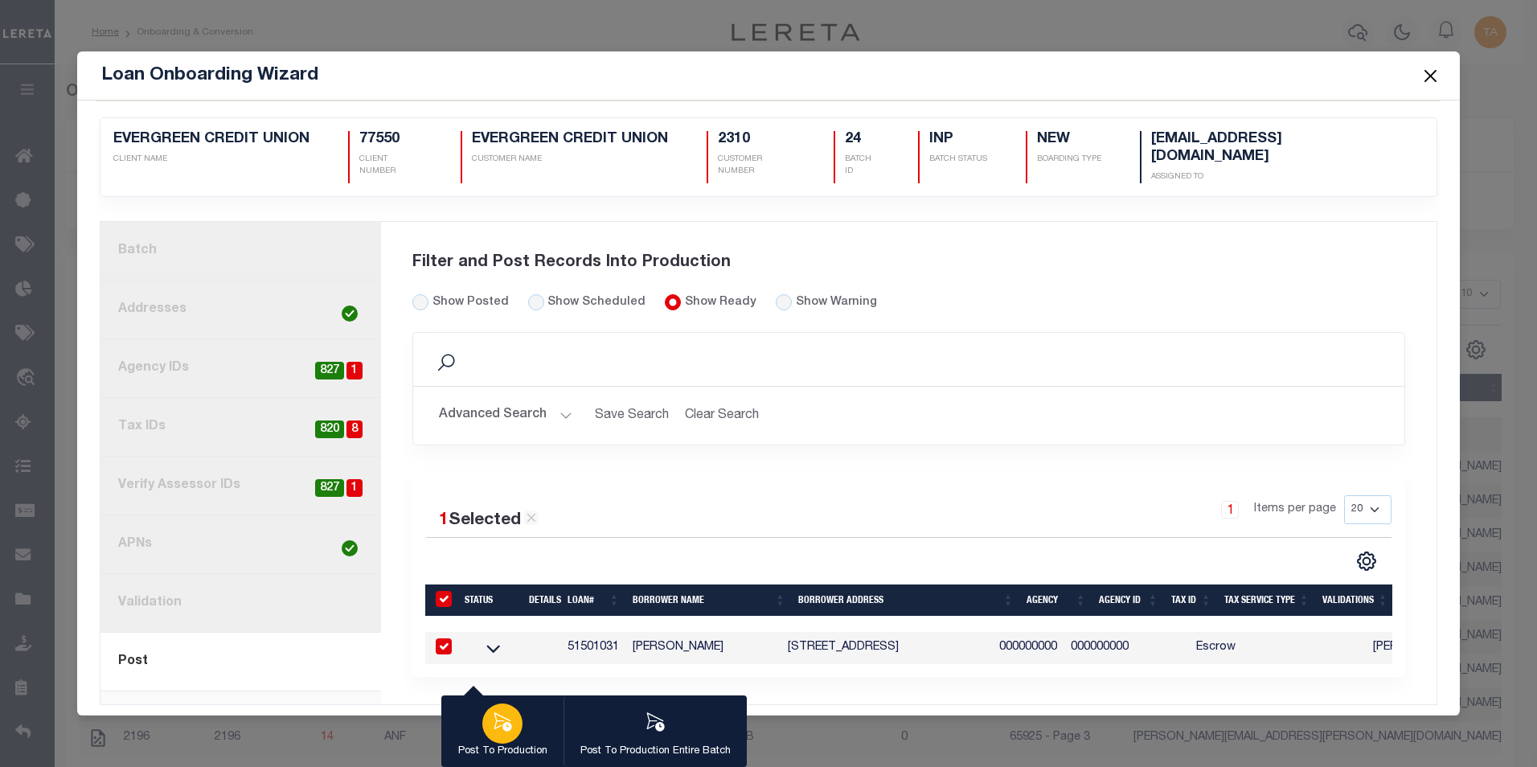
click at [507, 722] on icon "button" at bounding box center [503, 721] width 18 height 18
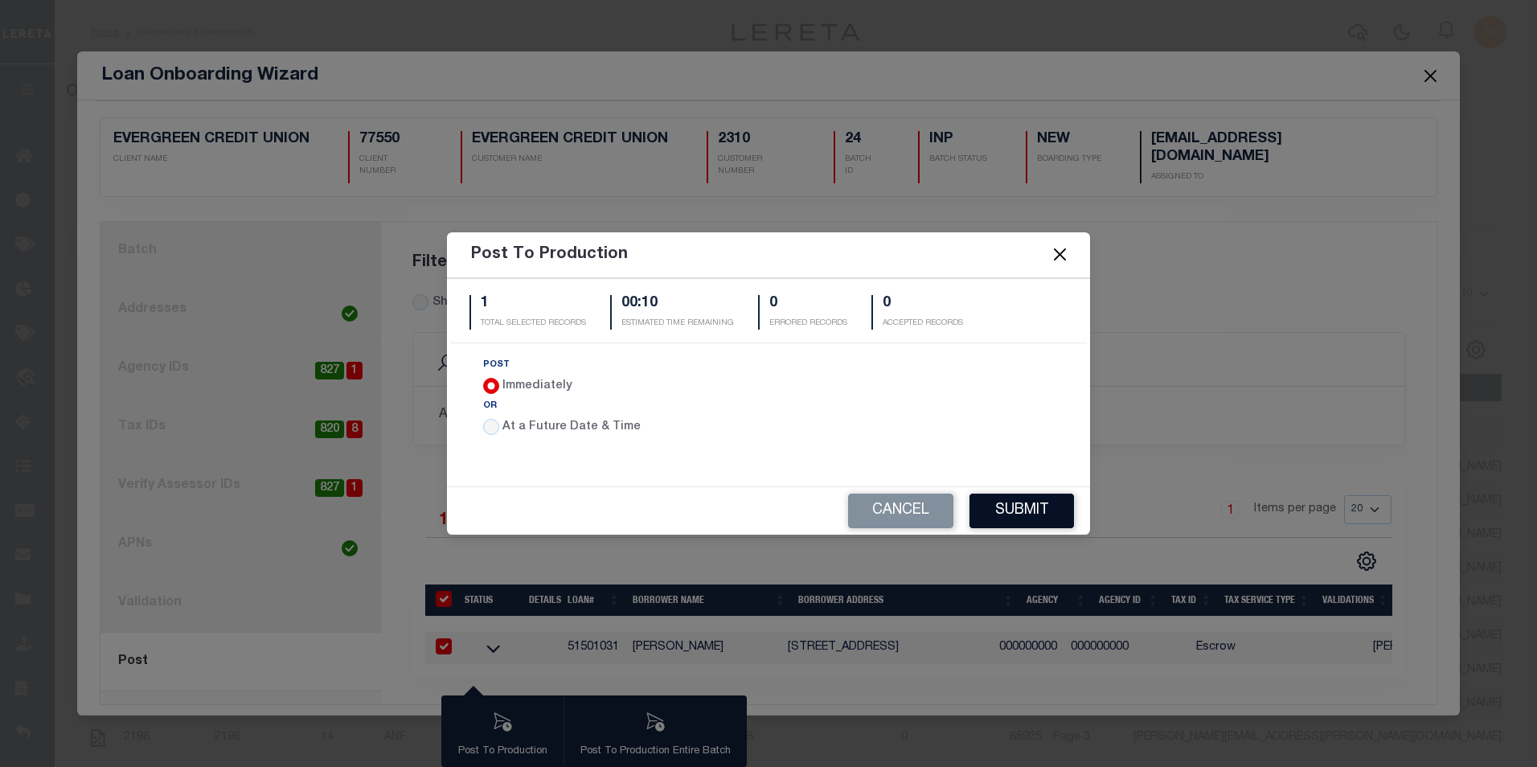
click at [1031, 516] on button "Submit" at bounding box center [1021, 510] width 104 height 35
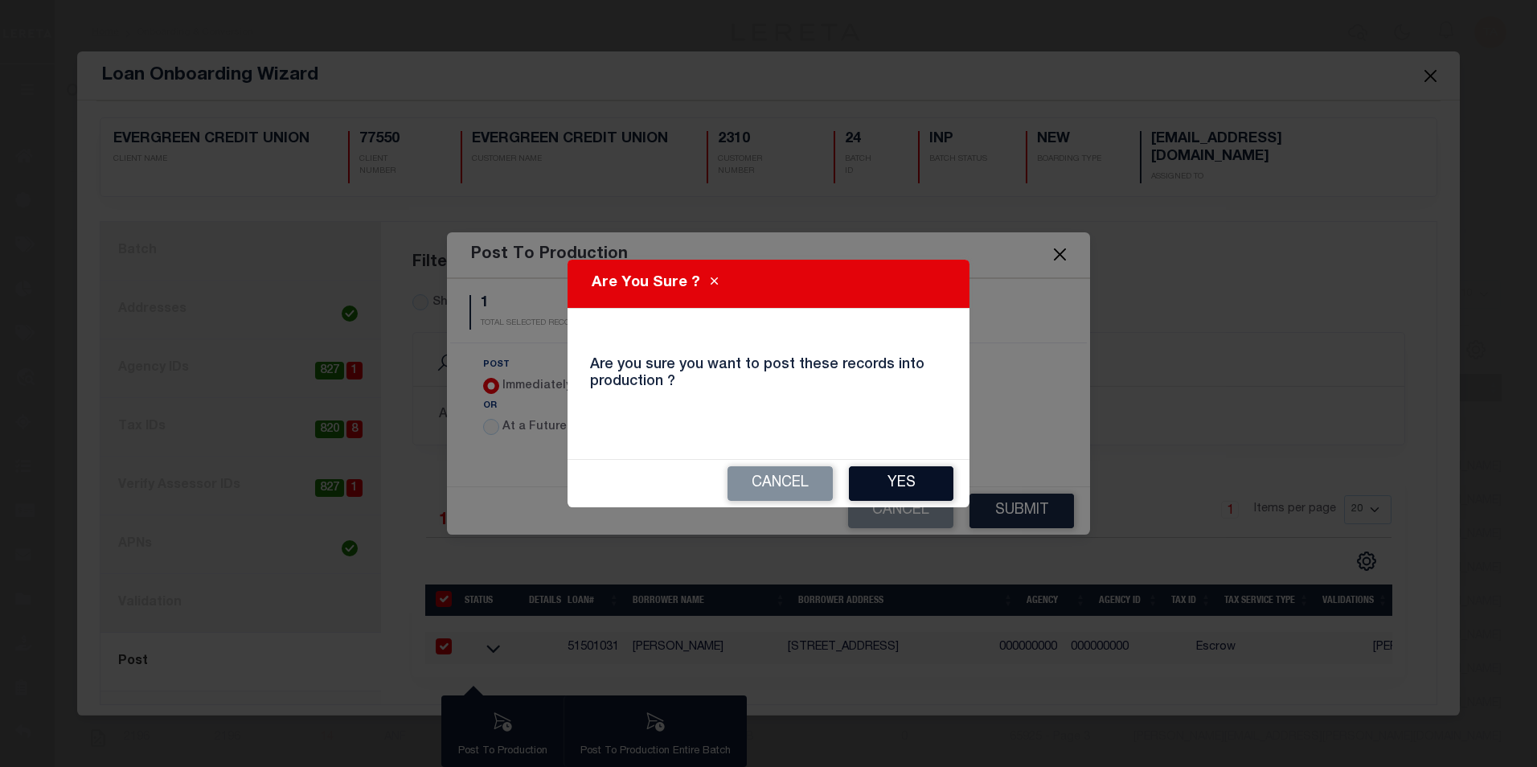
click at [901, 497] on button "Yes" at bounding box center [901, 483] width 104 height 35
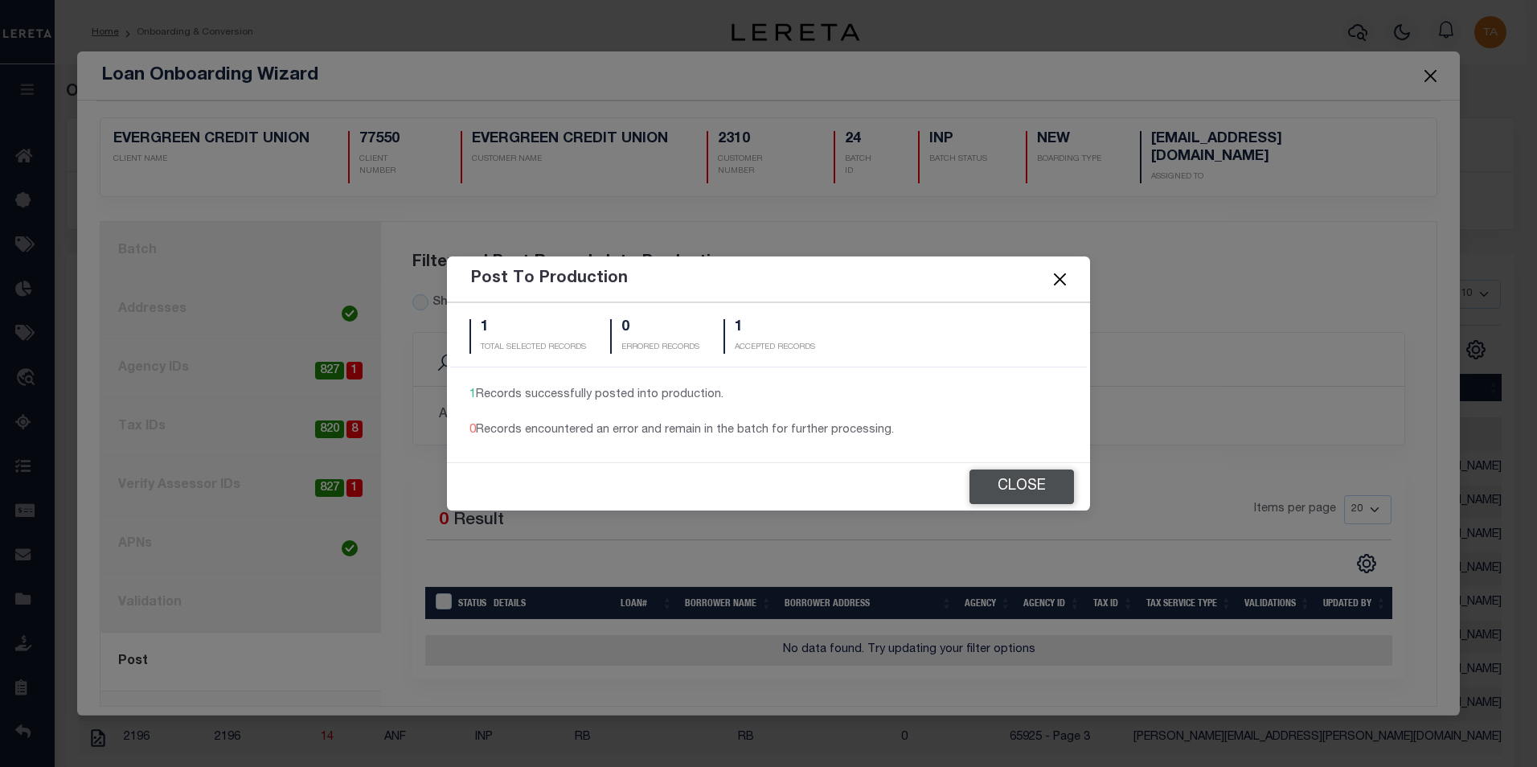
click at [1025, 496] on button "Close" at bounding box center [1021, 486] width 104 height 35
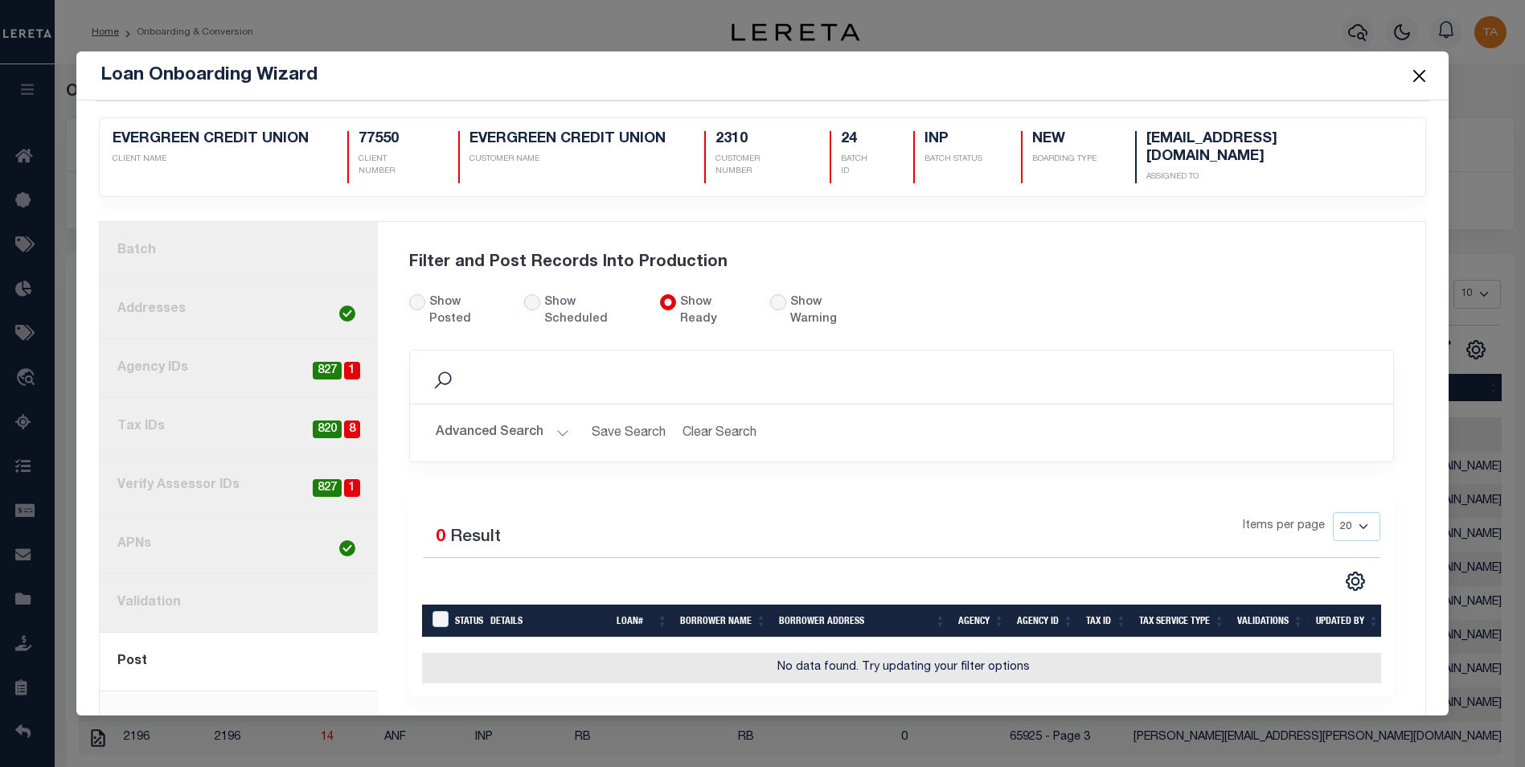
click at [1418, 76] on button "Close" at bounding box center [1418, 75] width 21 height 21
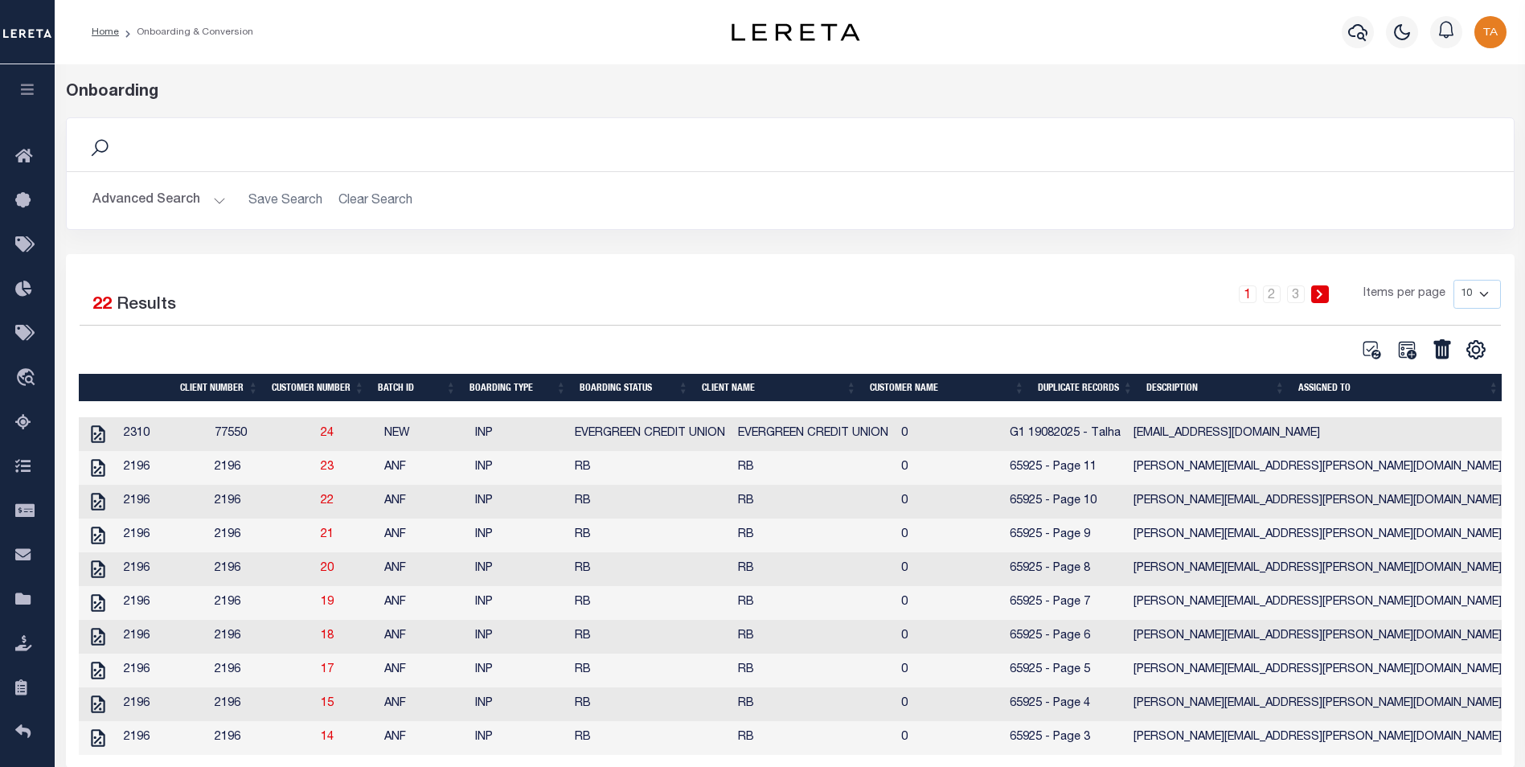
click at [33, 92] on icon "button" at bounding box center [27, 89] width 18 height 14
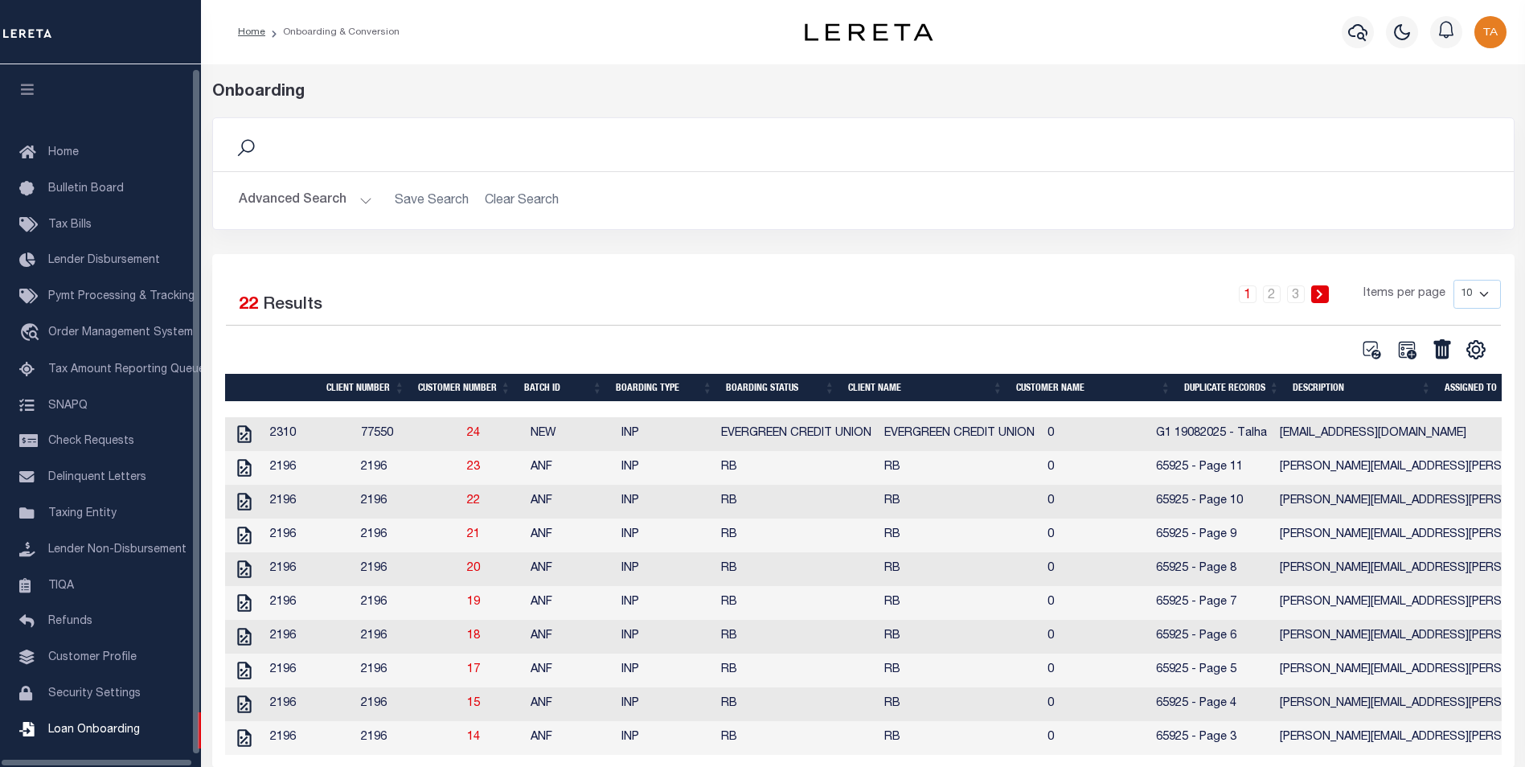
scroll to position [16, 0]
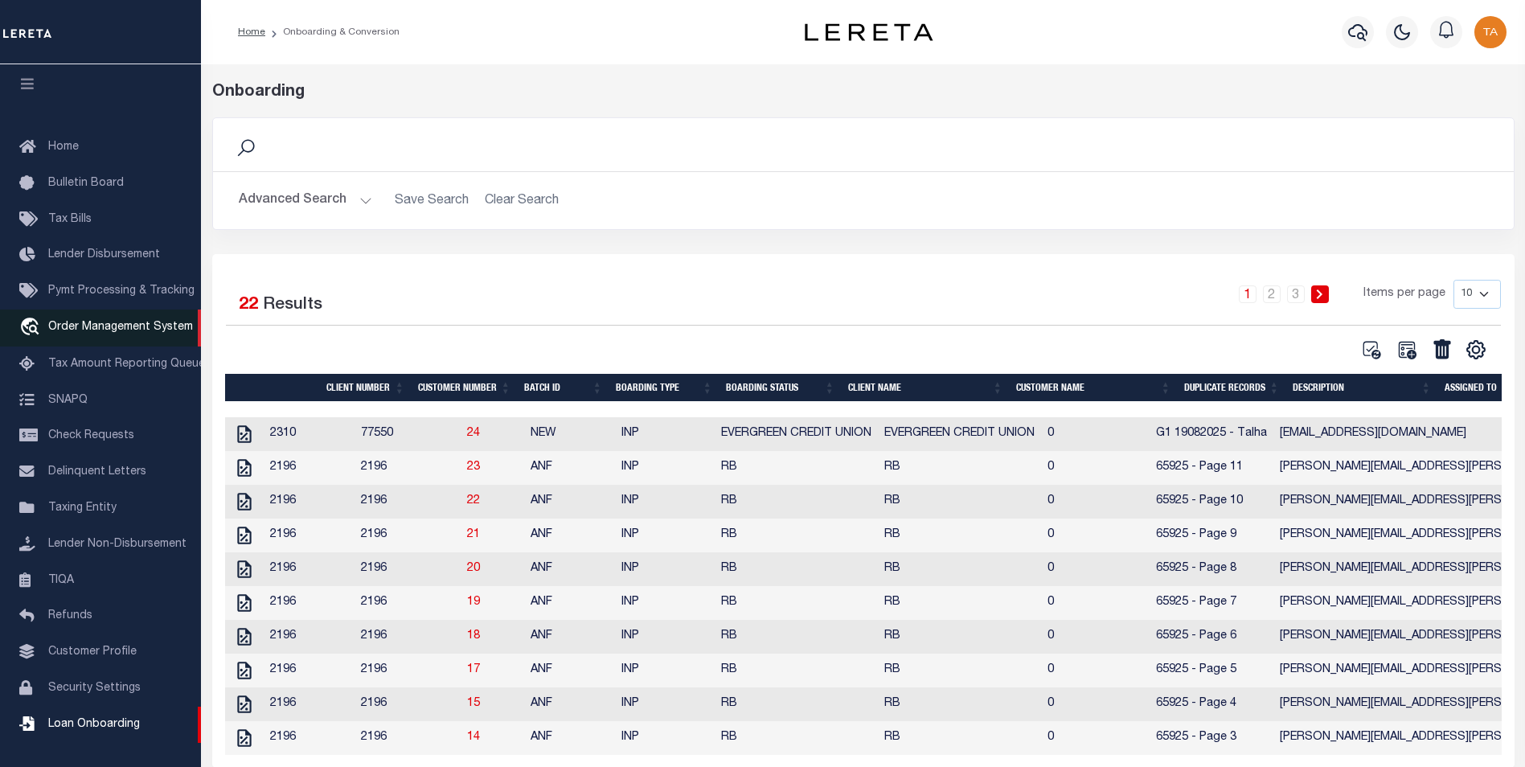
click at [116, 321] on span "Order Management System" at bounding box center [120, 326] width 145 height 11
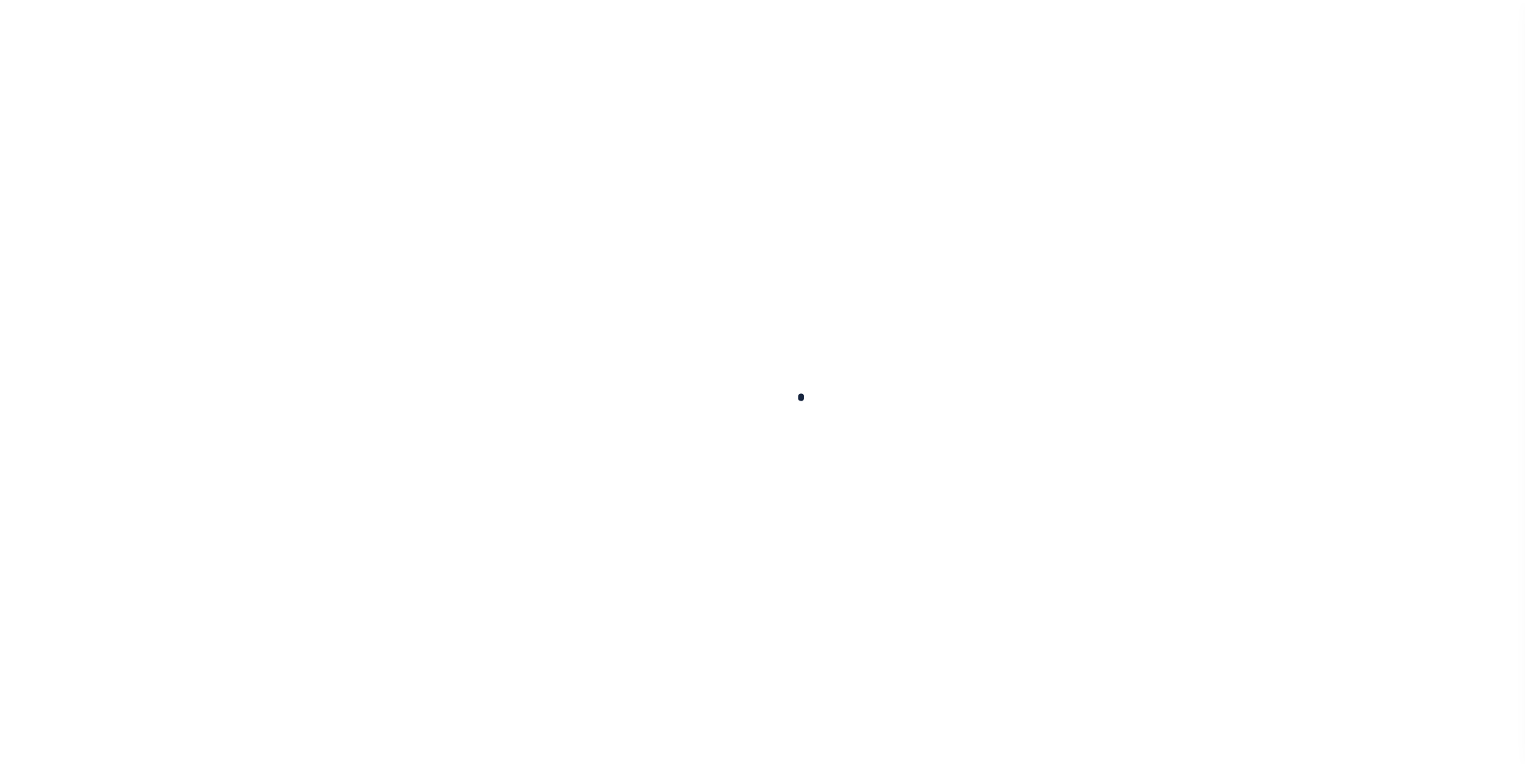
scroll to position [16, 0]
select select "200"
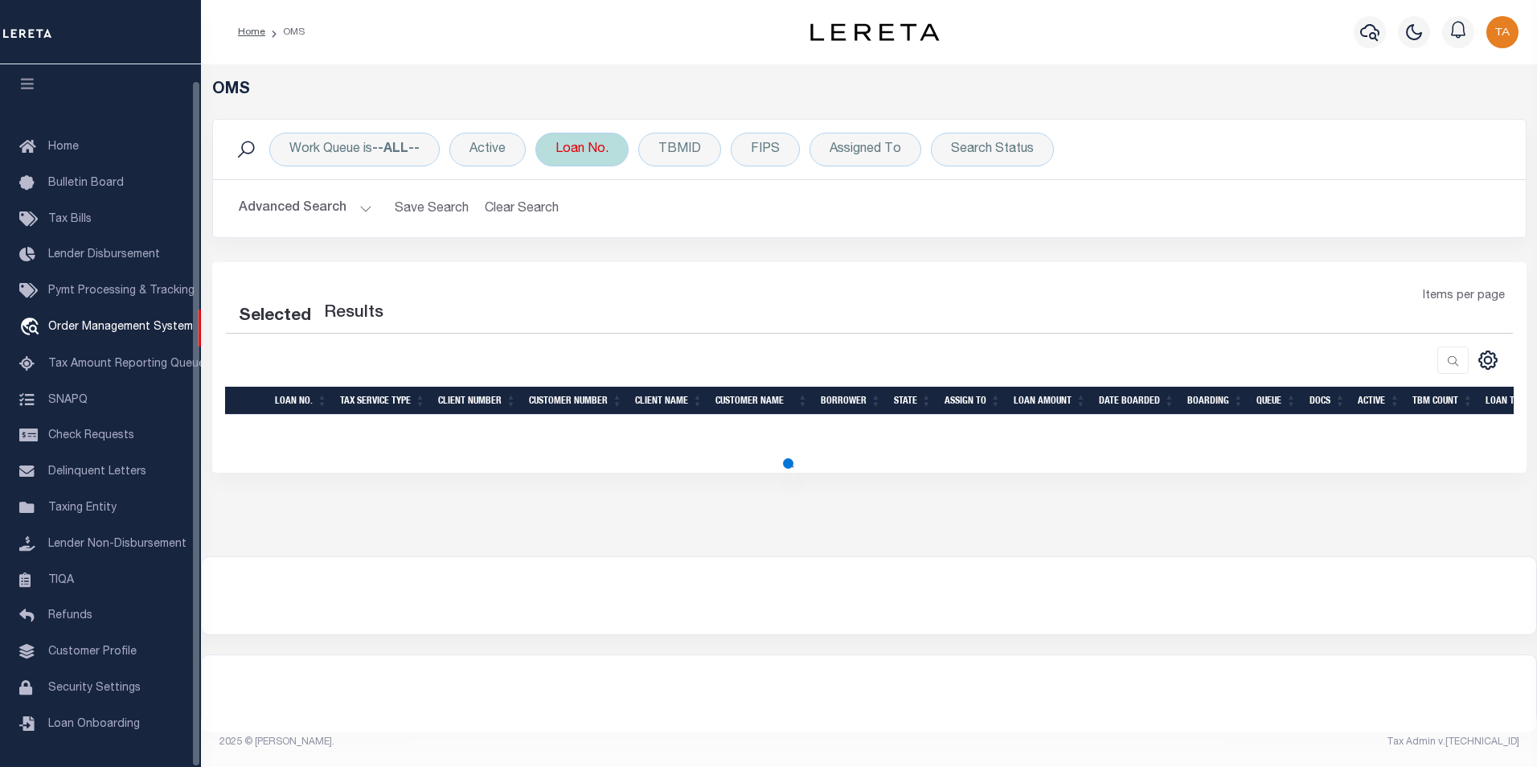
select select "200"
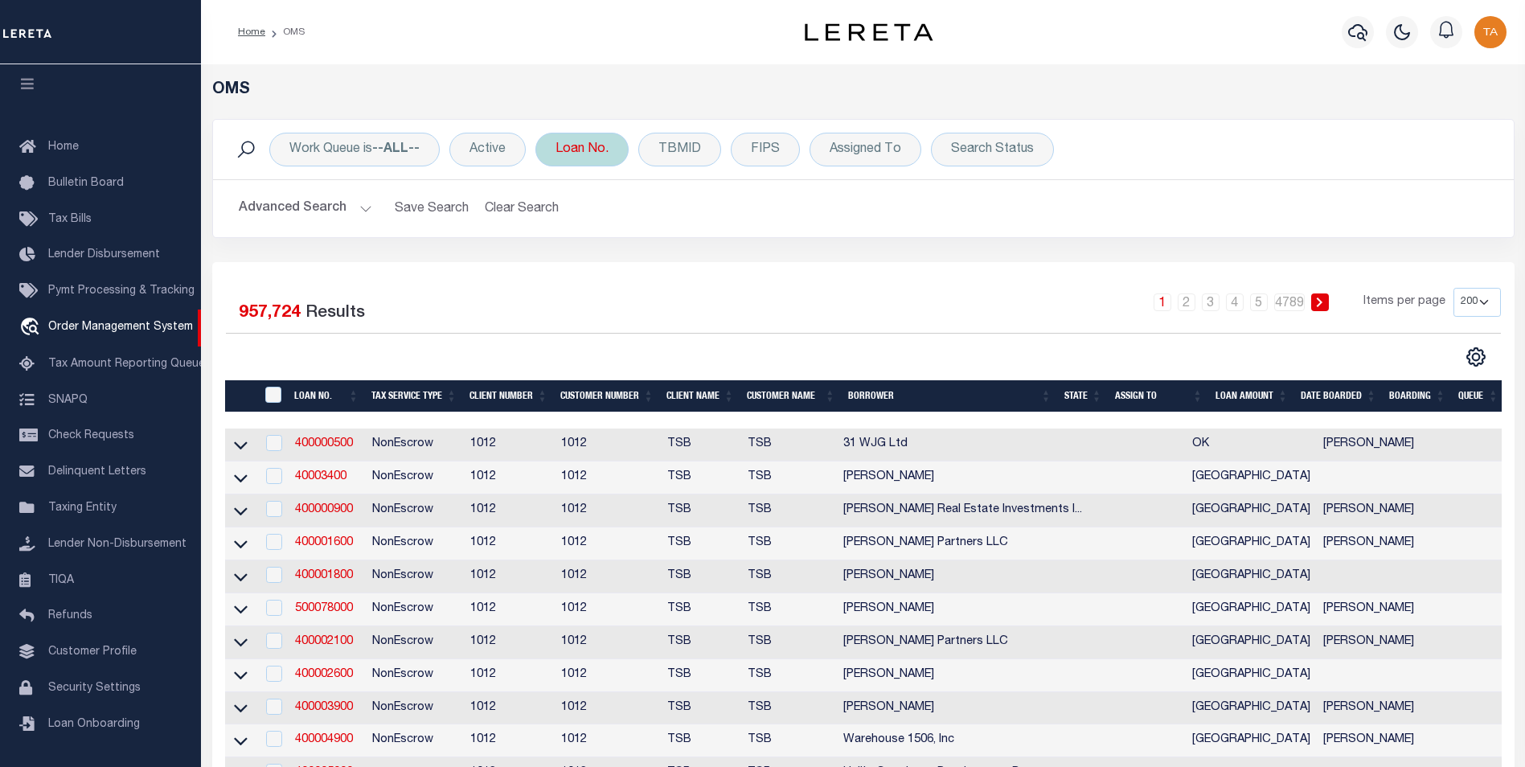
click at [575, 151] on div "Loan No." at bounding box center [581, 150] width 93 height 34
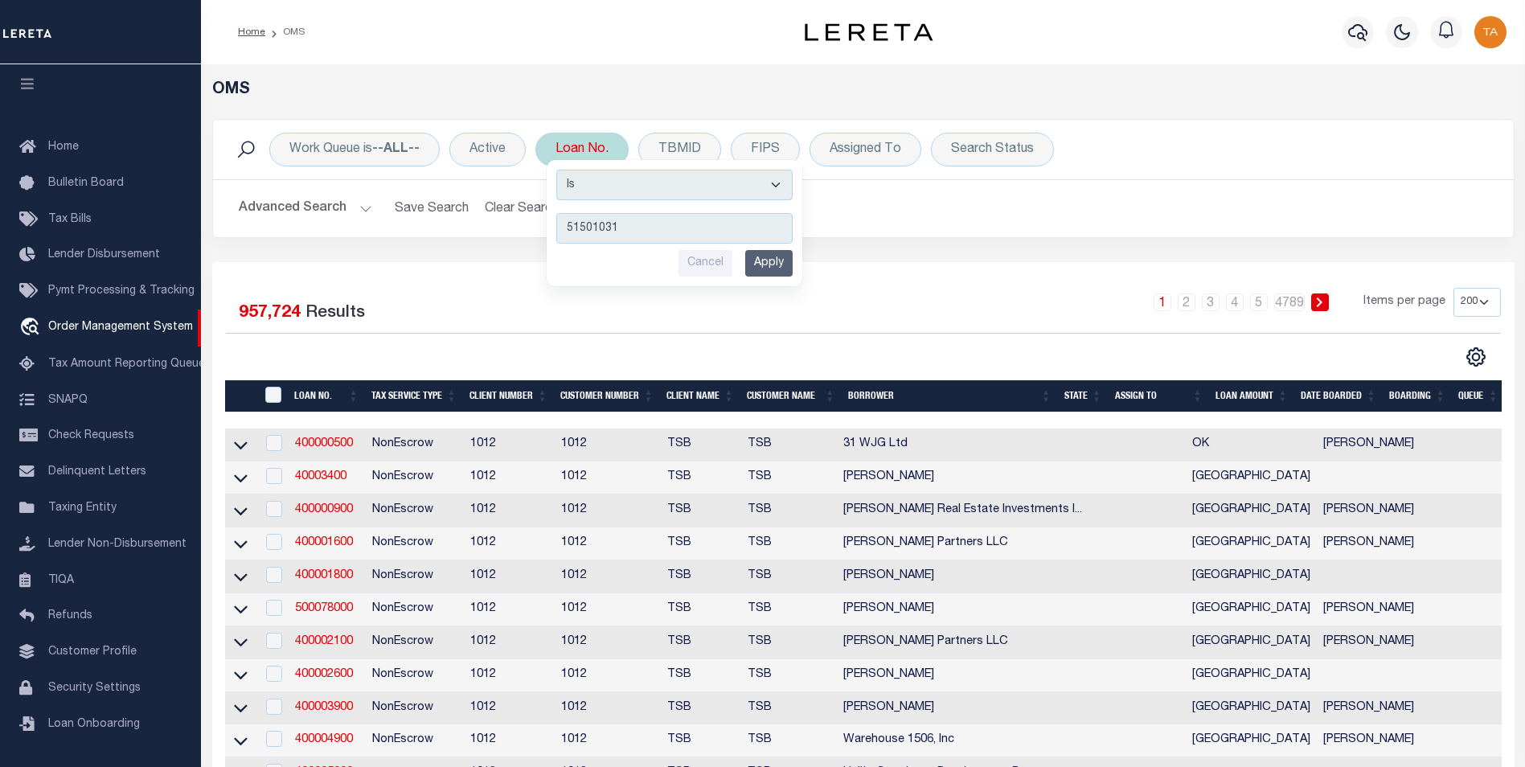
type input "51501031"
click at [775, 268] on input "Apply" at bounding box center [768, 263] width 47 height 27
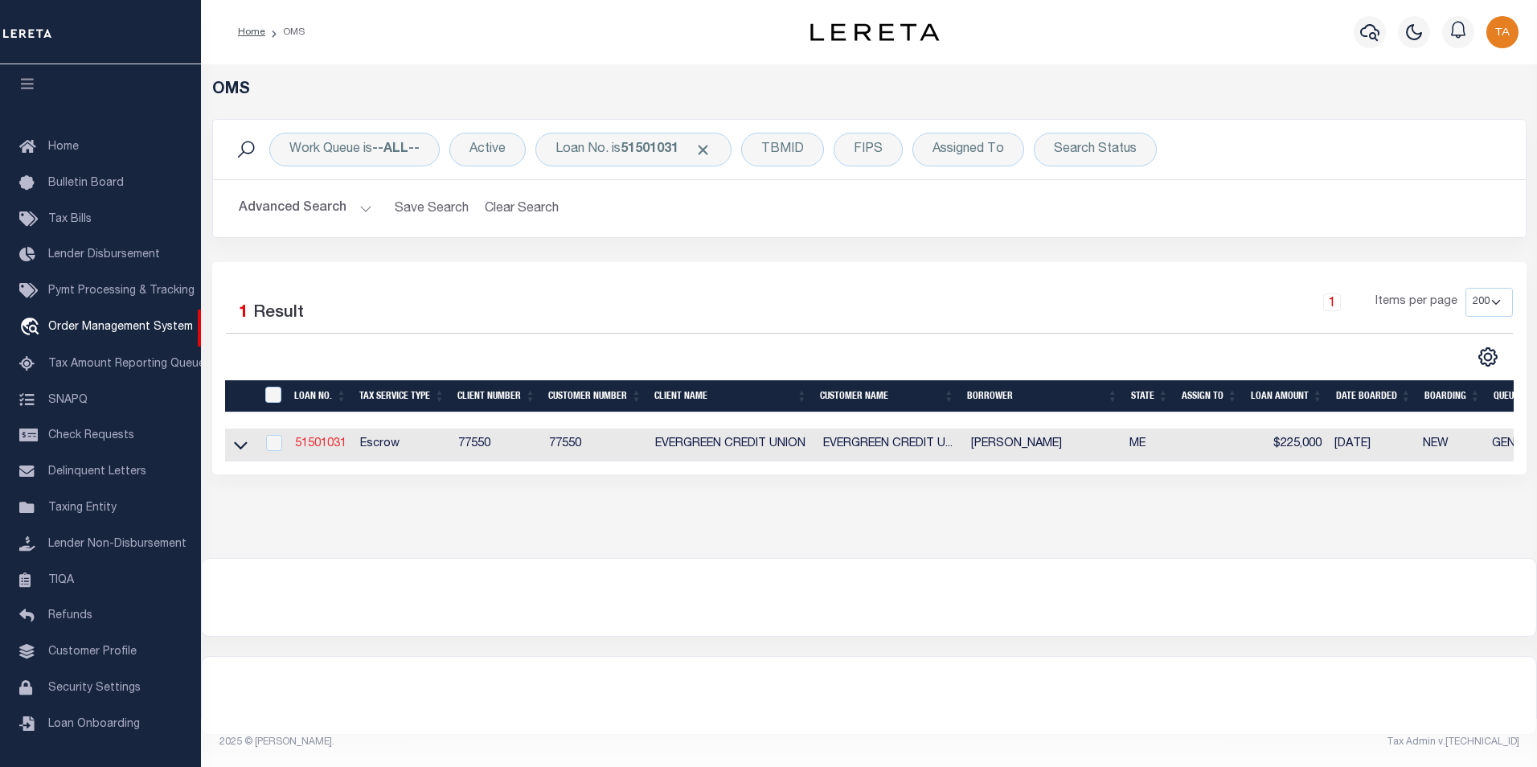
click at [328, 446] on link "51501031" at bounding box center [320, 443] width 51 height 11
type input "51501031"
type input "MCCULLOUGH , KRISTEN K"
select select "False"
select select
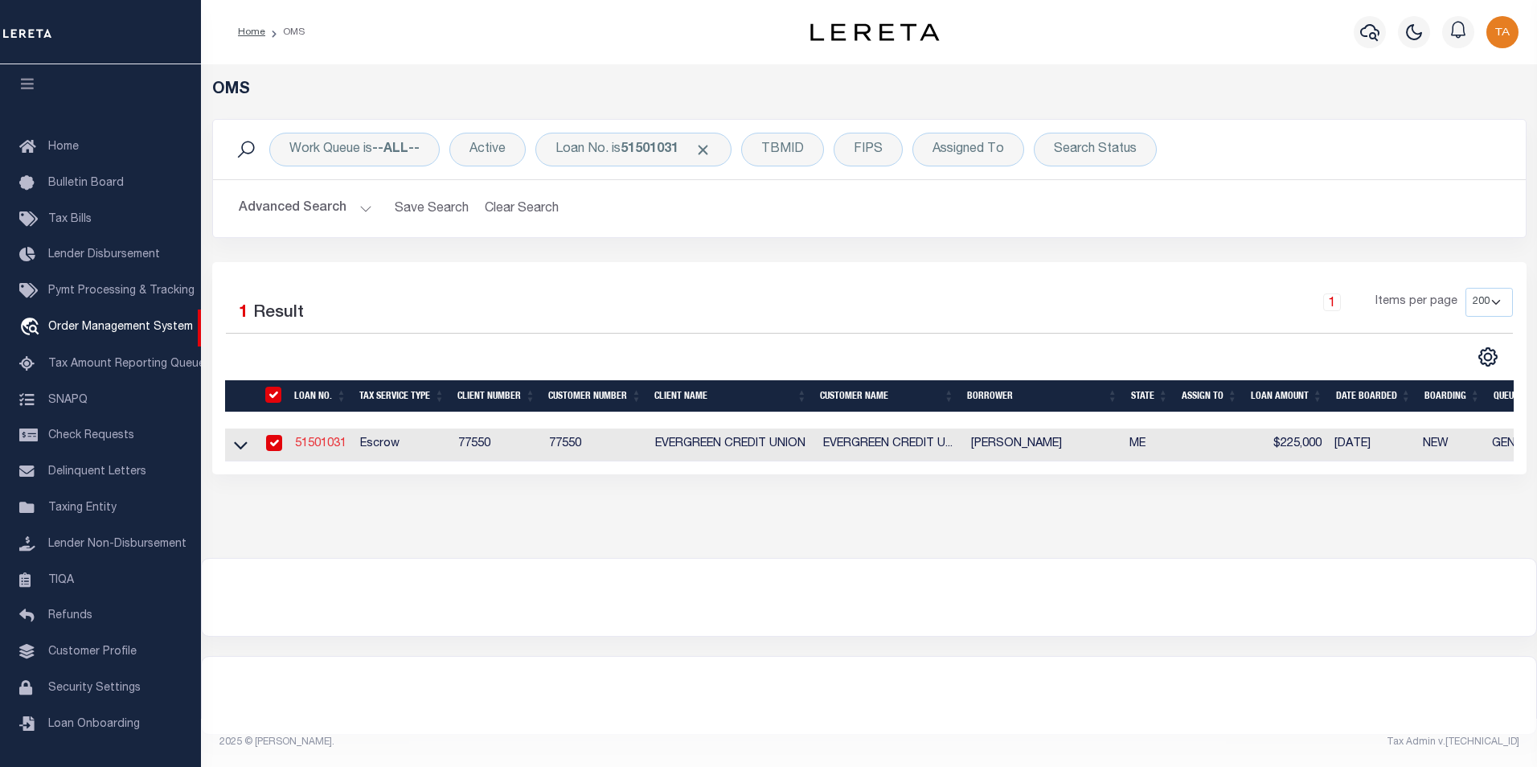
select select
type input "5 WILDWOOD LOOP"
type input "NAPLES ME 04055"
select select
select select "10"
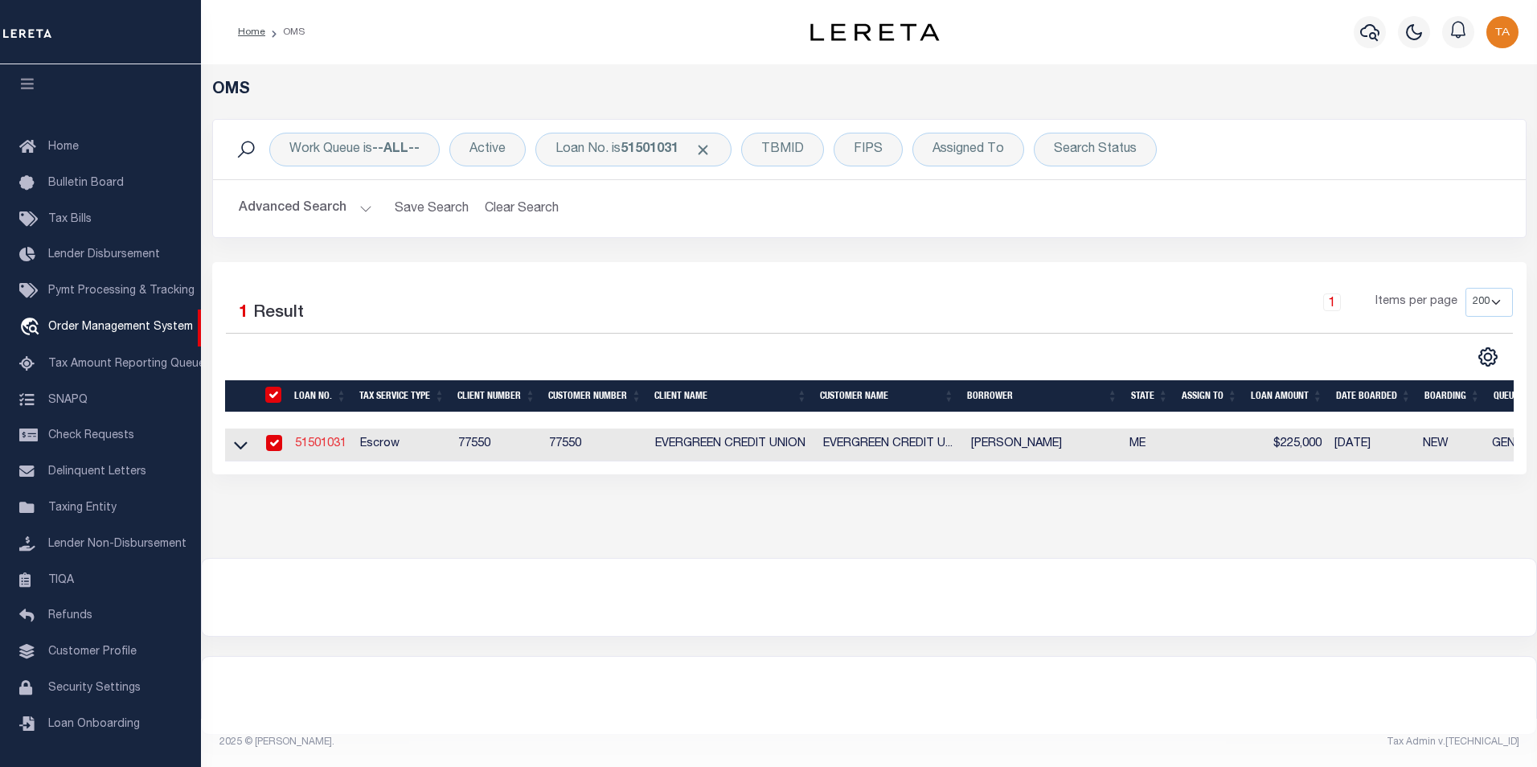
select select
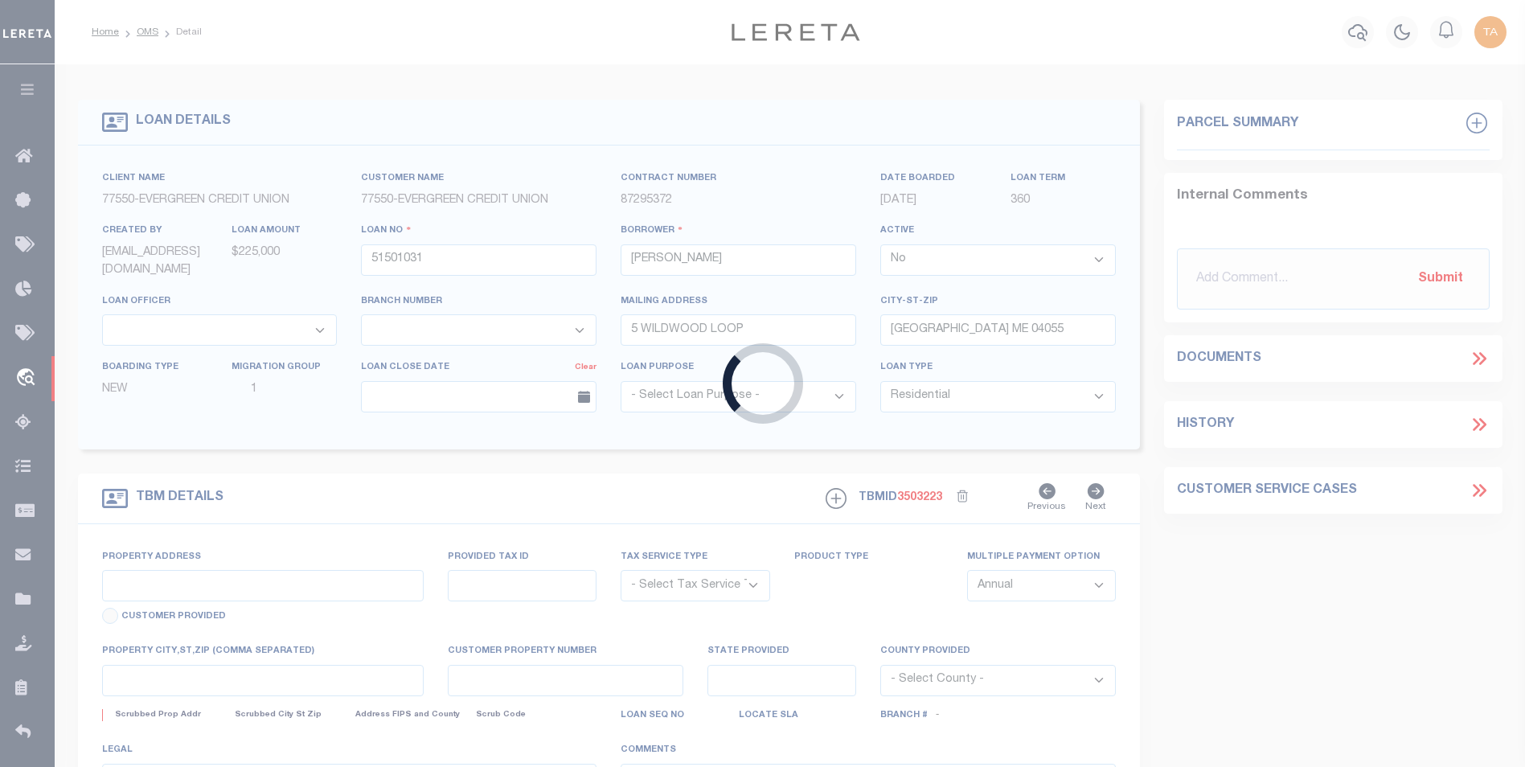
type input "5 WILDWOOD LOOP"
radio input "true"
select select "Escrow"
select select
type input "NAPLES ME 04055"
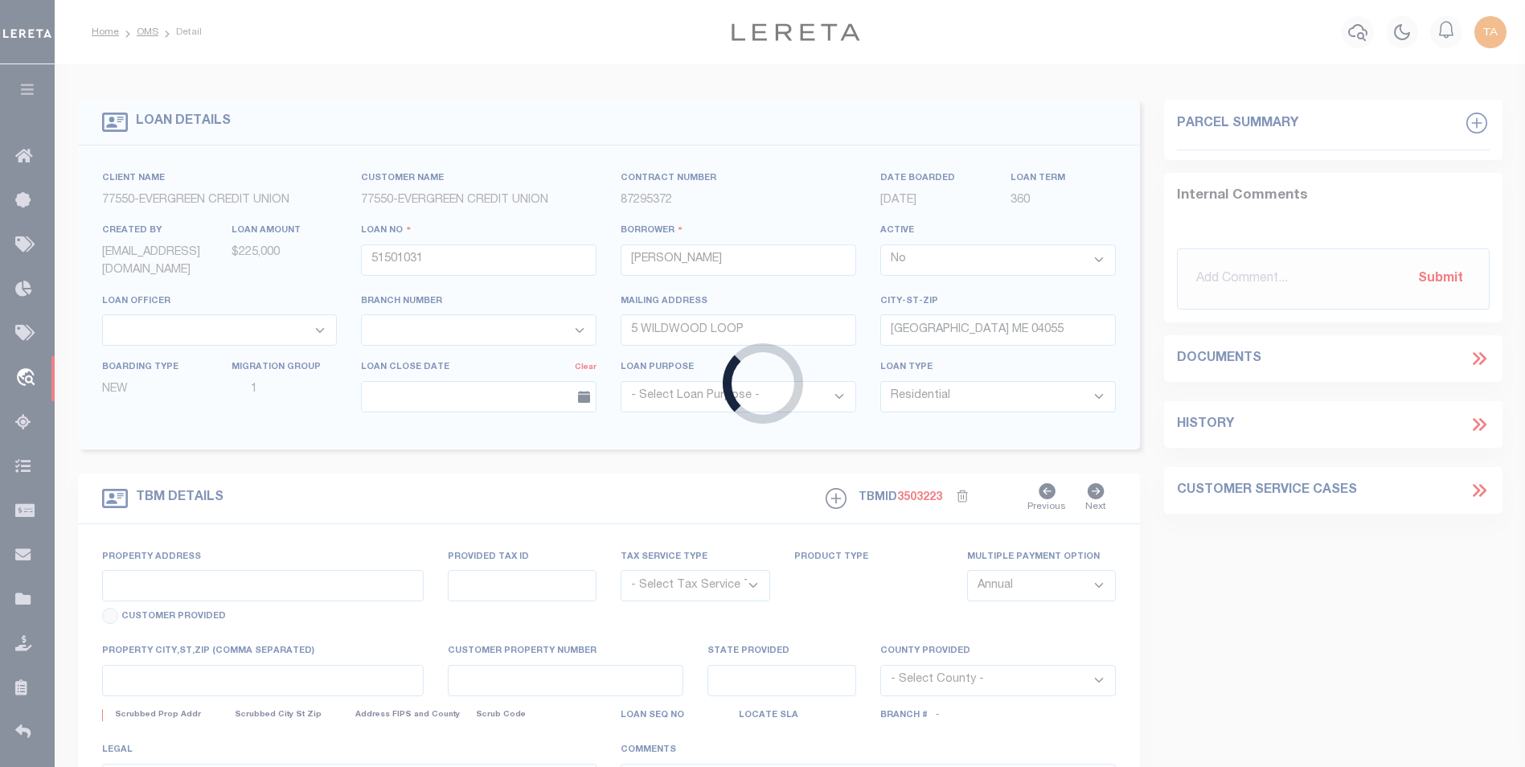
type input "51501031"
type input "ME"
type textarea "UNVERIFIED CUSTOMER SUPPLIED APN MAP U19 LOT 065"
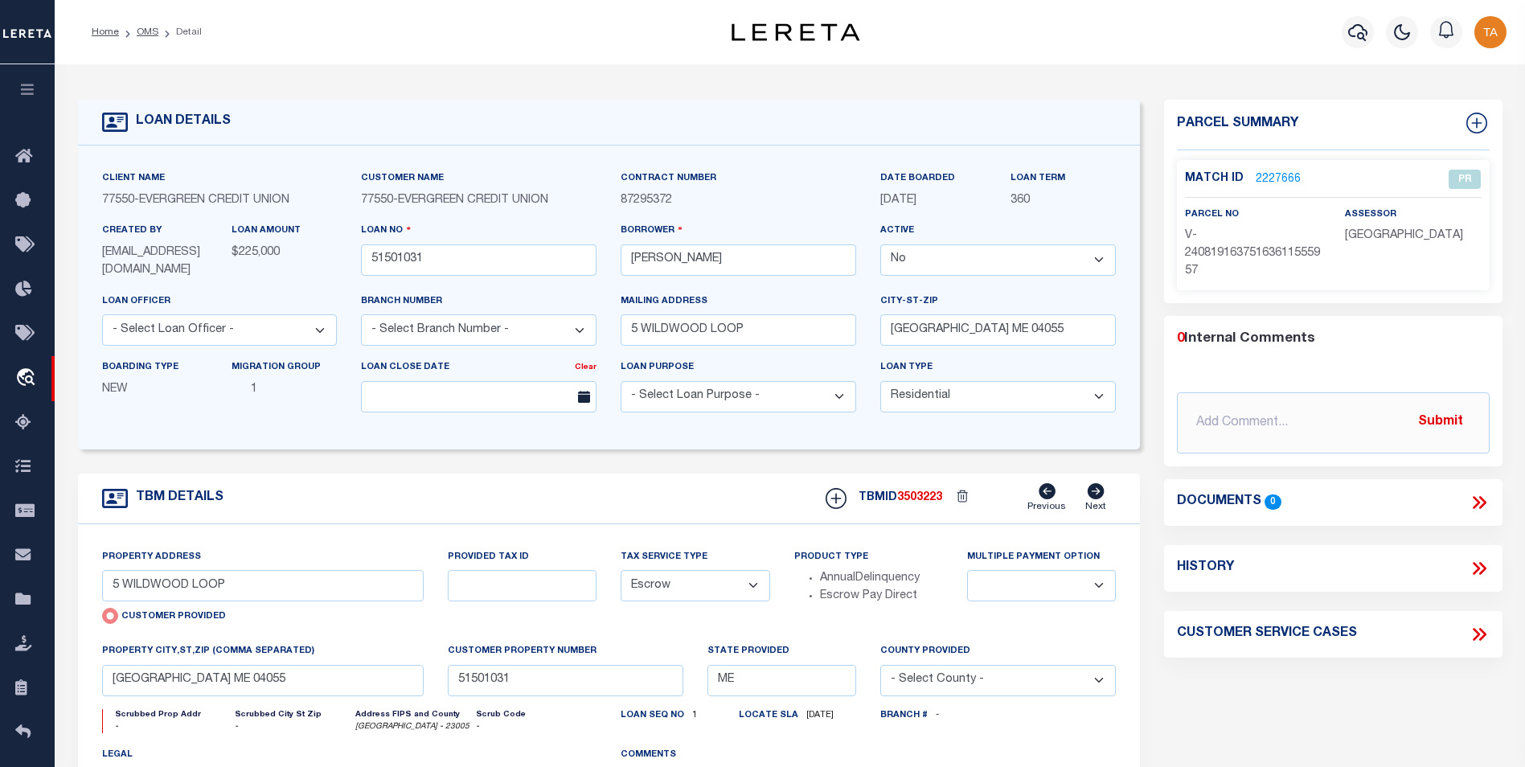
click at [26, 92] on icon "button" at bounding box center [27, 89] width 18 height 14
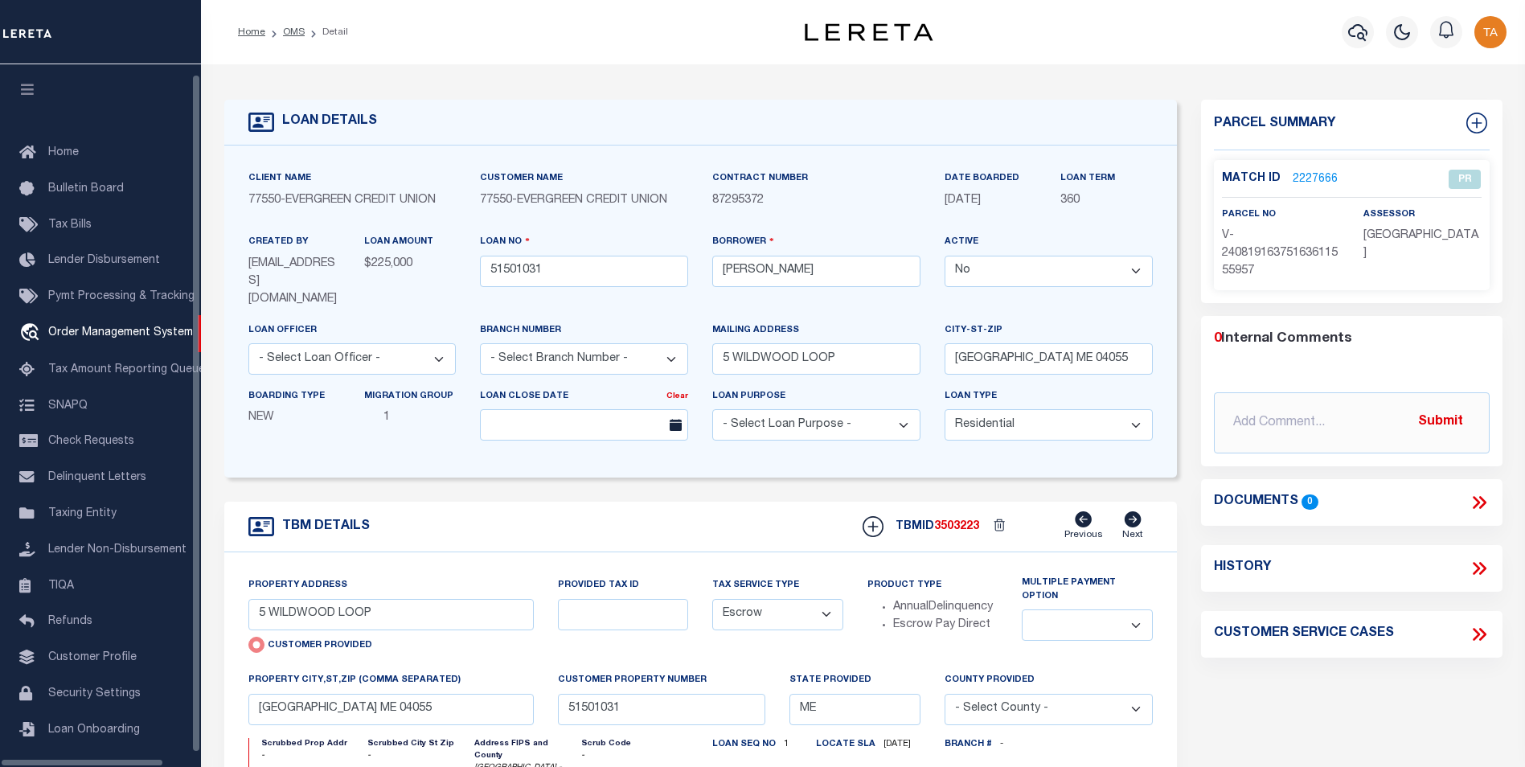
scroll to position [16, 0]
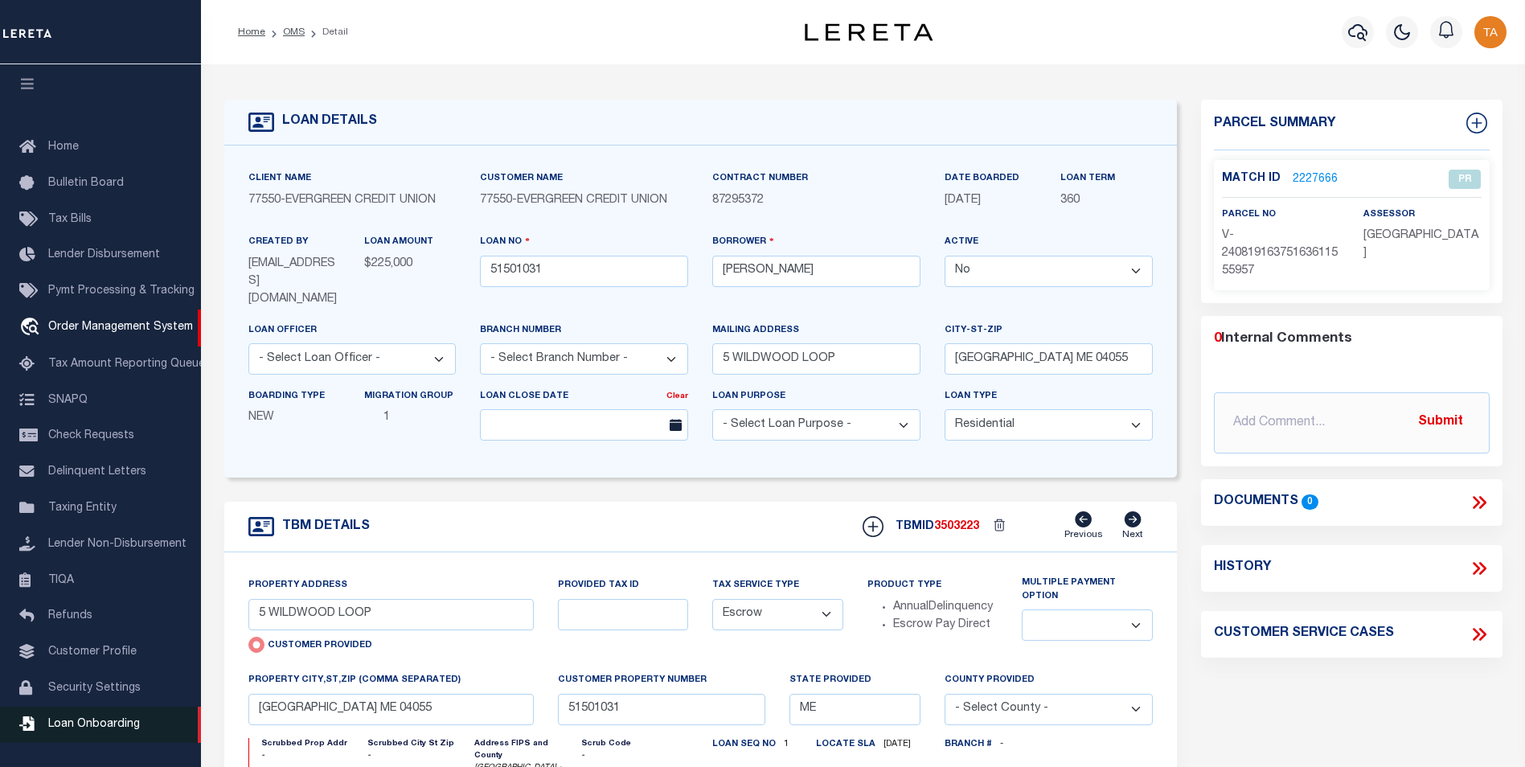
click at [82, 724] on span "Loan Onboarding" at bounding box center [94, 723] width 92 height 11
click at [88, 727] on span "Loan Onboarding" at bounding box center [94, 723] width 92 height 11
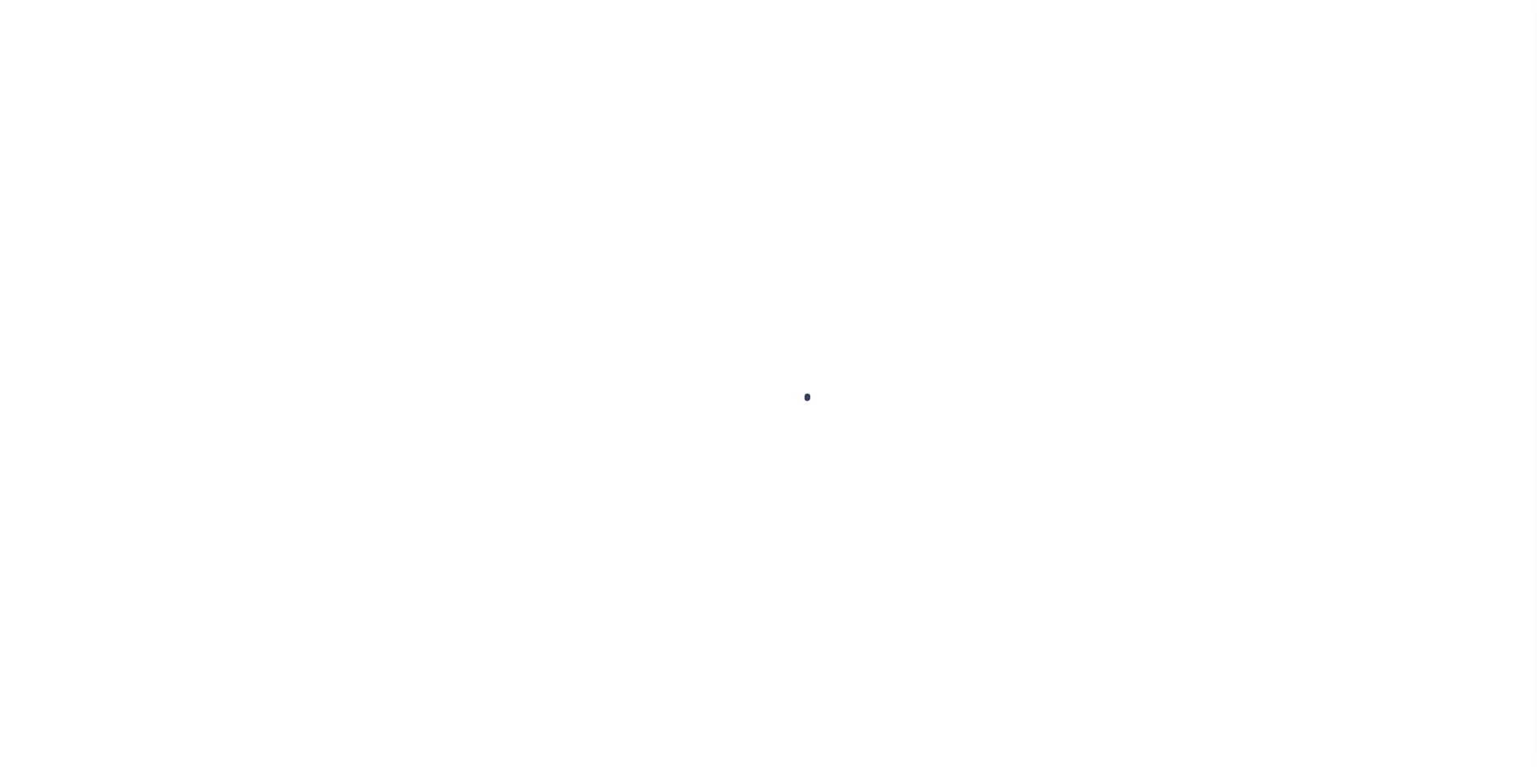
click at [73, 726] on div at bounding box center [768, 383] width 1537 height 767
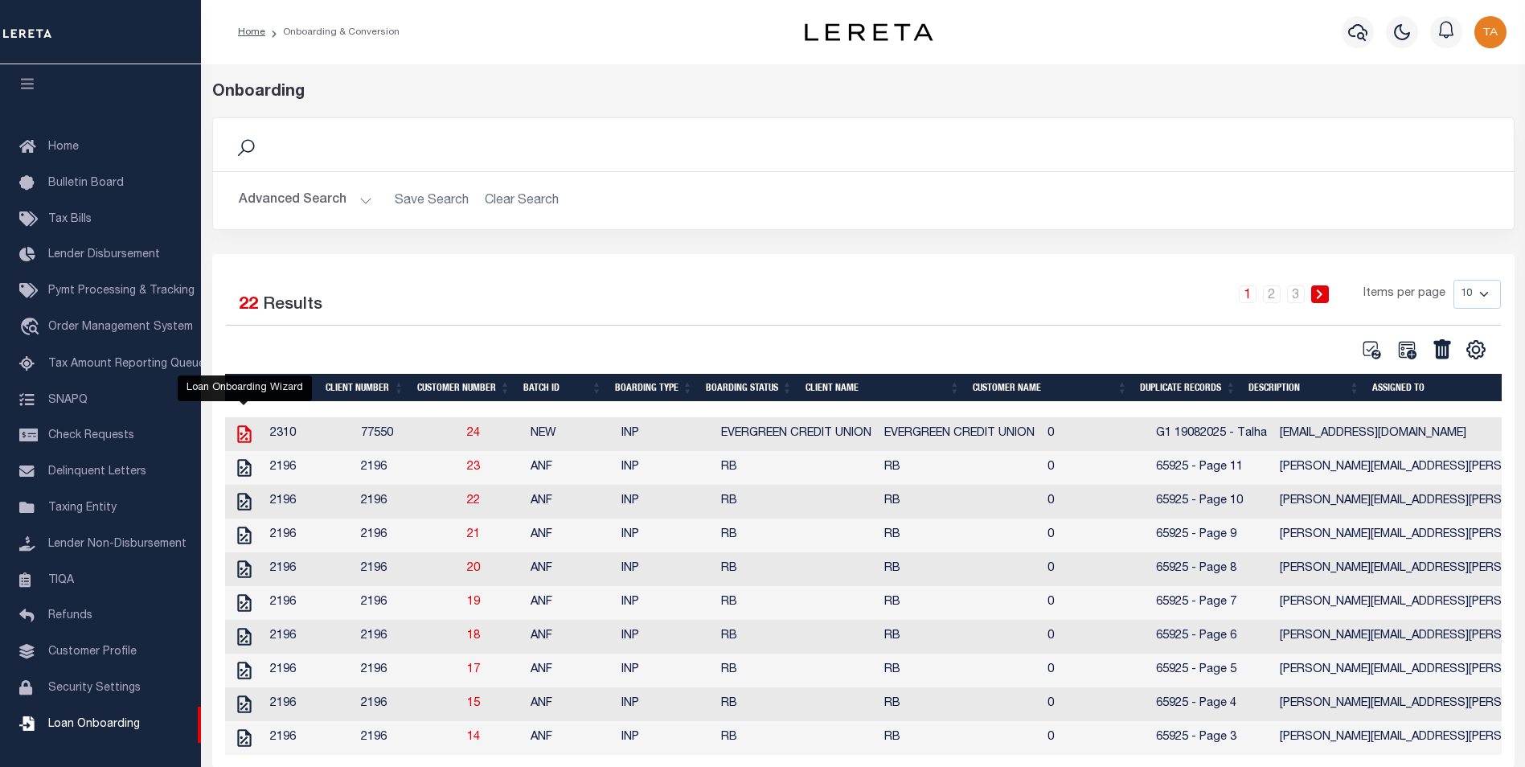
click at [245, 436] on icon "" at bounding box center [244, 434] width 14 height 18
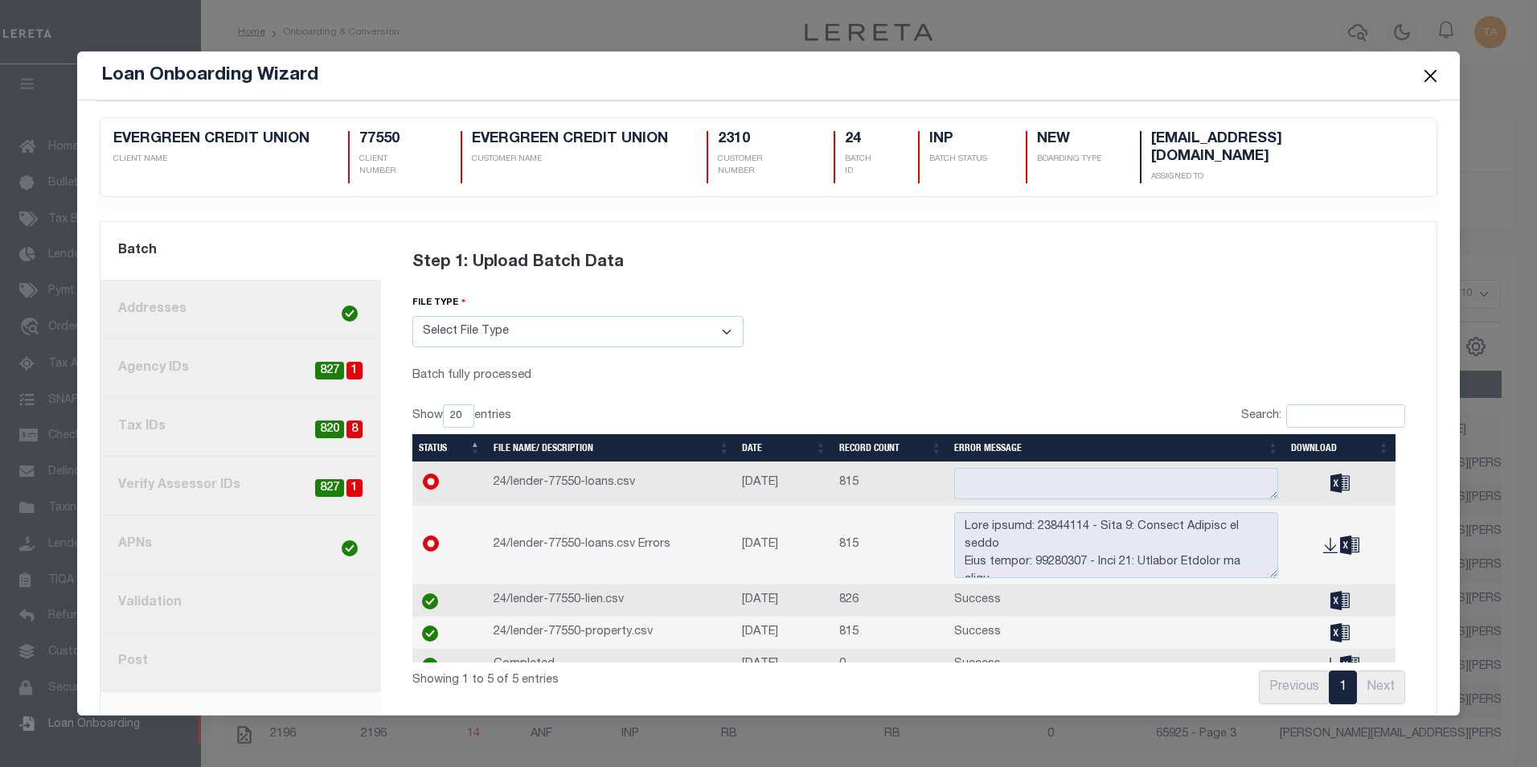
click at [141, 644] on link "8. Post" at bounding box center [240, 661] width 280 height 59
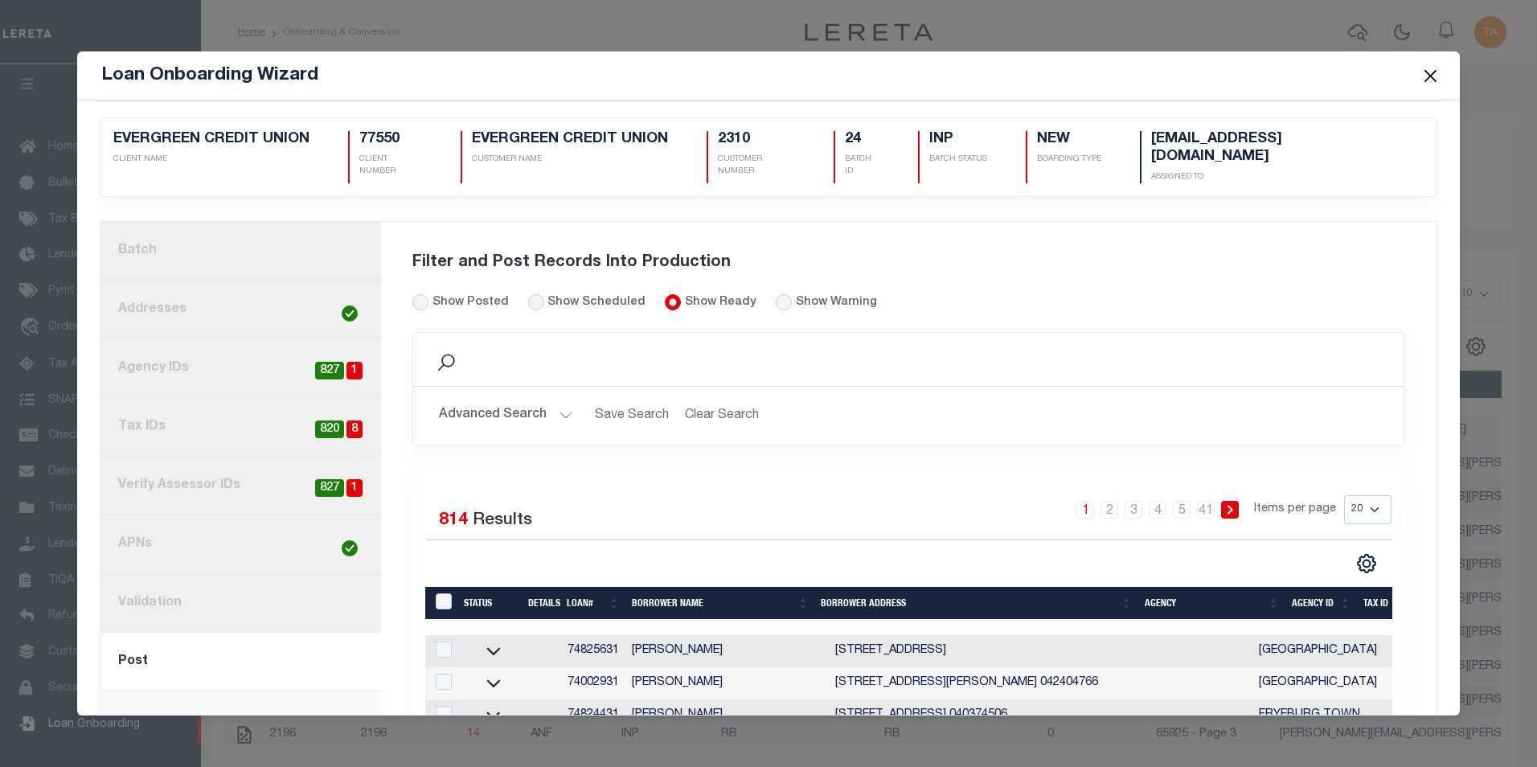
click at [555, 399] on button "Advanced Search" at bounding box center [505, 414] width 133 height 31
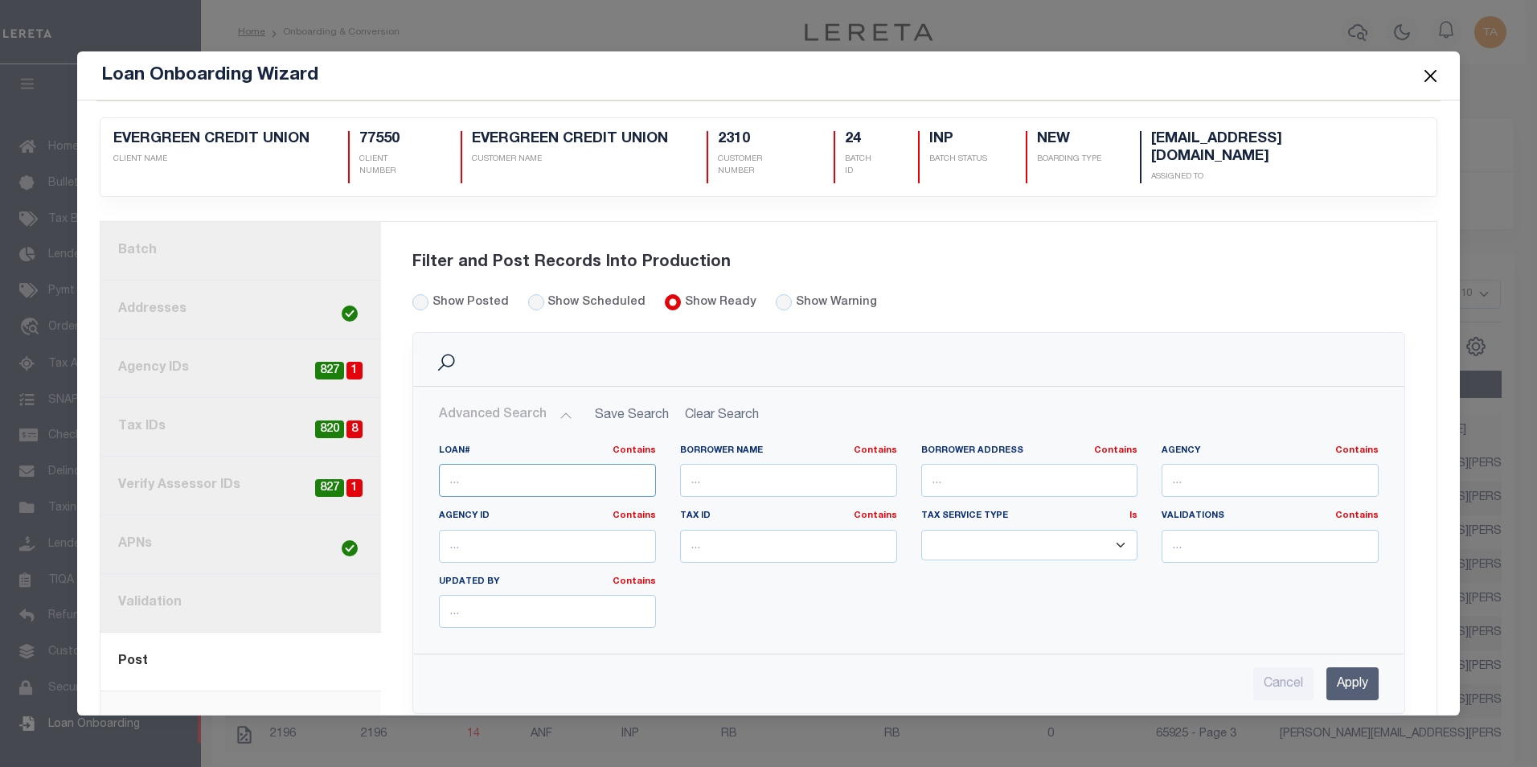
click at [477, 464] on input "text" at bounding box center [547, 480] width 217 height 33
paste input "527431"
type input "527431"
click at [1351, 673] on input "Apply" at bounding box center [1352, 683] width 52 height 33
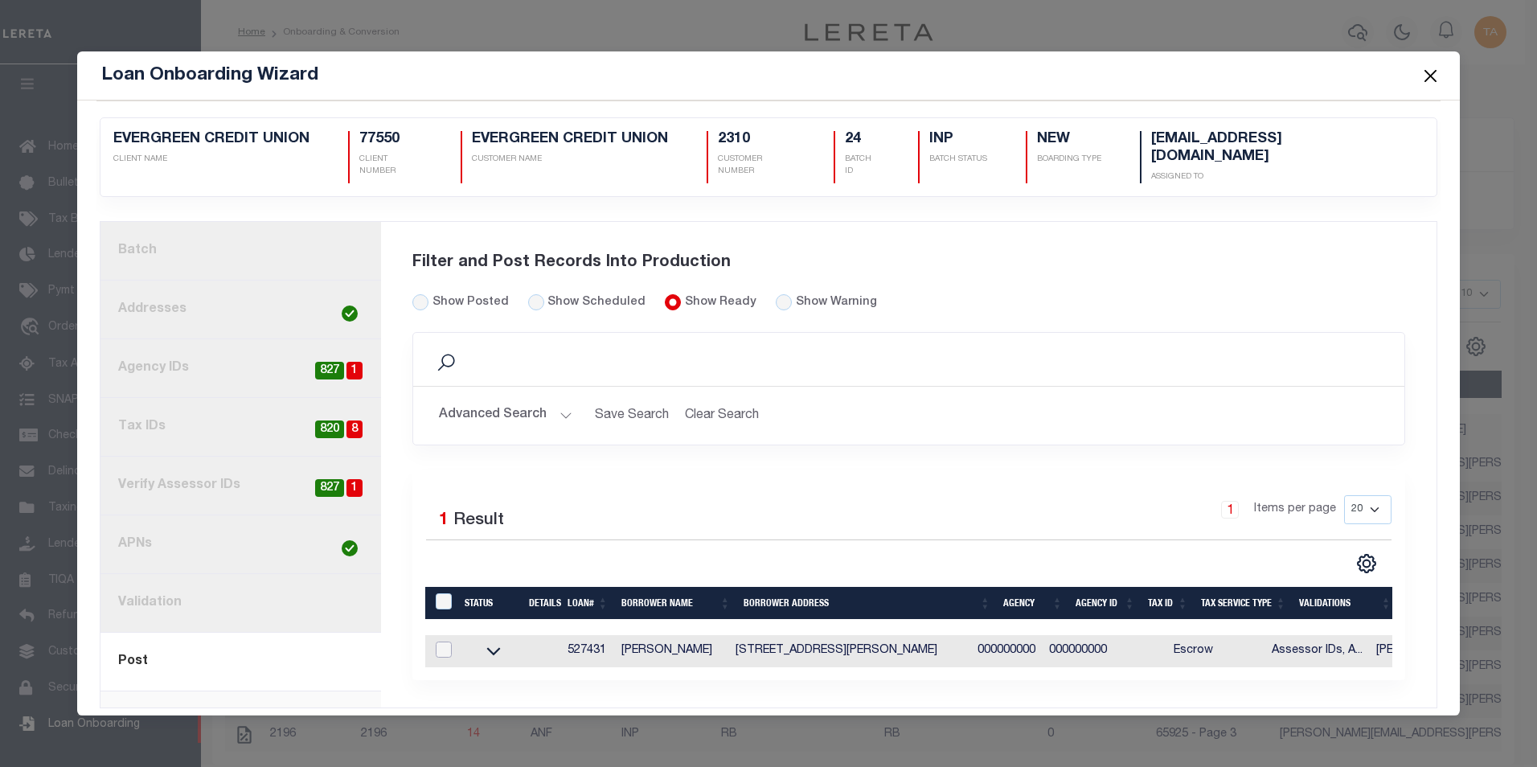
click at [444, 641] on input "checkbox" at bounding box center [444, 649] width 16 height 16
checkbox input "true"
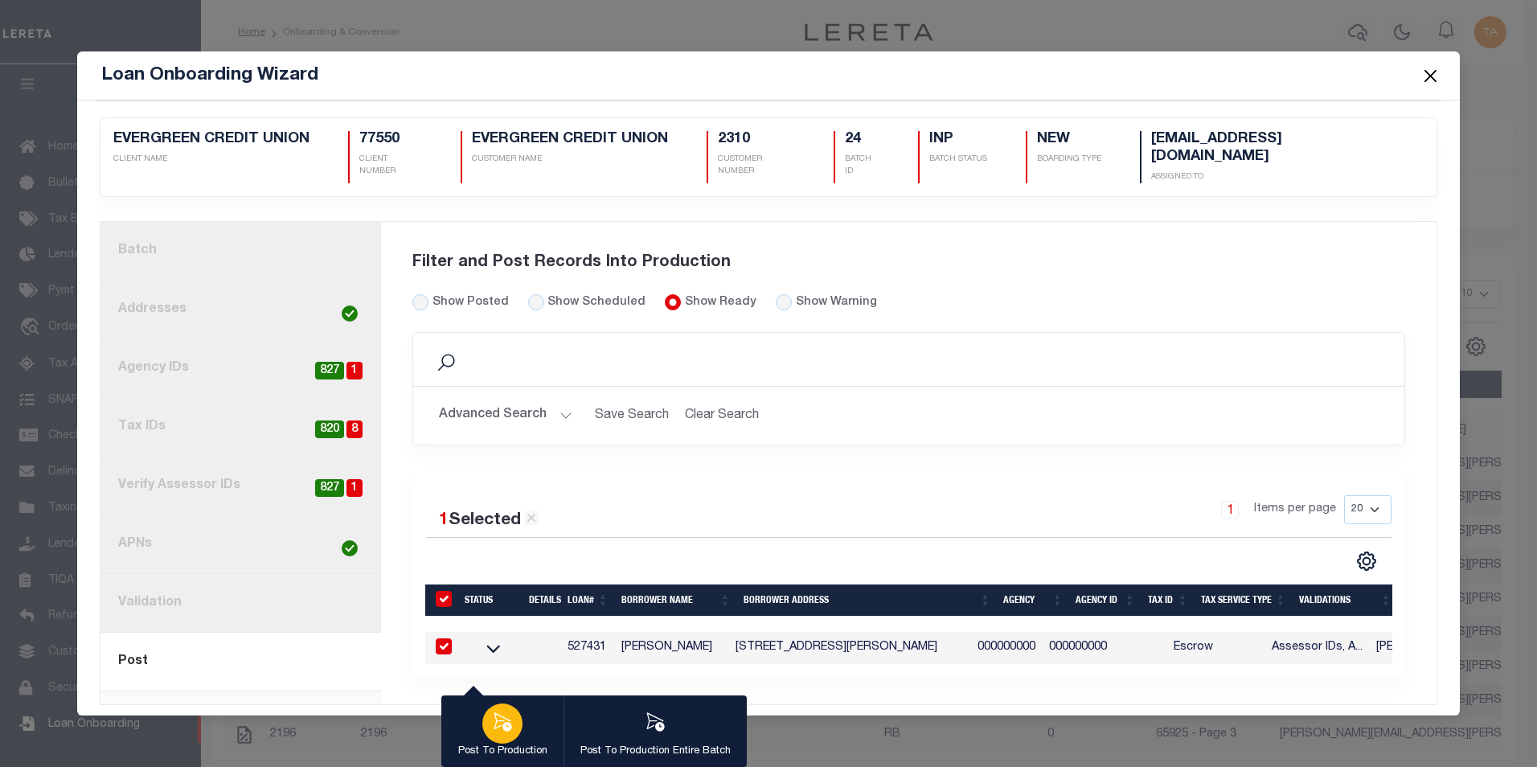
click at [494, 720] on icon "button" at bounding box center [503, 721] width 18 height 18
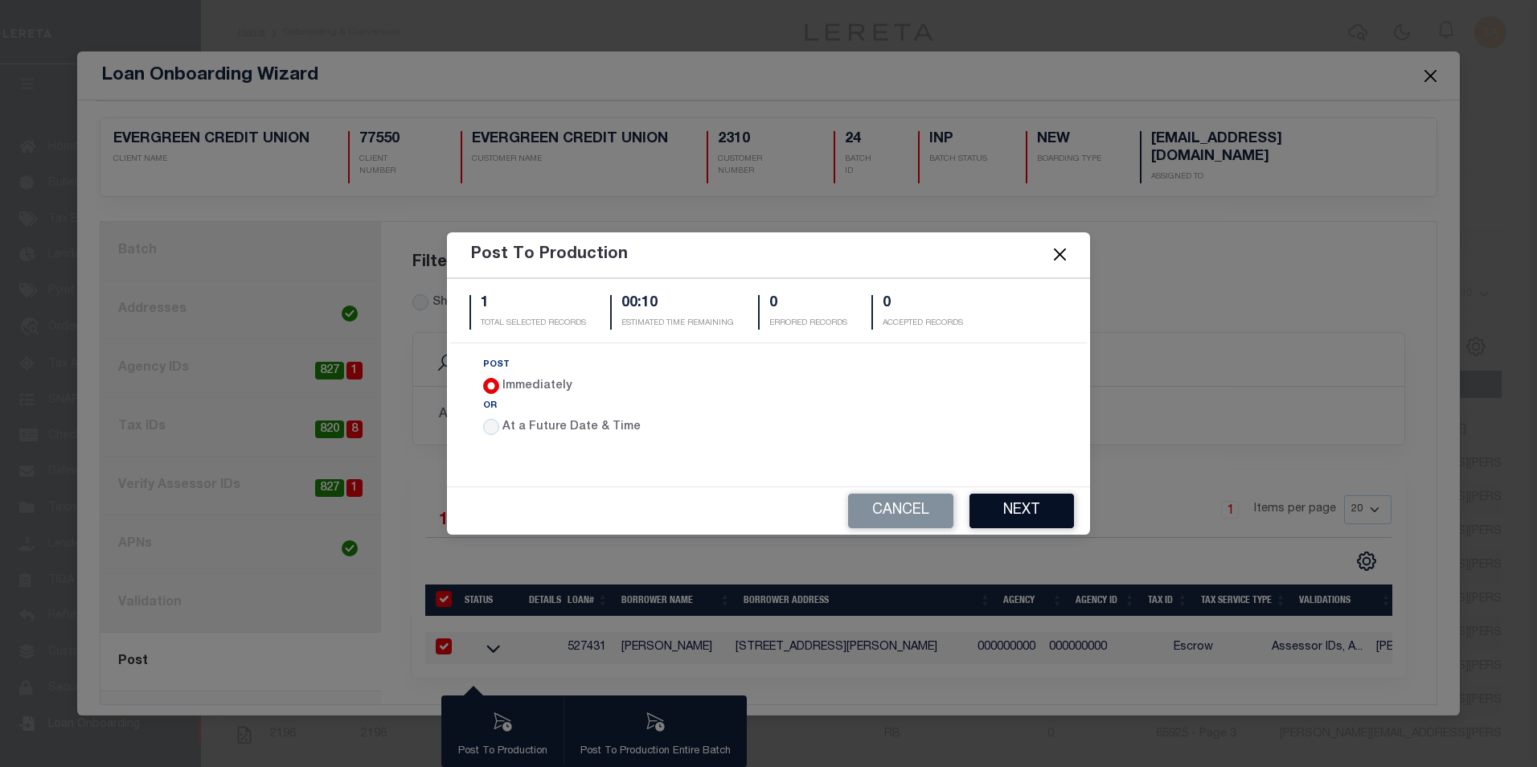
click at [993, 518] on button "Next" at bounding box center [1021, 510] width 104 height 35
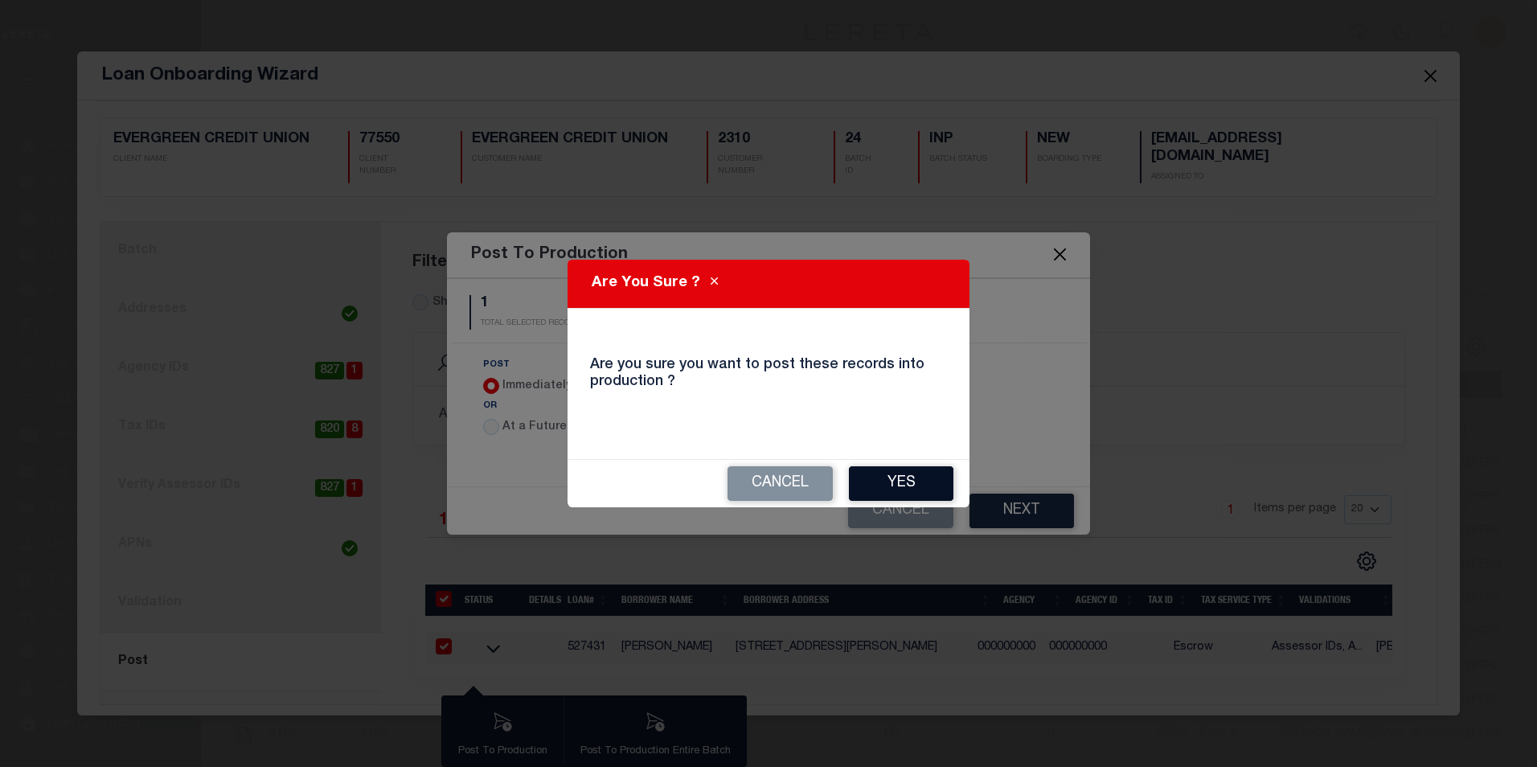
click at [913, 477] on button "Yes" at bounding box center [901, 483] width 104 height 35
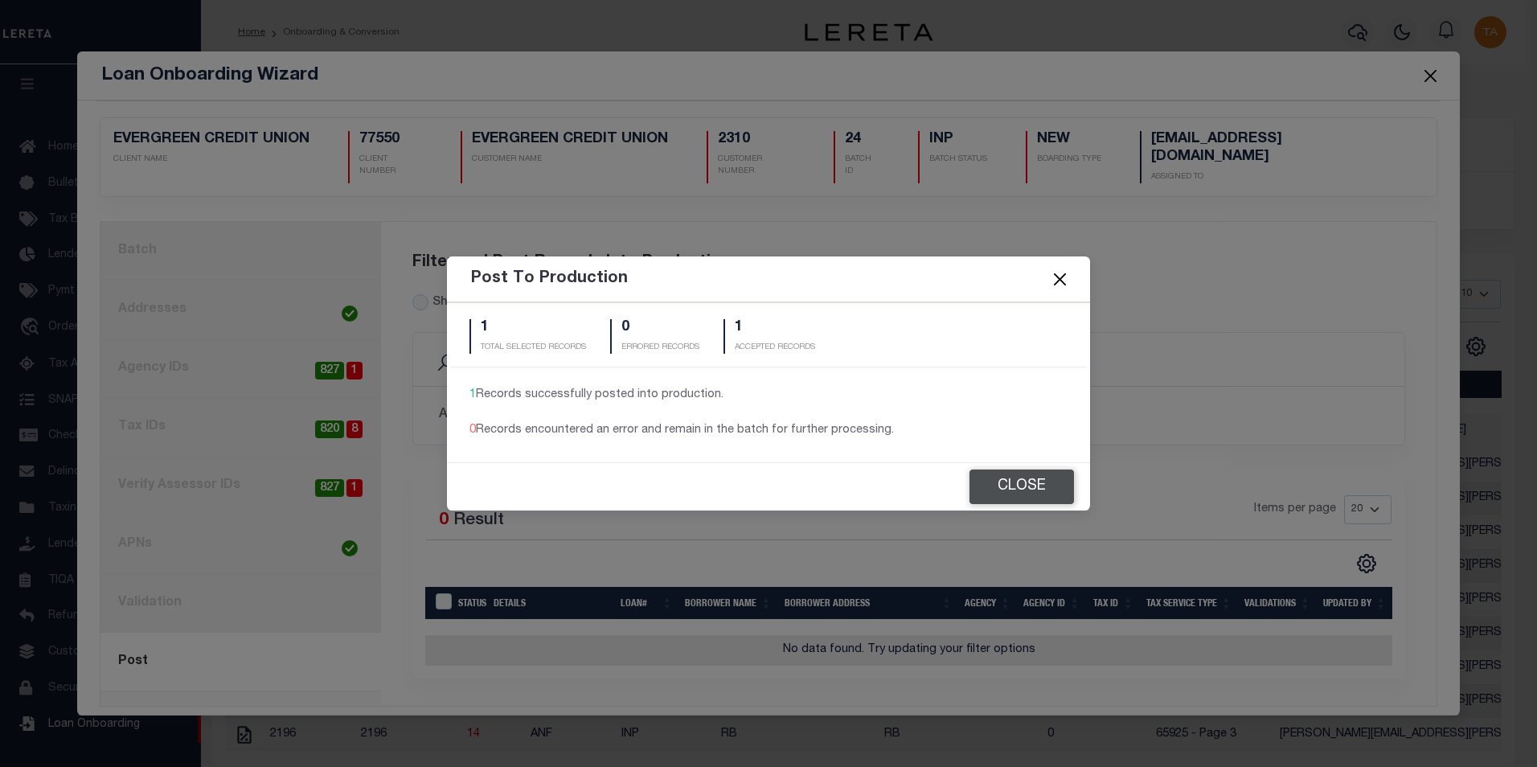
click at [1025, 488] on button "Close" at bounding box center [1021, 486] width 104 height 35
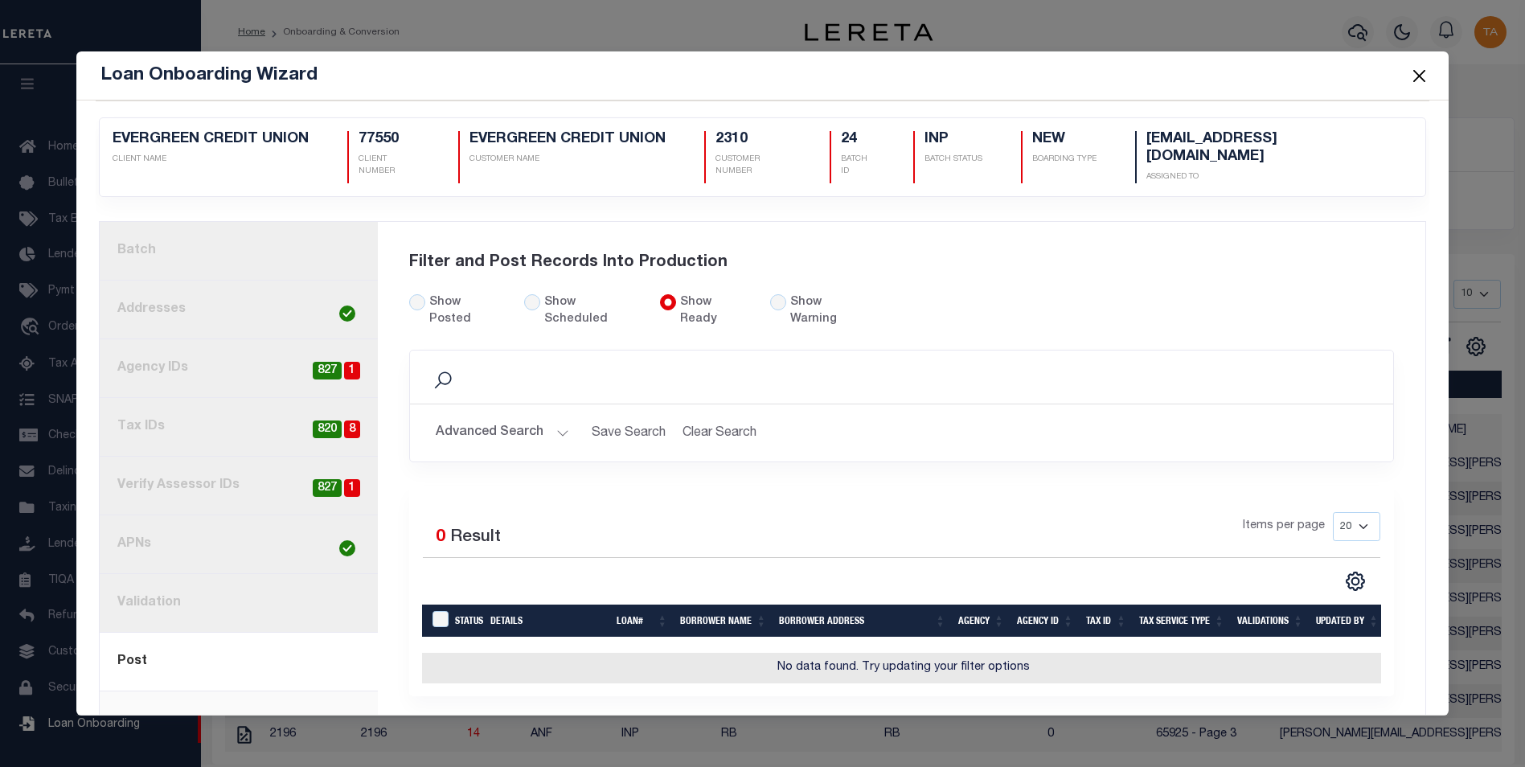
click at [1417, 77] on button "Close" at bounding box center [1418, 75] width 21 height 21
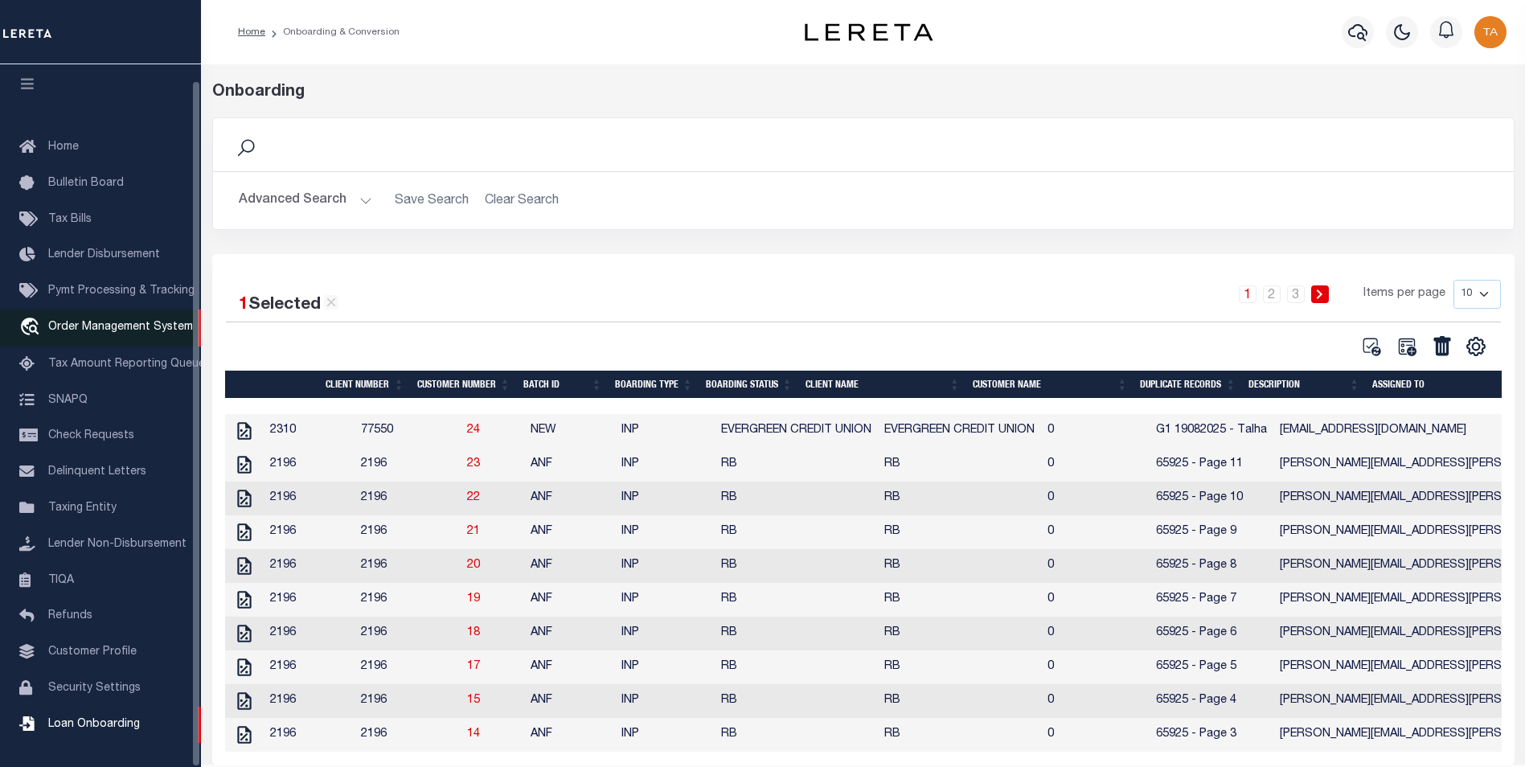
click at [113, 321] on span "Order Management System" at bounding box center [120, 326] width 145 height 11
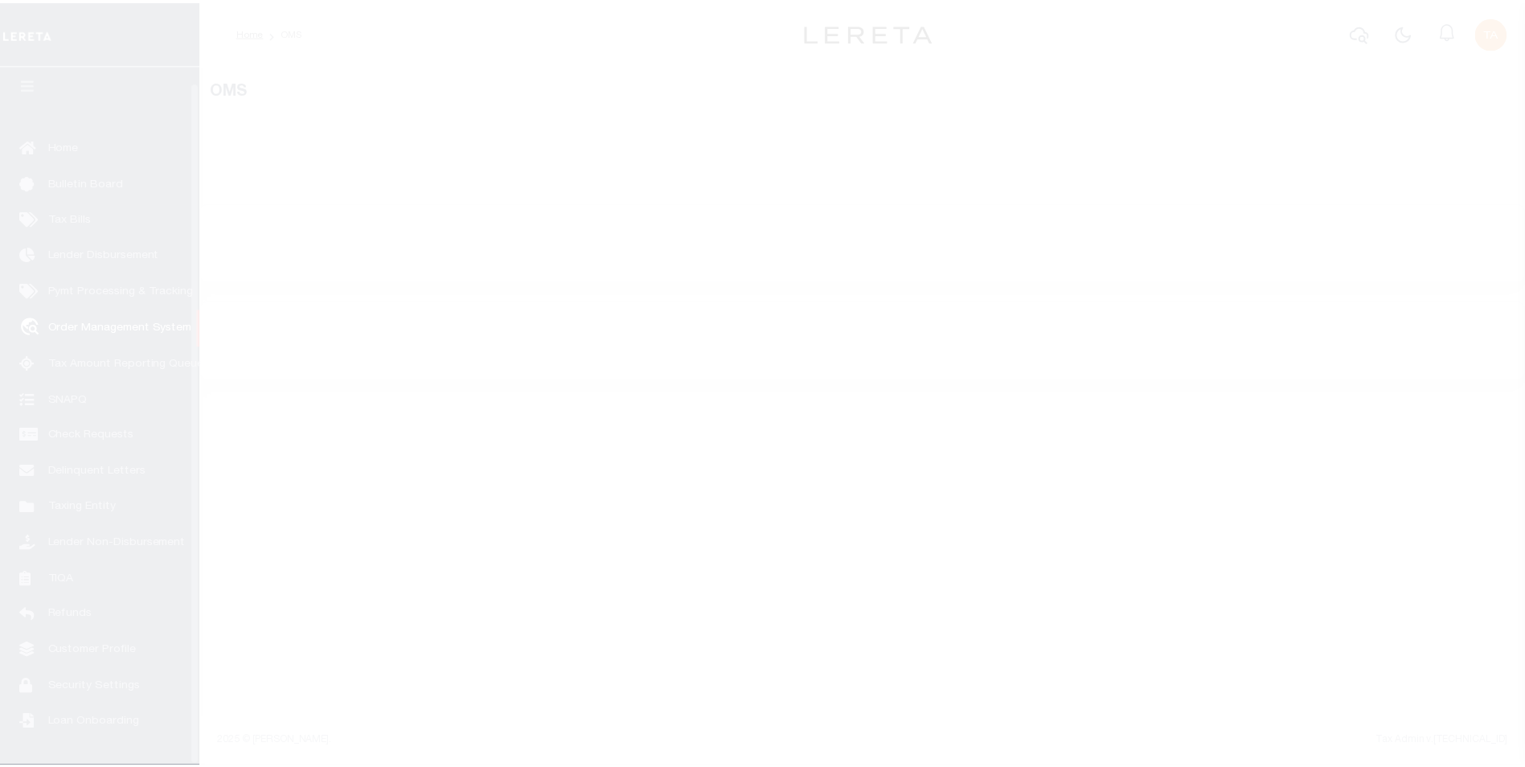
scroll to position [16, 0]
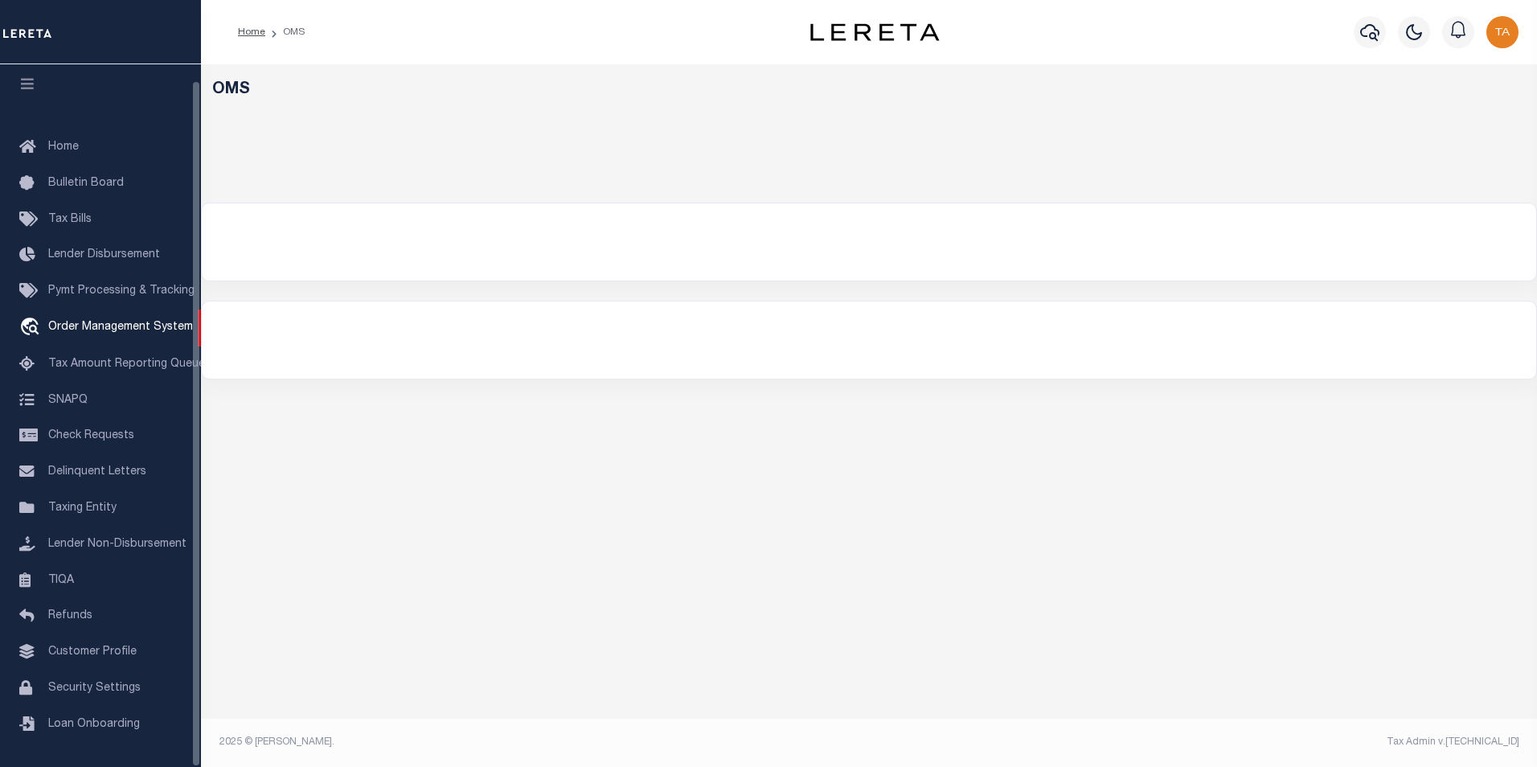
select select "200"
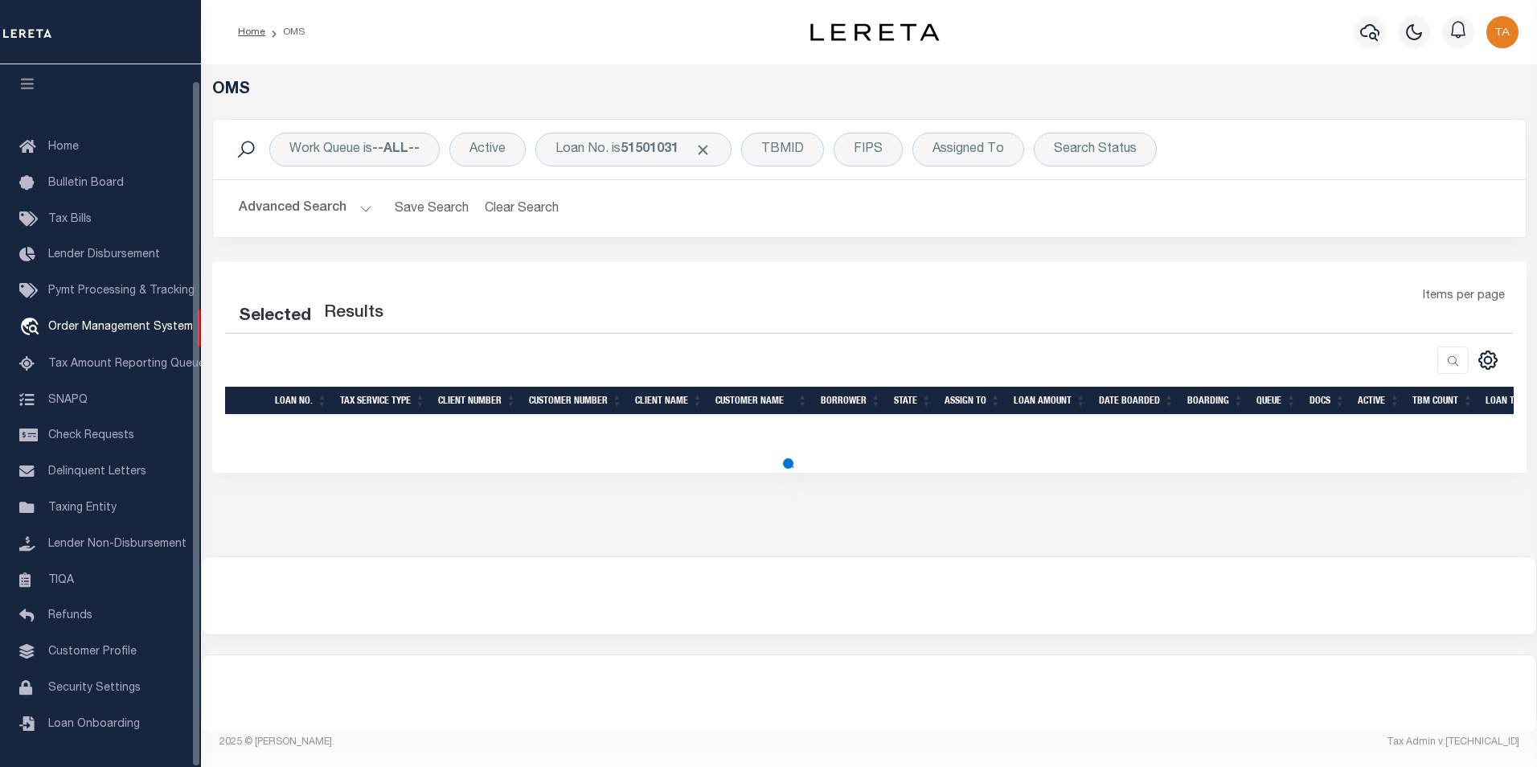
select select "200"
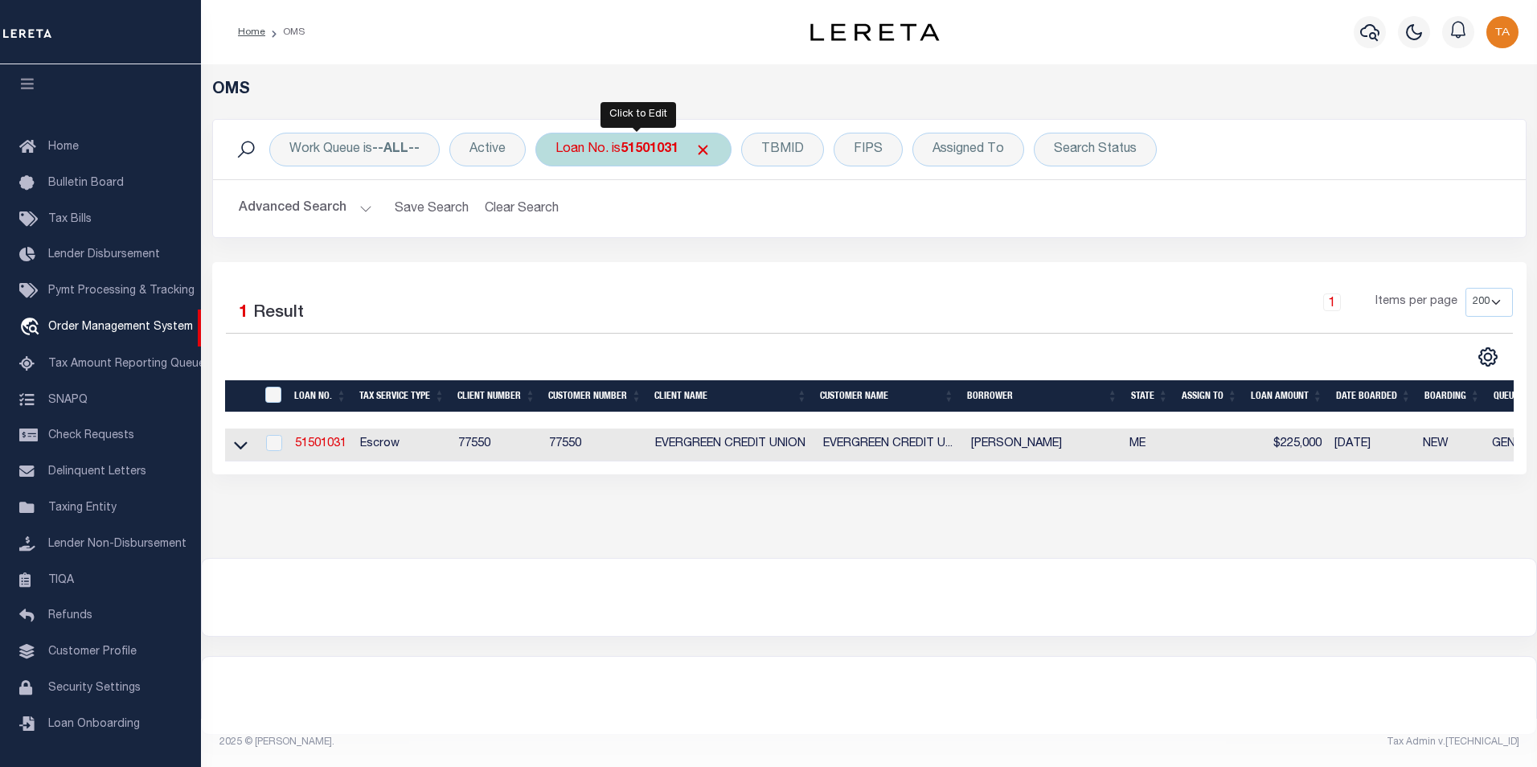
click at [655, 149] on b "51501031" at bounding box center [649, 149] width 58 height 13
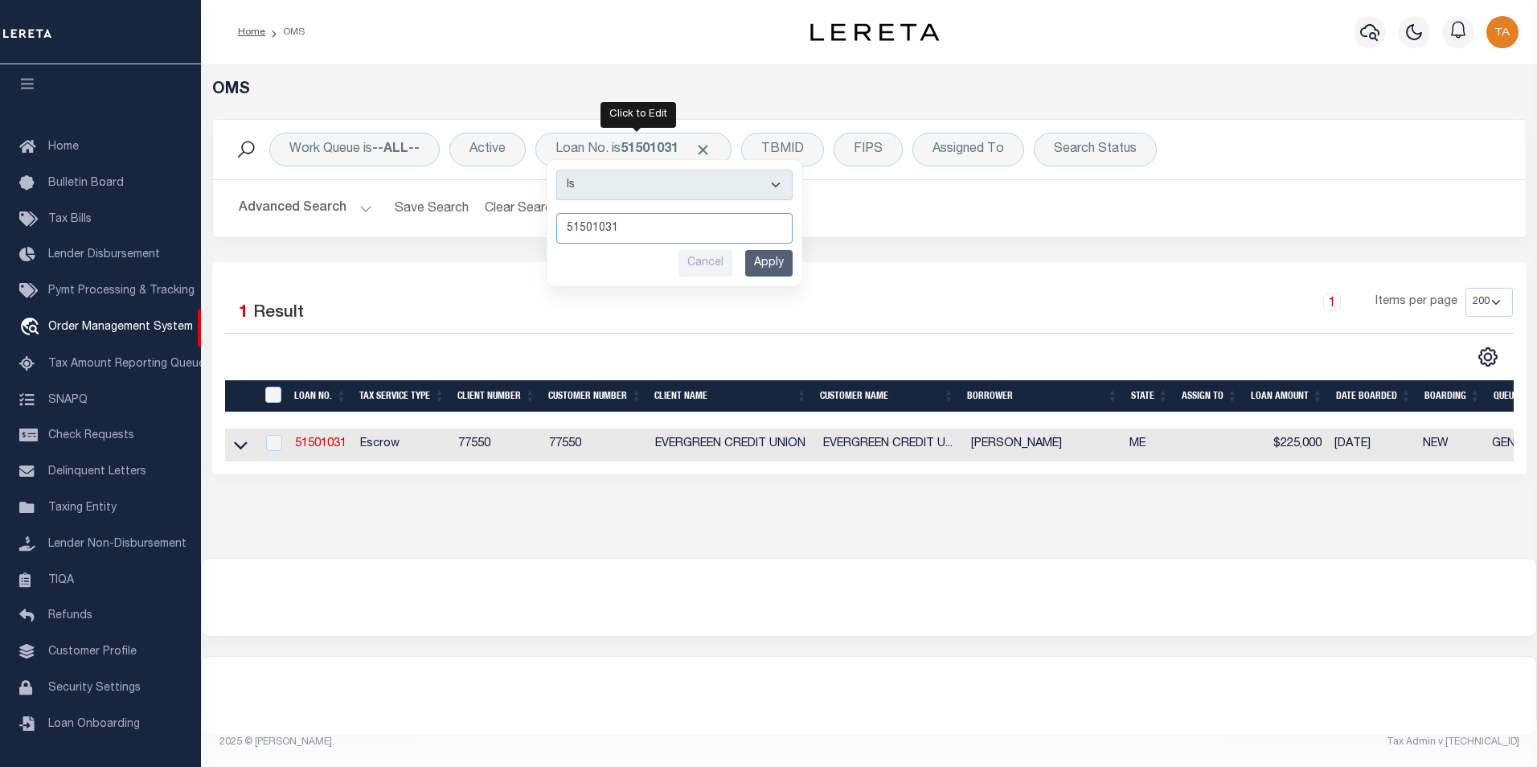
paste input "274"
type input "527431"
click at [757, 261] on input "Apply" at bounding box center [768, 263] width 47 height 27
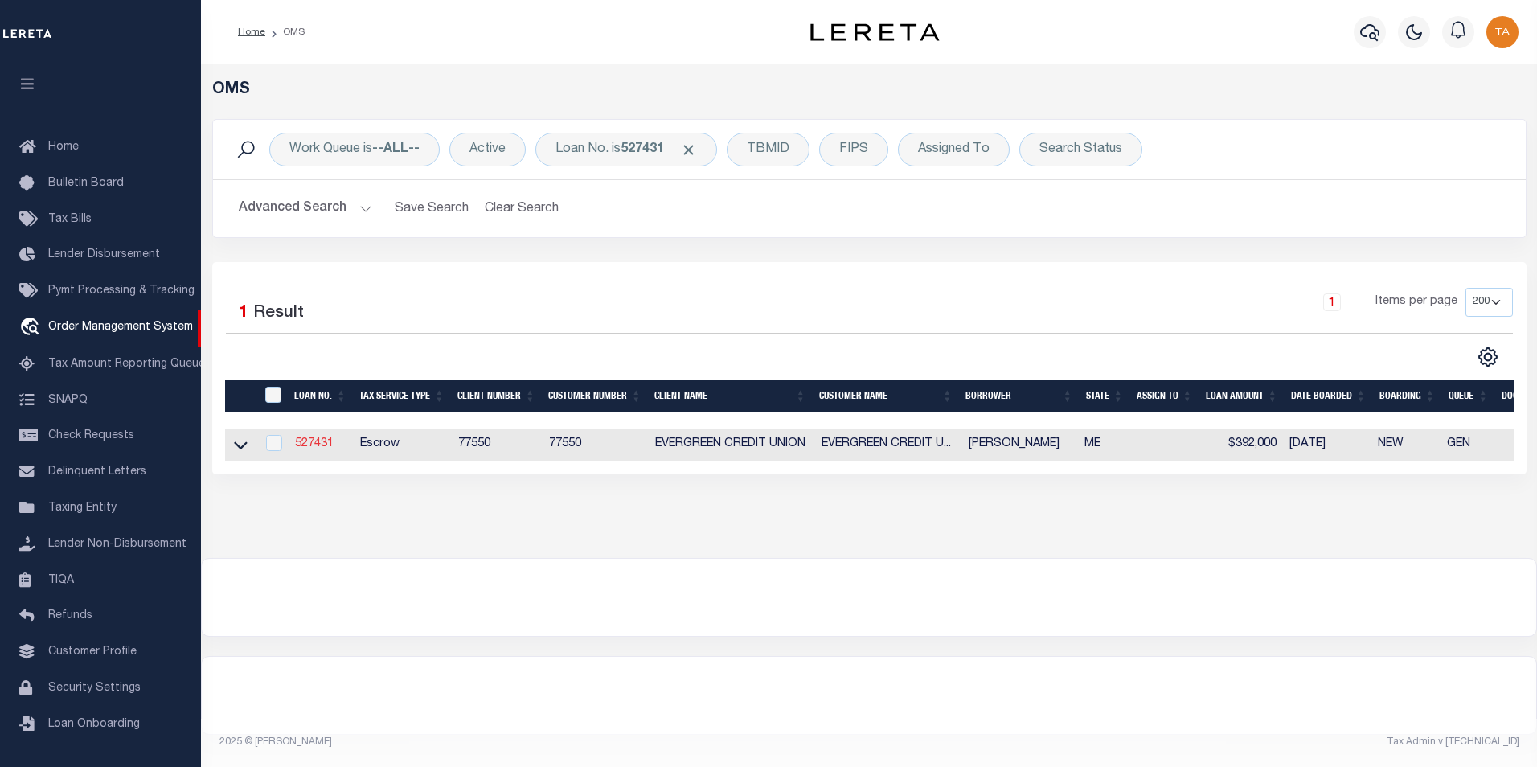
click at [312, 444] on link "527431" at bounding box center [314, 443] width 39 height 11
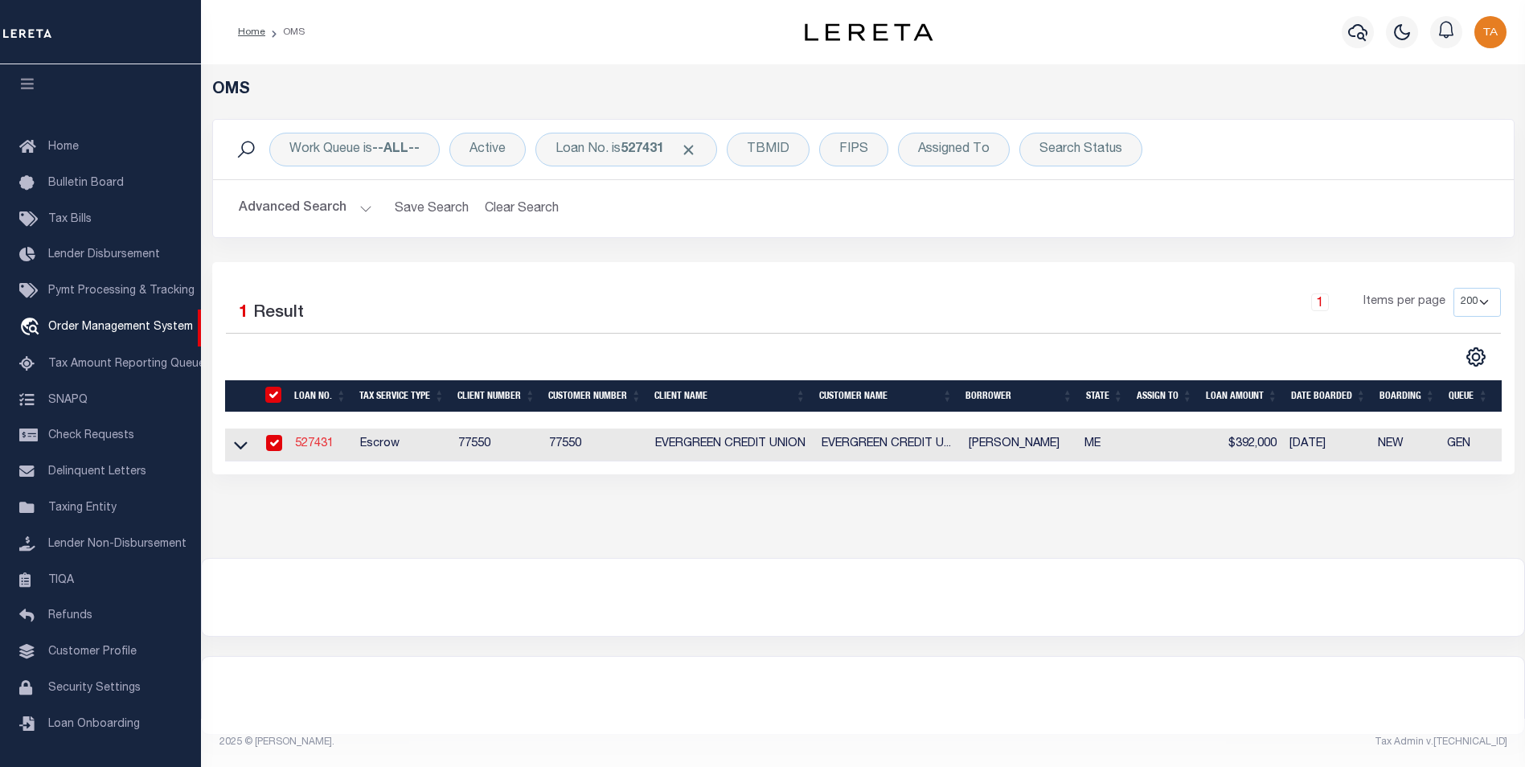
type input "527431"
type input "[PERSON_NAME]"
select select
type input "[STREET_ADDRESS][PERSON_NAME]"
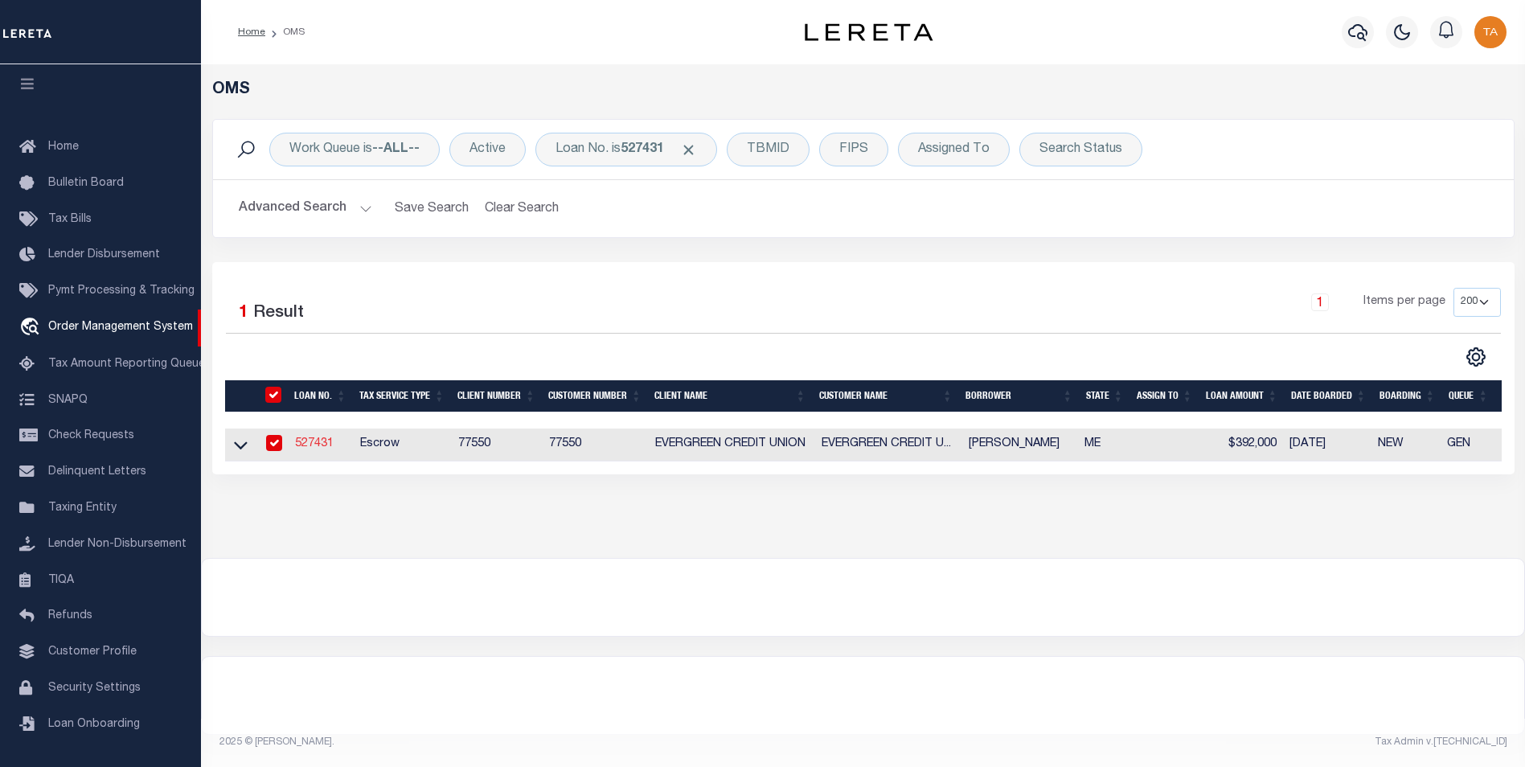
type input "[GEOGRAPHIC_DATA] ME 04103"
select select
select select "10"
select select
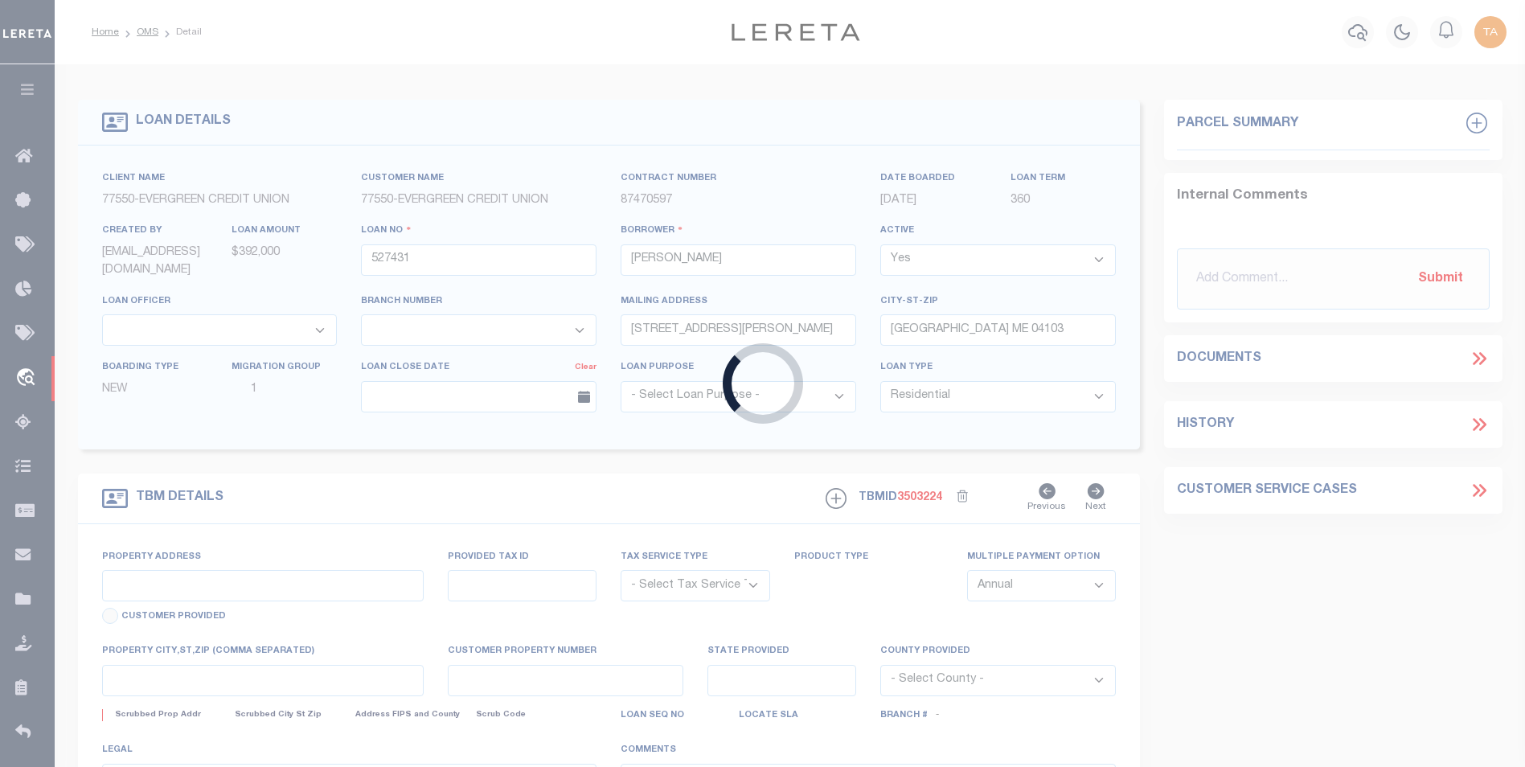
type input "747 SOUTH SHORE DR"
radio input "true"
select select "Escrow"
select select
type input "RANGELEY ME 04970"
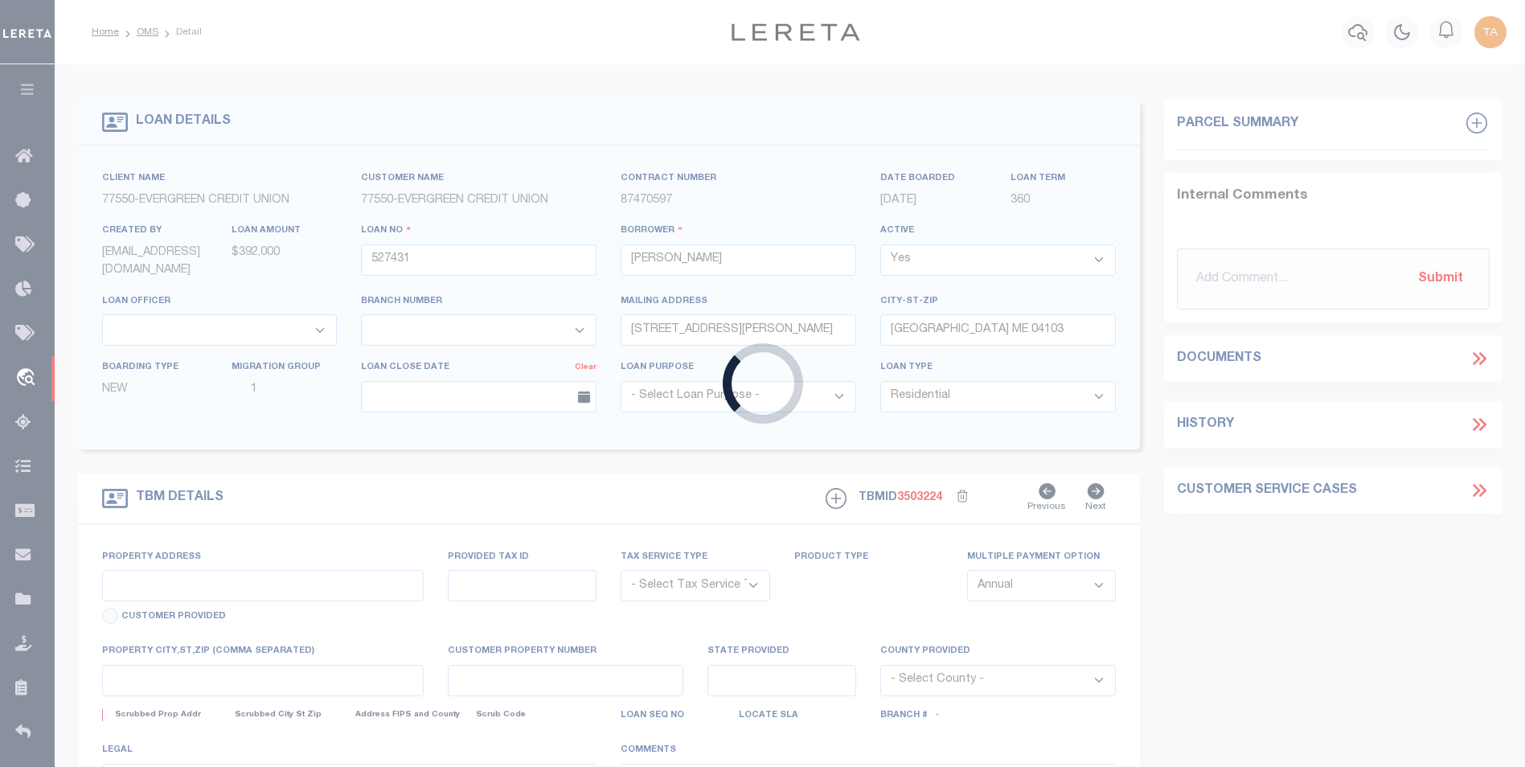
type input "527431"
type input "ME"
type textarea "UNVERIFIED CUSTOMER SUPPLIED APN MAP/LOT: 06-0506"
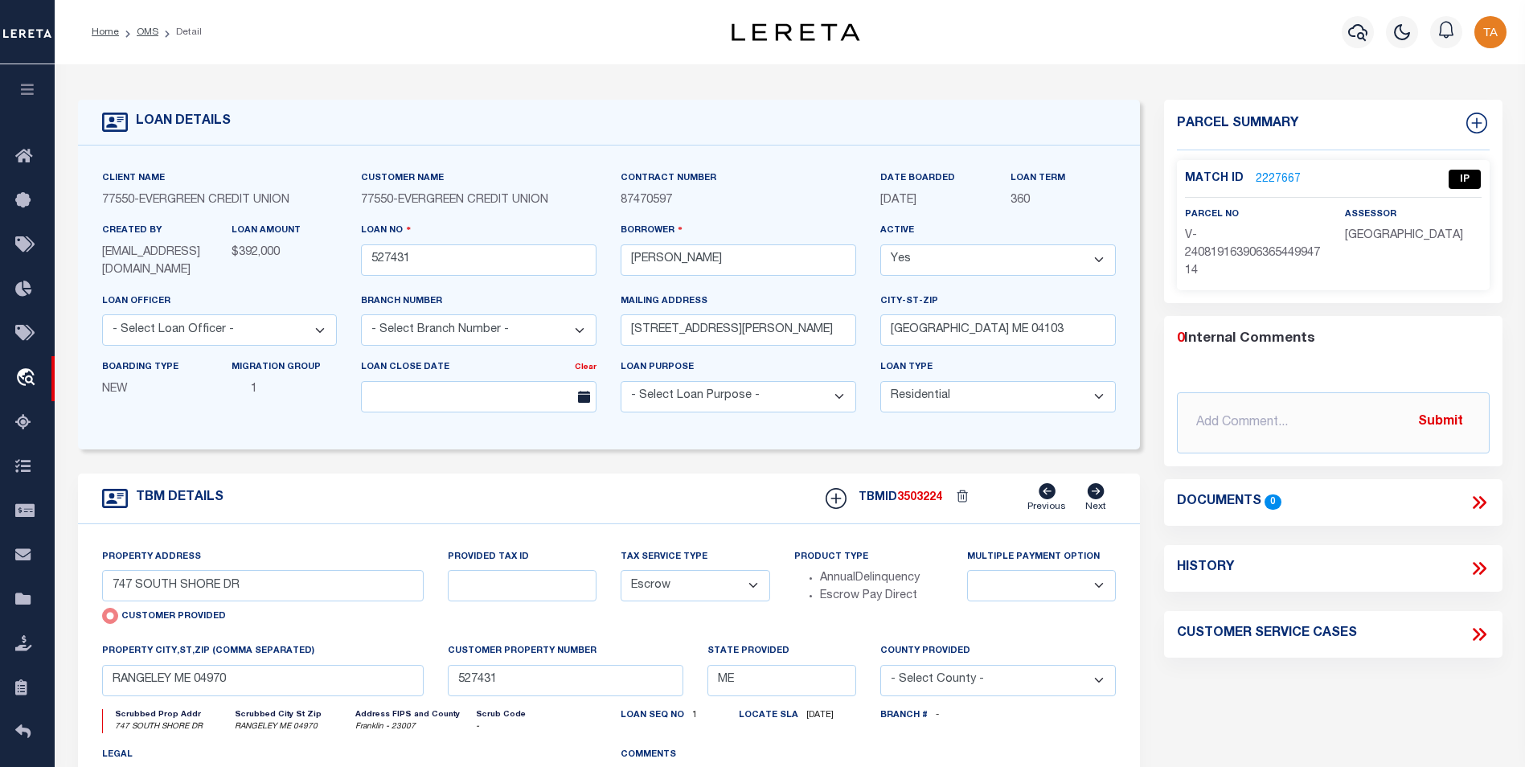
click at [1274, 175] on link "2227667" at bounding box center [1277, 179] width 45 height 17
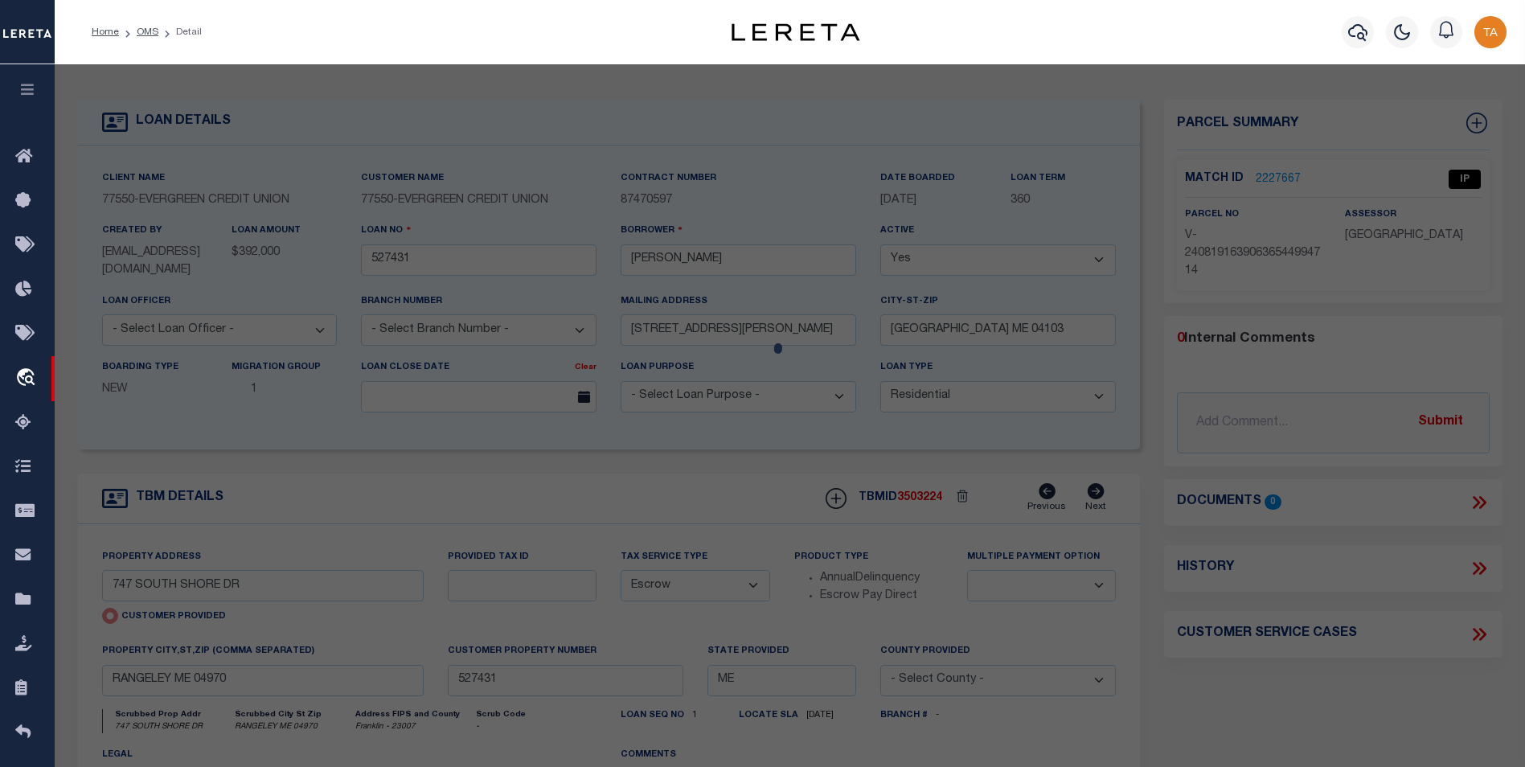
checkbox input "false"
select select "IP"
type input "747 SOUTH SHORE DR"
checkbox input "false"
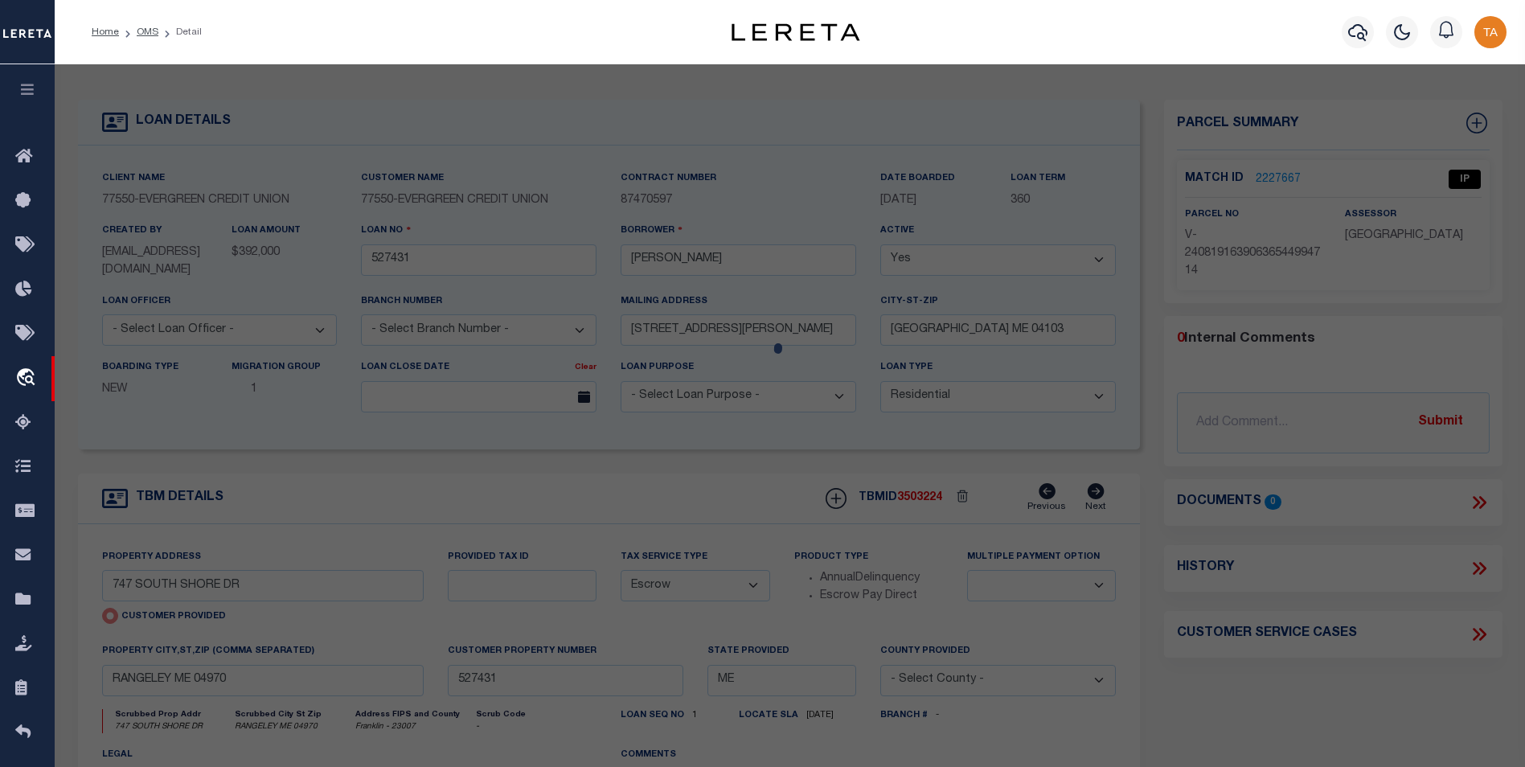
type input "RANGELEY ME 04970"
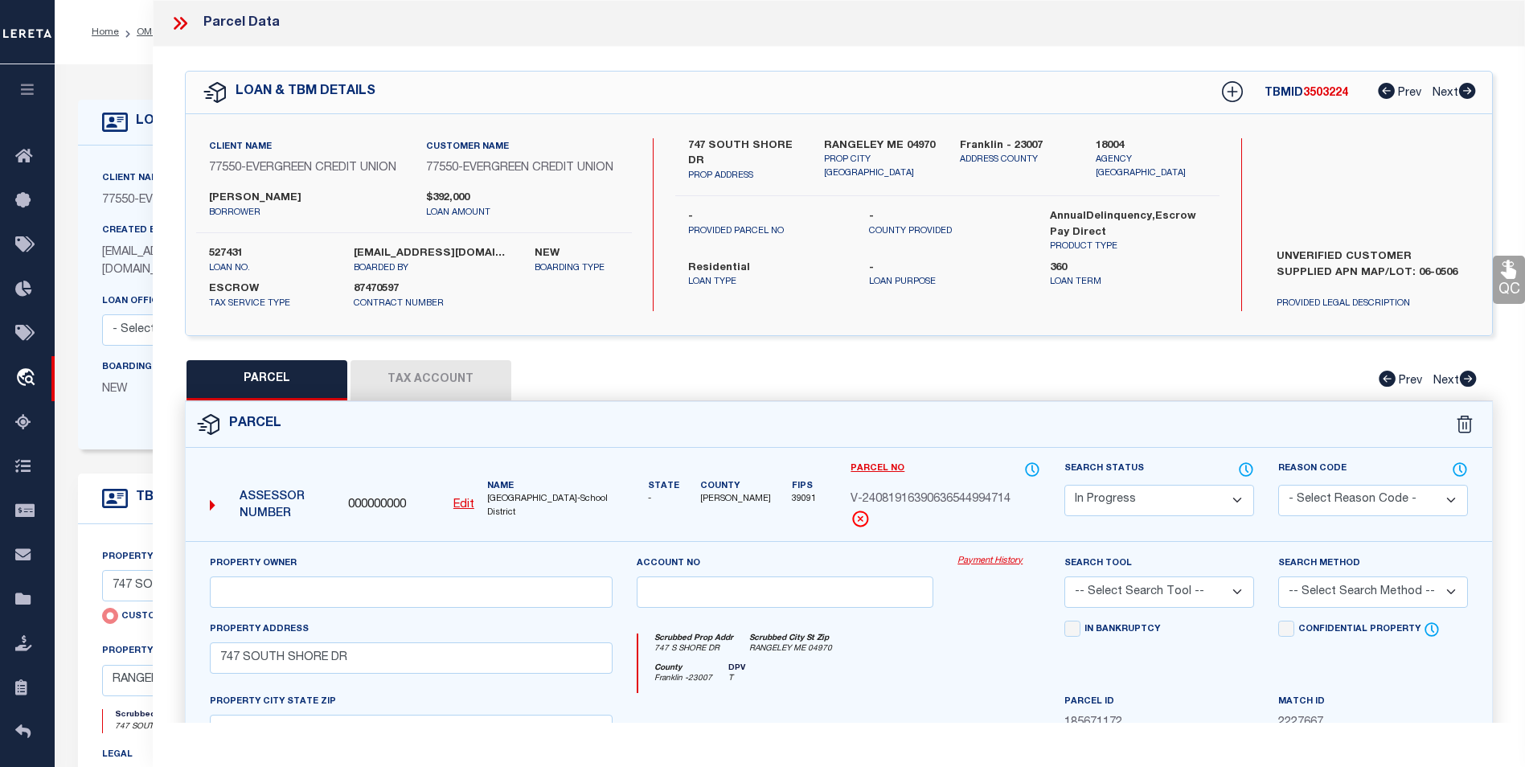
click at [989, 568] on link "Payment History" at bounding box center [998, 562] width 83 height 14
click at [182, 22] on icon at bounding box center [180, 23] width 21 height 21
